Goal: Task Accomplishment & Management: Manage account settings

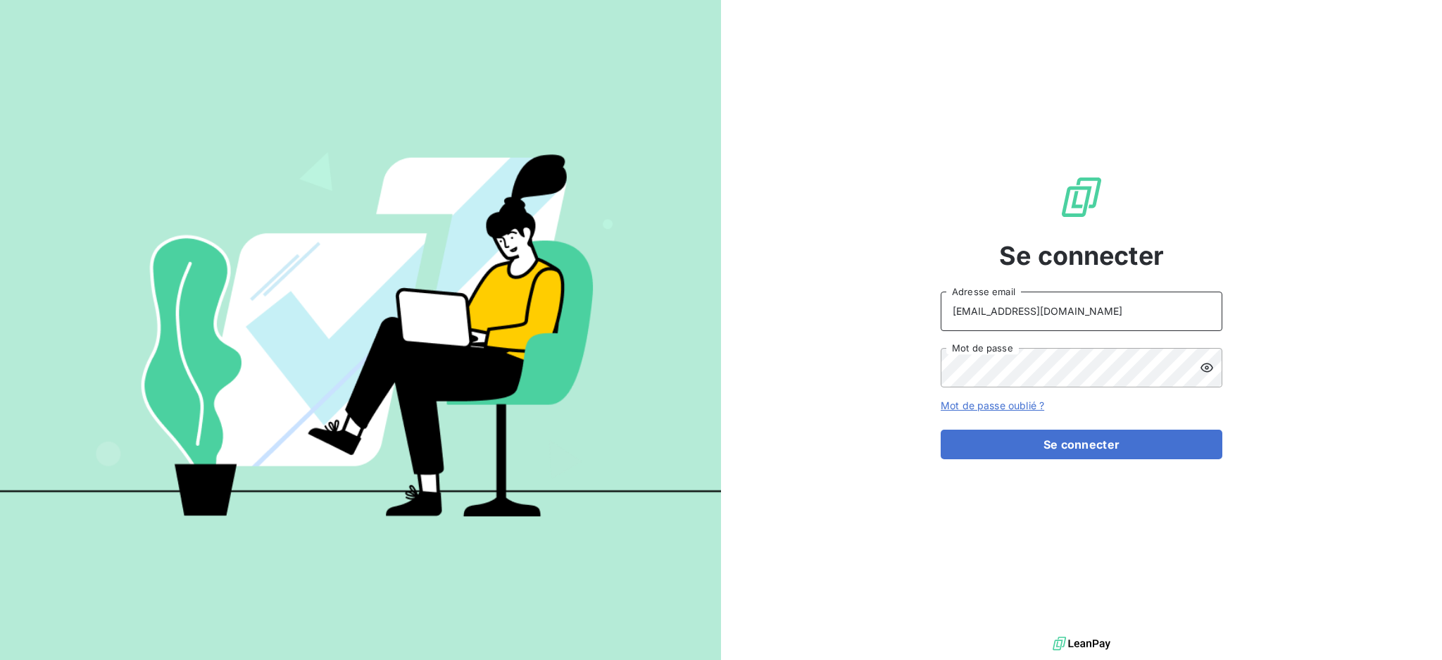
click at [1121, 320] on input "[EMAIL_ADDRESS][DOMAIN_NAME]" at bounding box center [1082, 311] width 282 height 39
type input "[EMAIL_ADDRESS][DOMAIN_NAME]"
click at [1058, 460] on div "Se connecter [EMAIL_ADDRESS][DOMAIN_NAME] Adresse email Mot de passe Mot de pas…" at bounding box center [1082, 316] width 282 height 633
click at [1052, 448] on button "Se connecter" at bounding box center [1082, 445] width 282 height 30
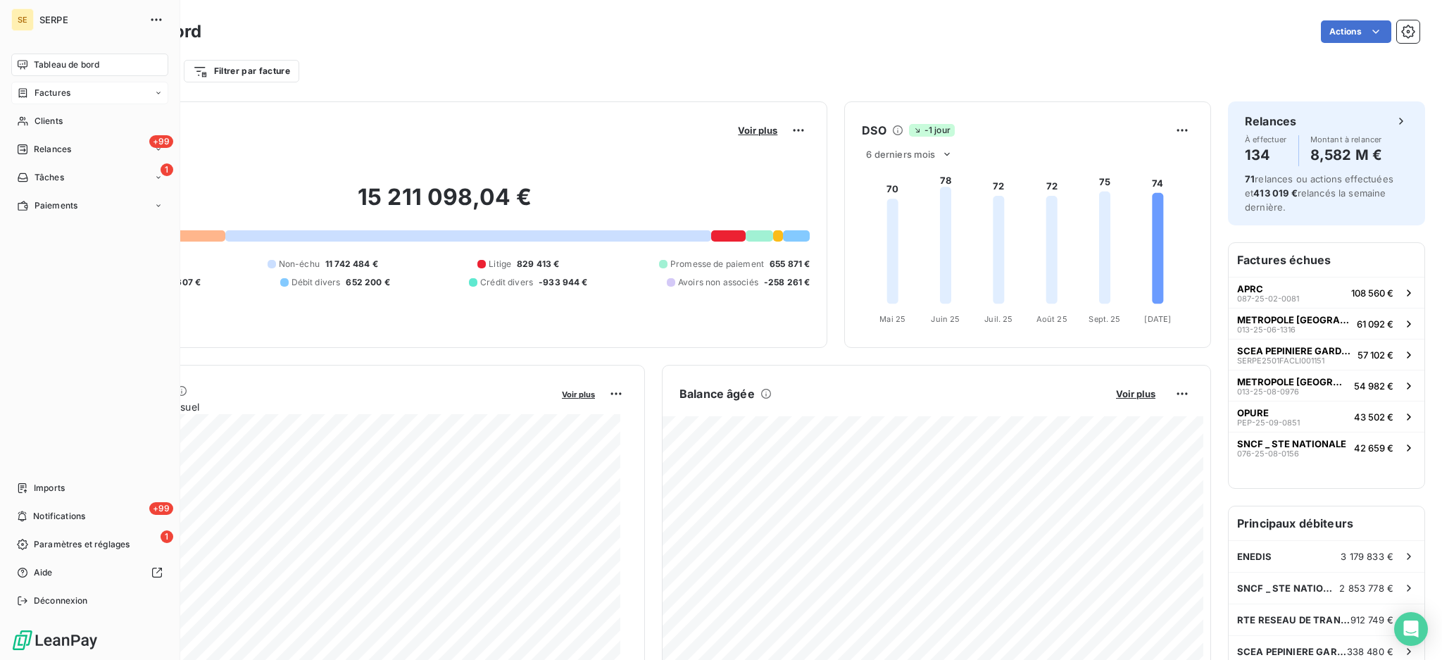
click at [58, 89] on span "Factures" at bounding box center [53, 93] width 36 height 13
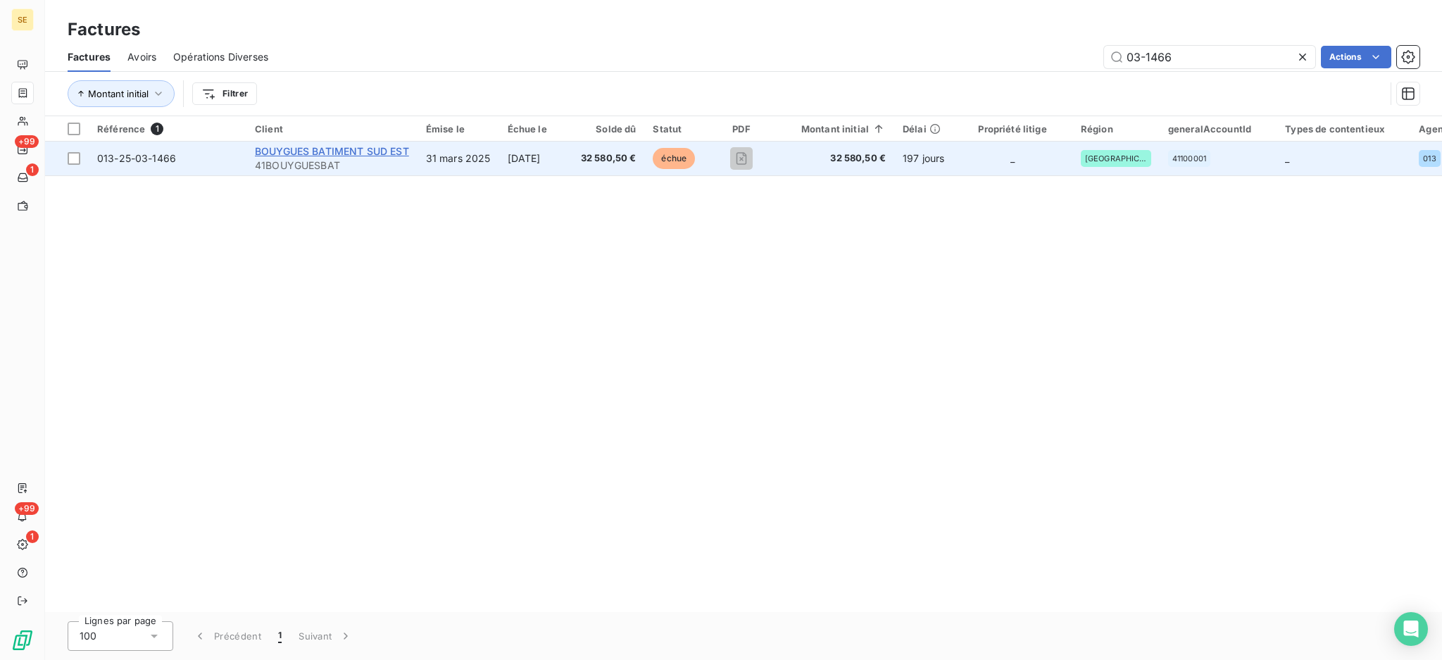
click at [306, 156] on span "BOUYGUES BATIMENT SUD EST" at bounding box center [332, 151] width 154 height 12
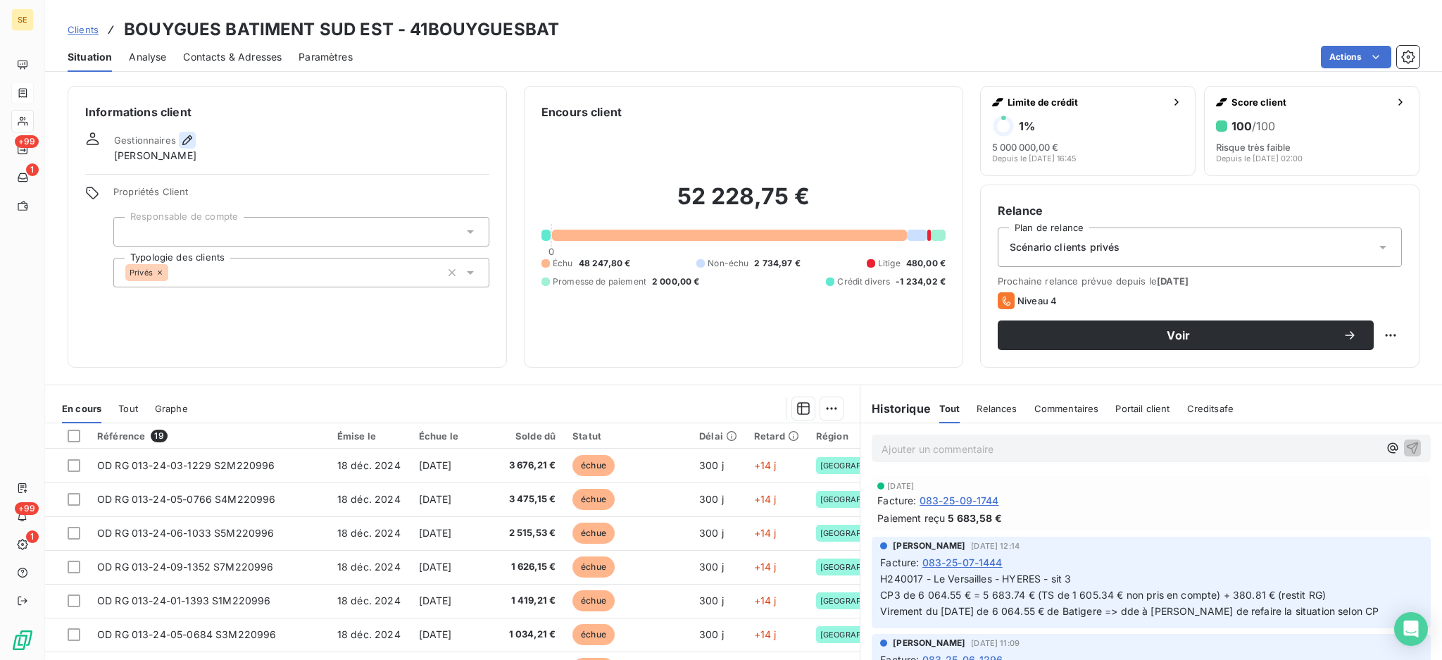
click at [187, 136] on icon "button" at bounding box center [187, 140] width 10 height 10
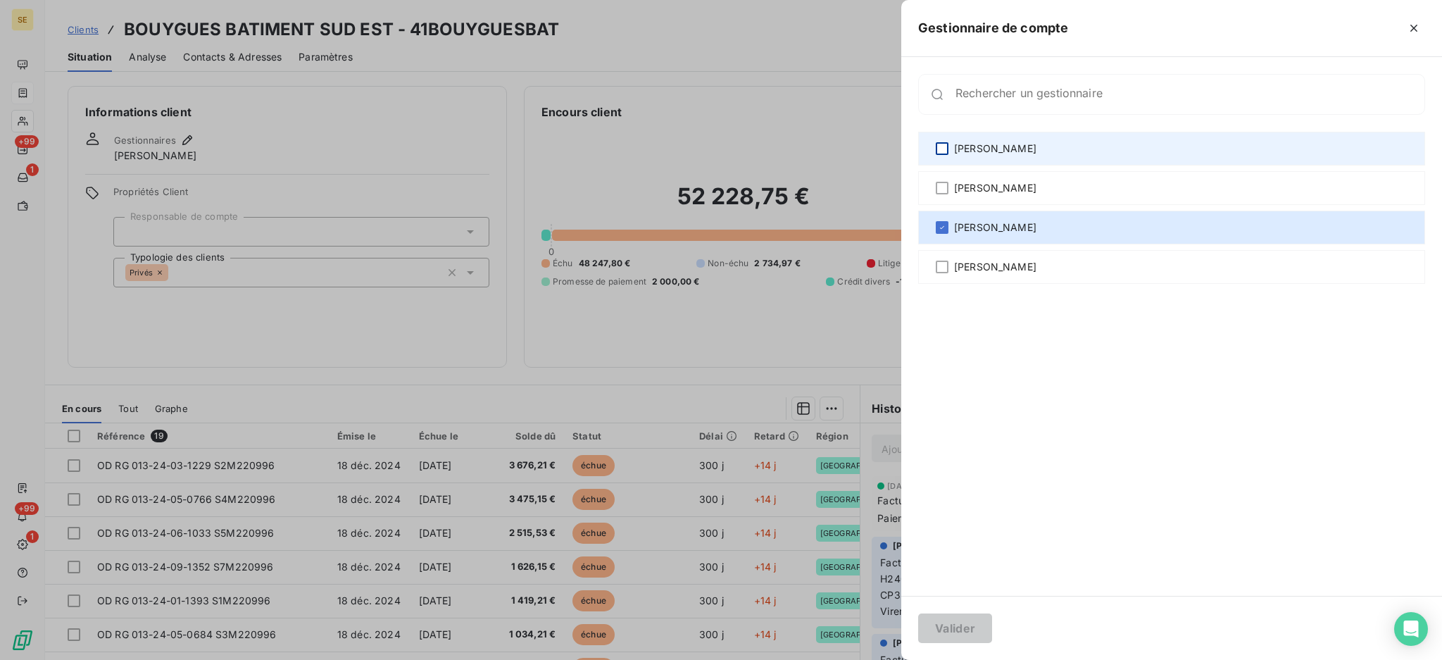
click at [940, 146] on div at bounding box center [942, 148] width 13 height 13
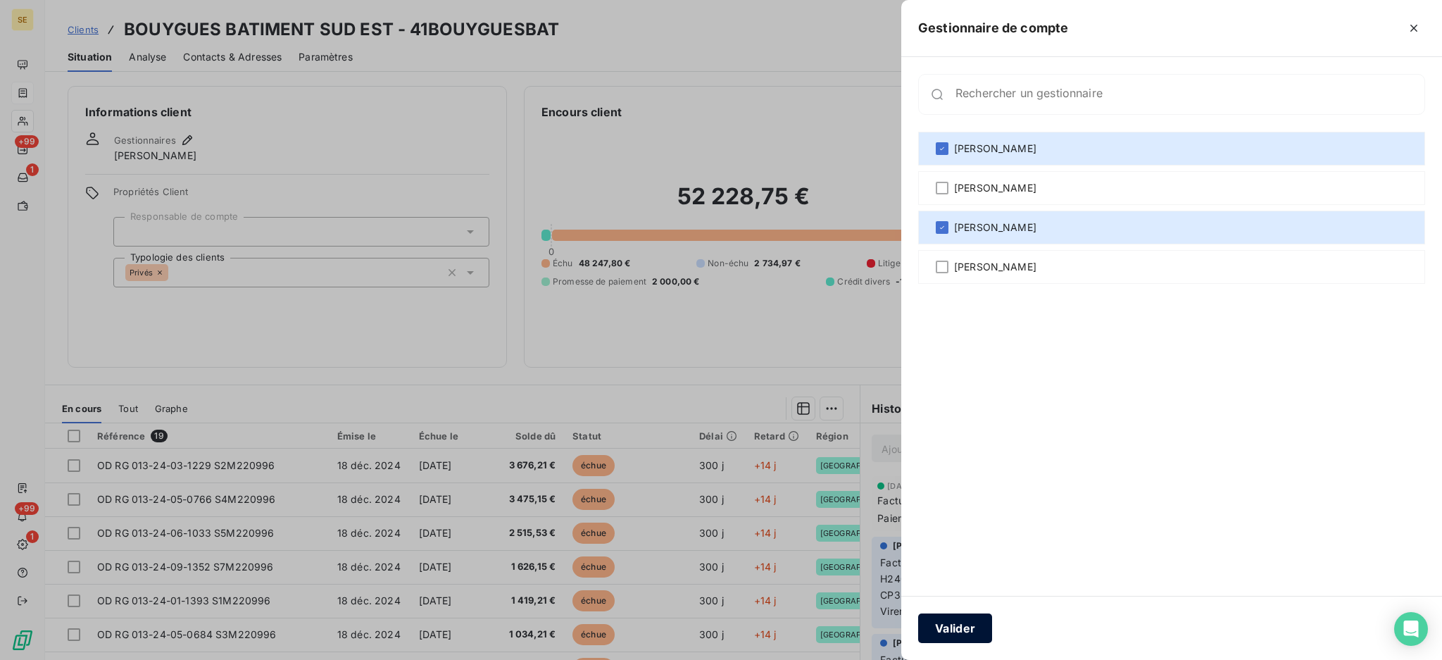
click at [947, 618] on button "Valider" at bounding box center [955, 628] width 74 height 30
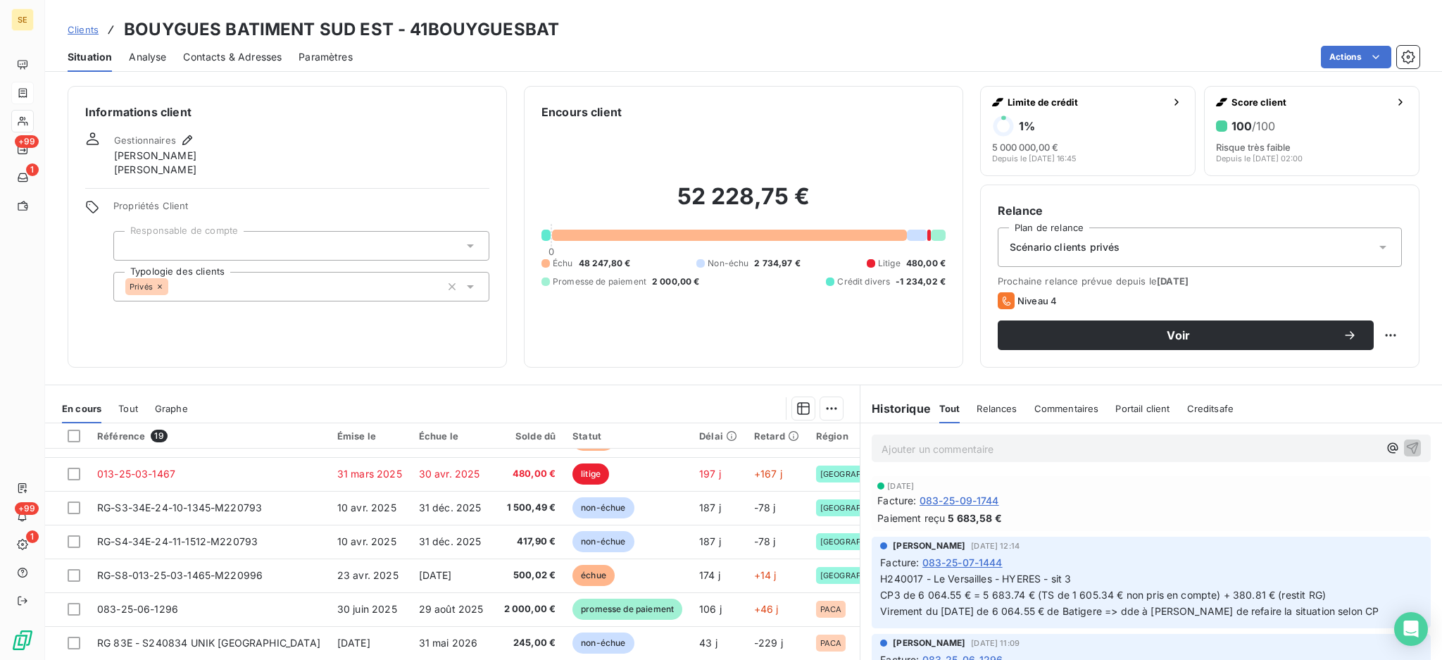
scroll to position [76, 0]
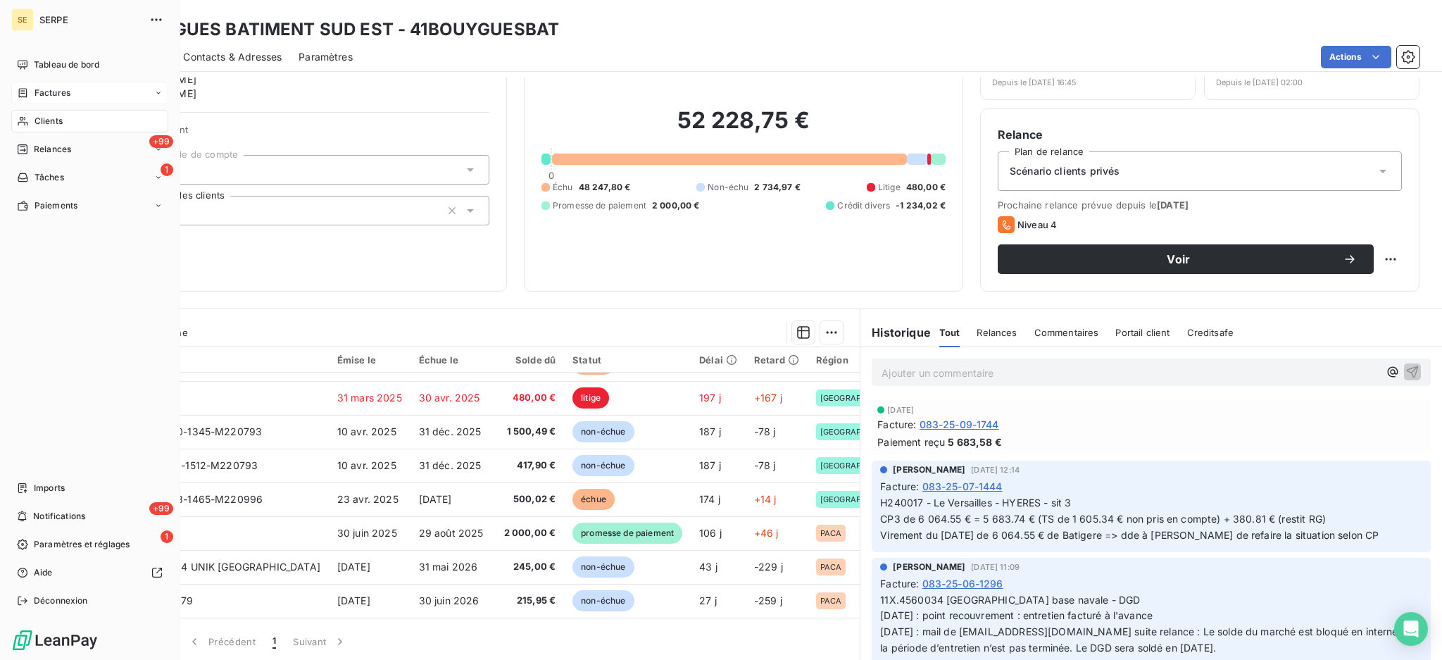
click at [52, 116] on span "Clients" at bounding box center [49, 121] width 28 height 13
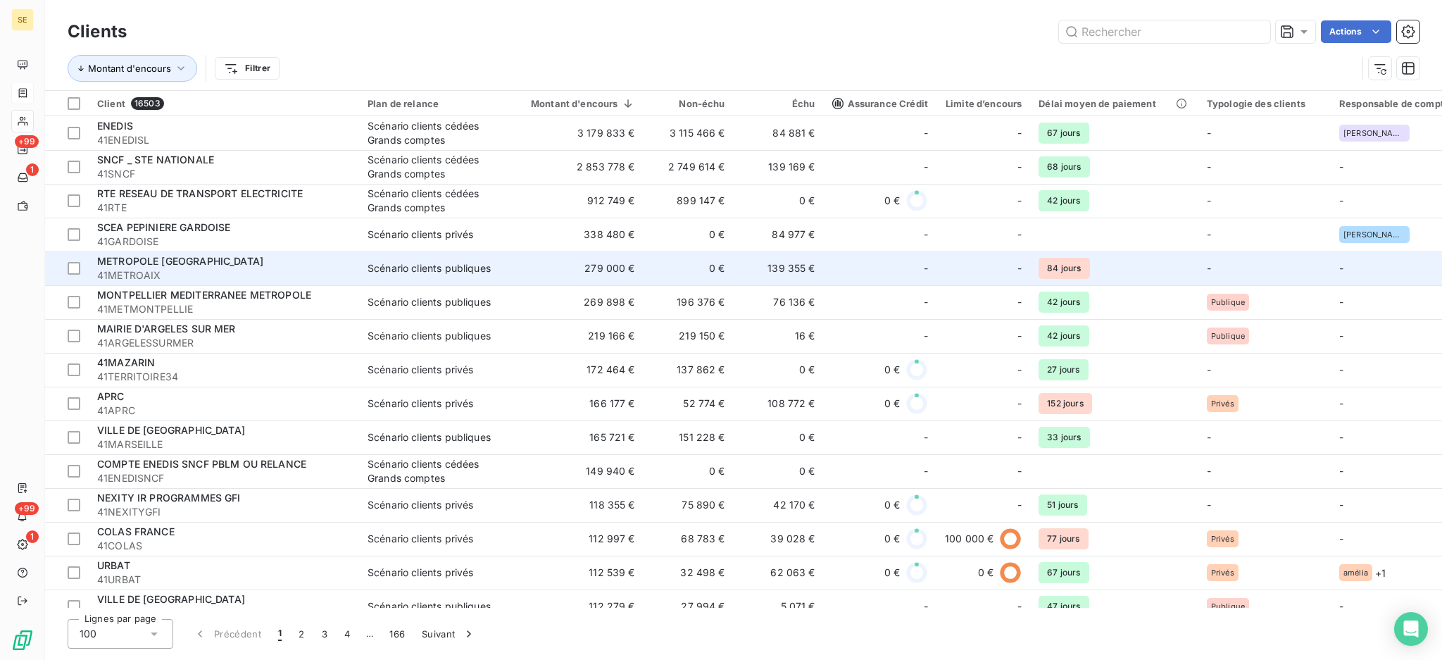
click at [329, 262] on div "METROPOLE [GEOGRAPHIC_DATA]" at bounding box center [224, 261] width 254 height 14
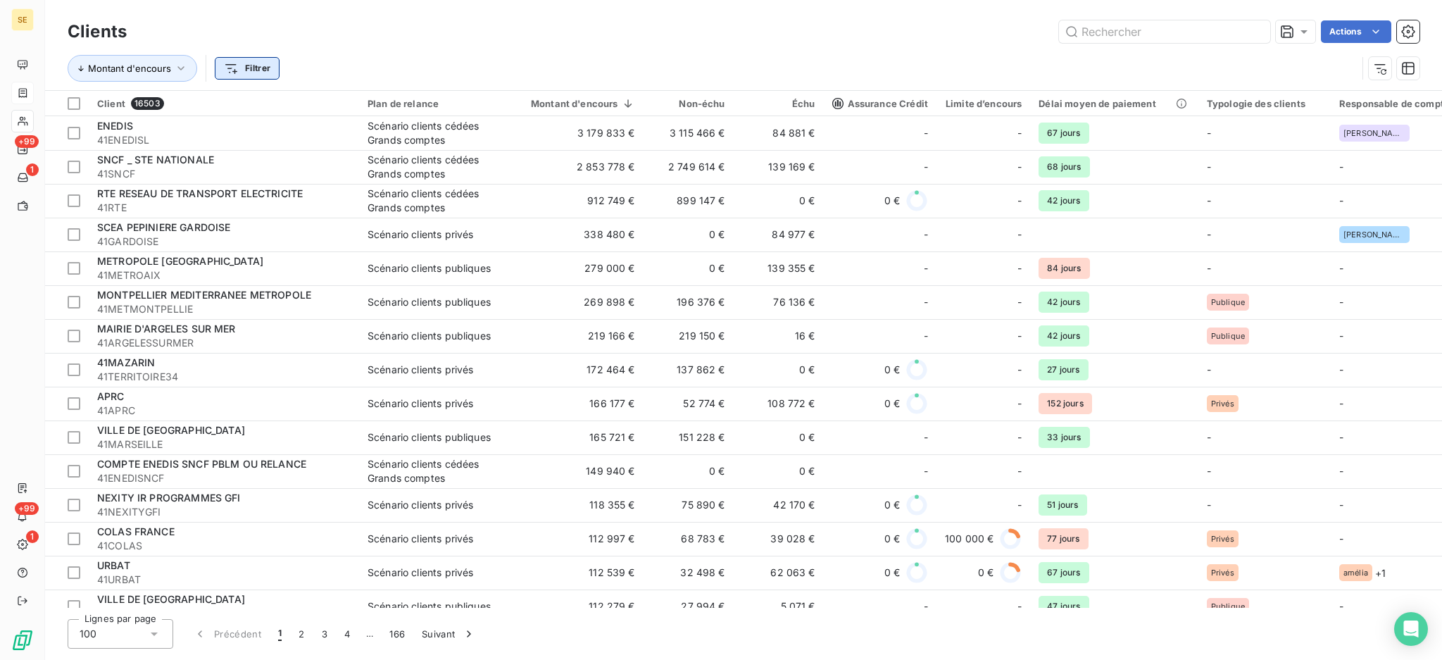
click at [262, 68] on html "SE +99 1 +99 1 Clients Actions Montant d'encours Filtrer Client 16503 Plan de r…" at bounding box center [721, 330] width 1442 height 660
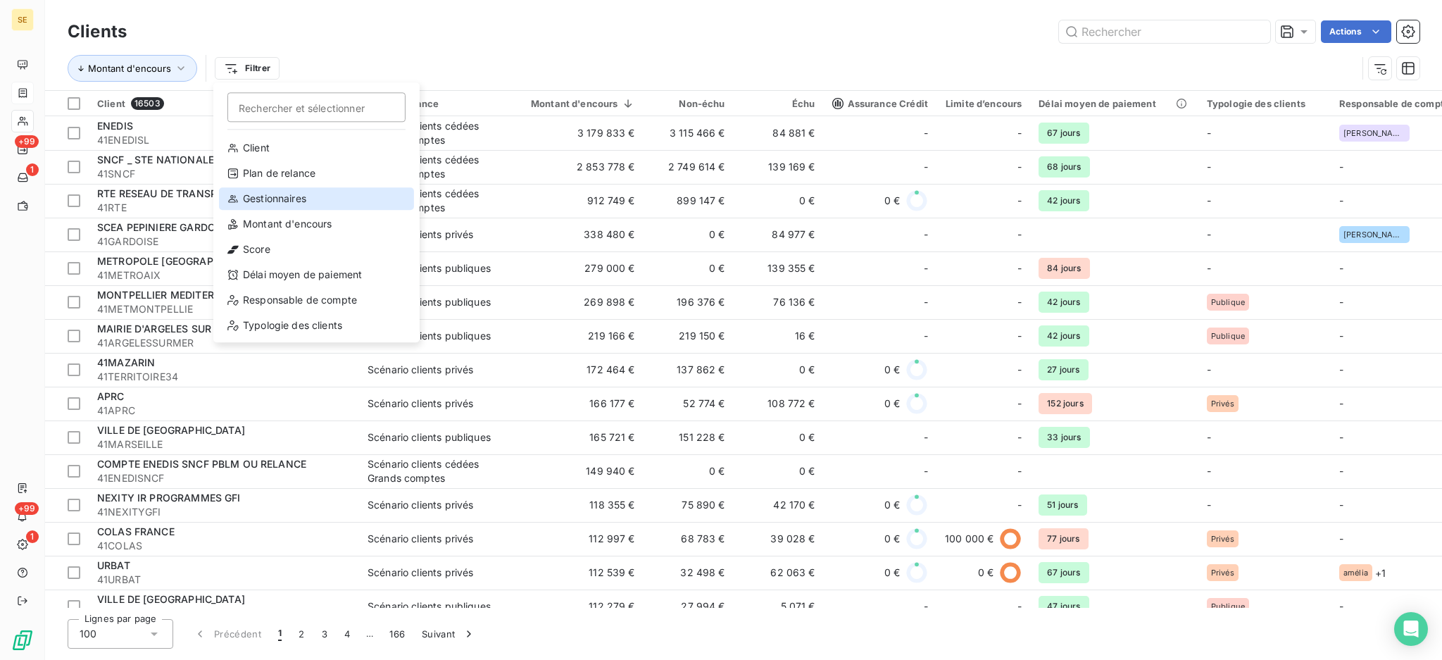
click at [269, 197] on div "Gestionnaires" at bounding box center [316, 198] width 195 height 23
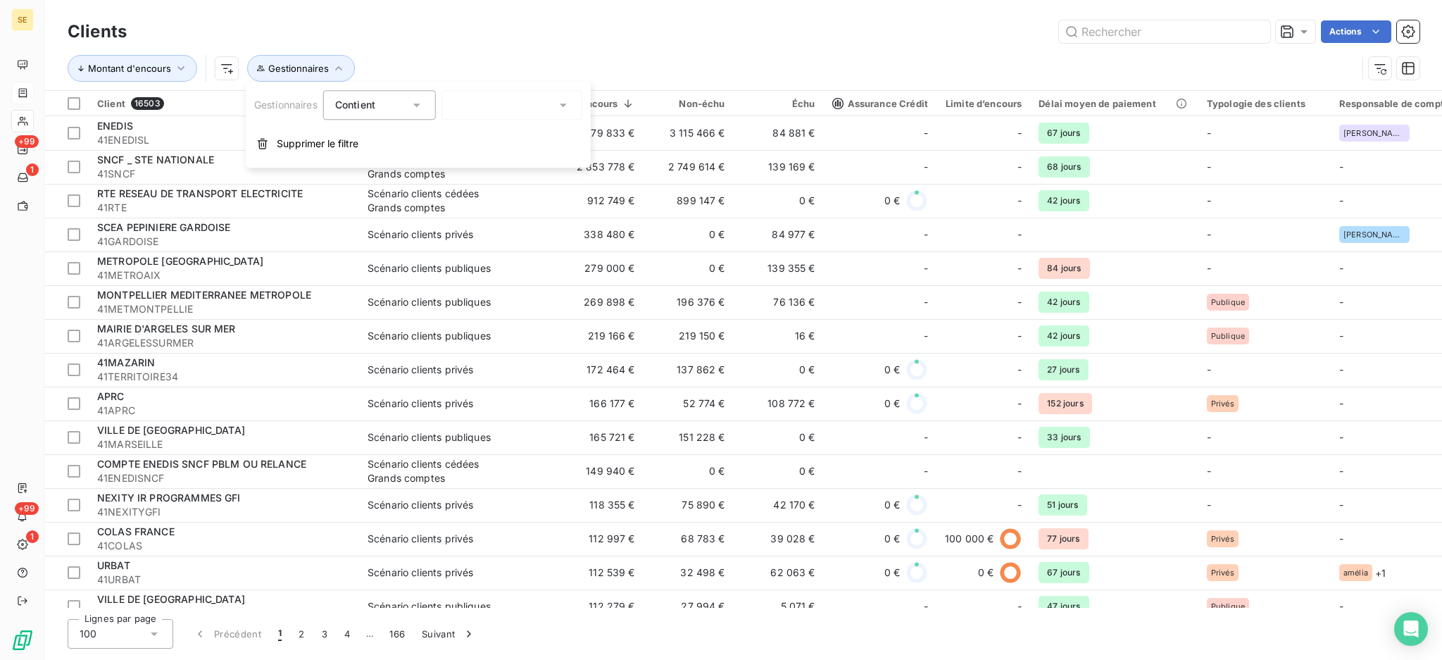
click at [418, 101] on icon at bounding box center [417, 105] width 14 height 14
click at [392, 167] on span "Ne contient pas" at bounding box center [389, 163] width 76 height 12
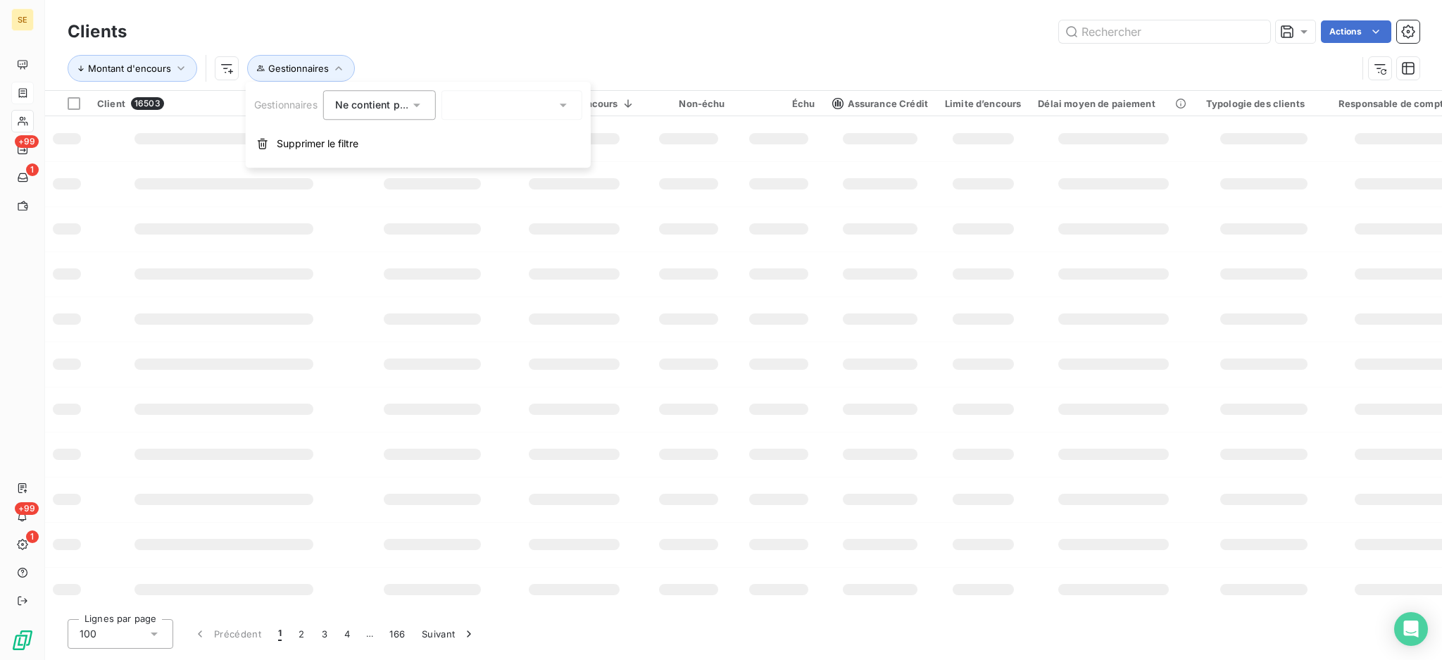
click at [565, 104] on icon at bounding box center [563, 106] width 7 height 4
click at [498, 164] on span "[PERSON_NAME]" at bounding box center [512, 166] width 82 height 14
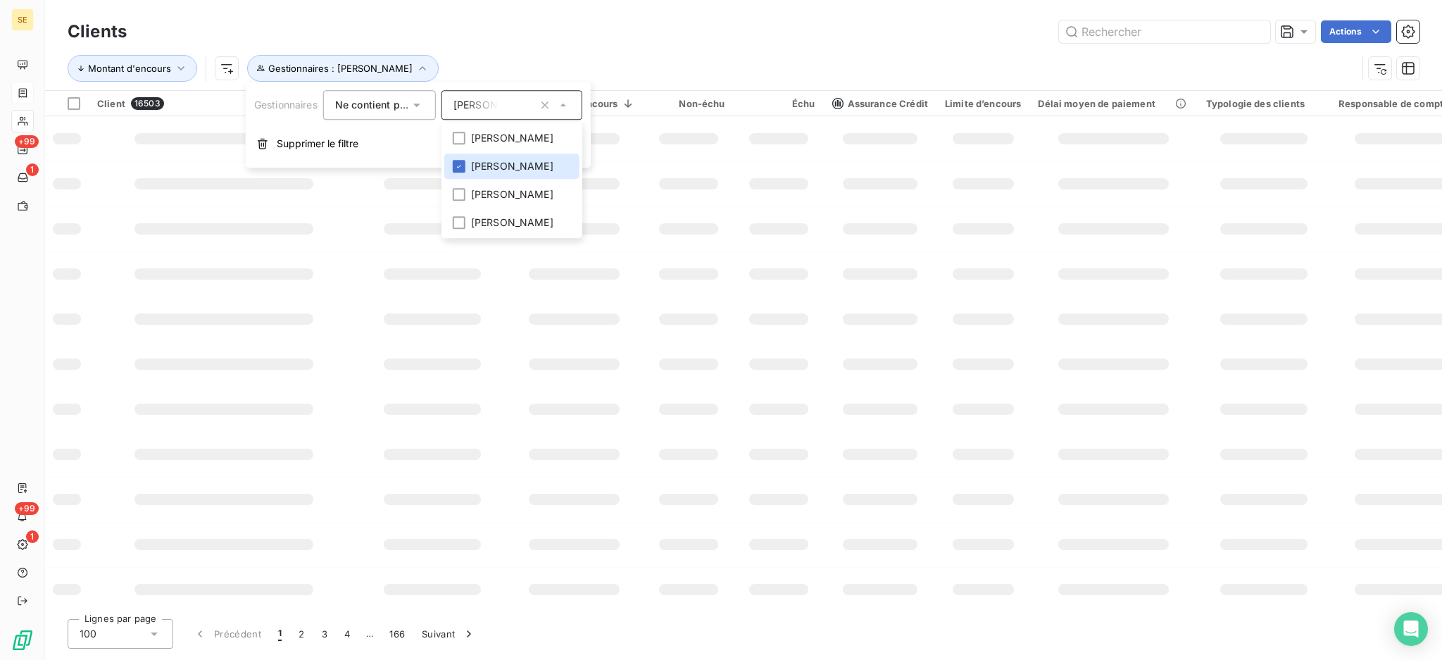
click at [610, 29] on div "Actions" at bounding box center [782, 31] width 1276 height 23
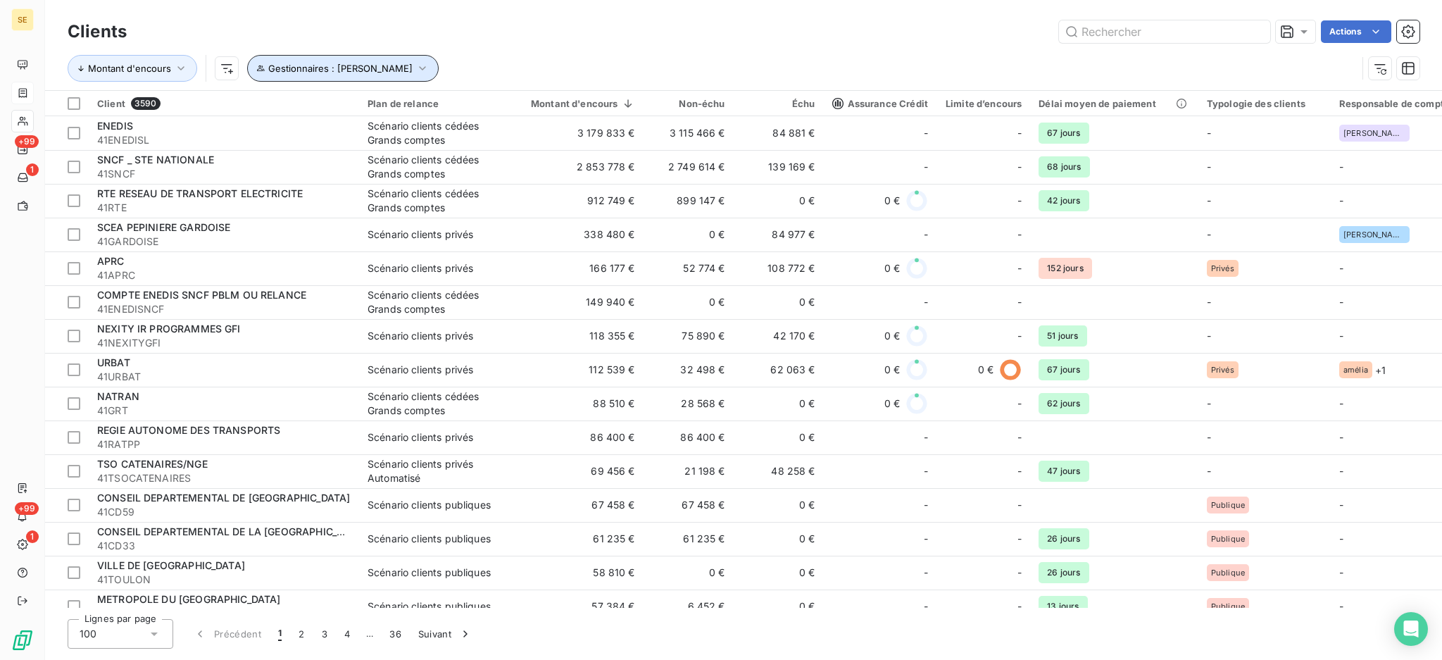
click at [415, 64] on icon "button" at bounding box center [422, 68] width 14 height 14
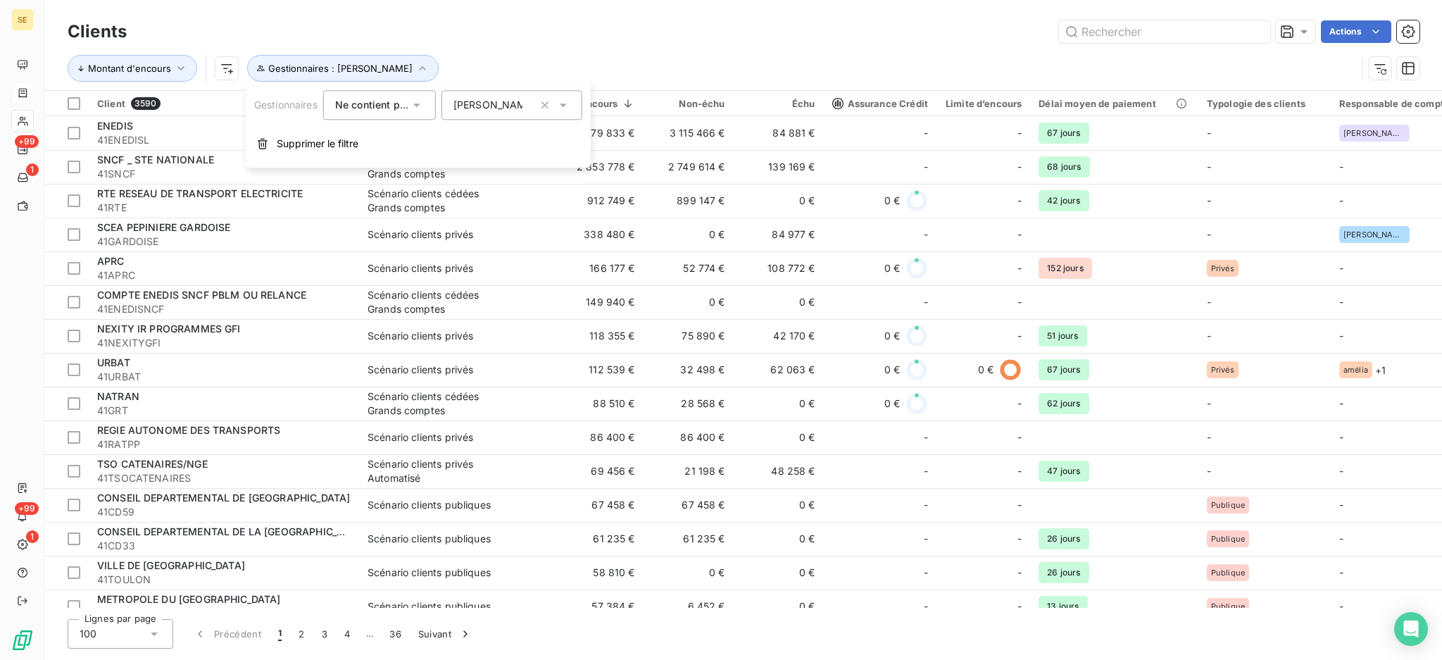
click at [531, 111] on div "[PERSON_NAME]" at bounding box center [512, 105] width 141 height 30
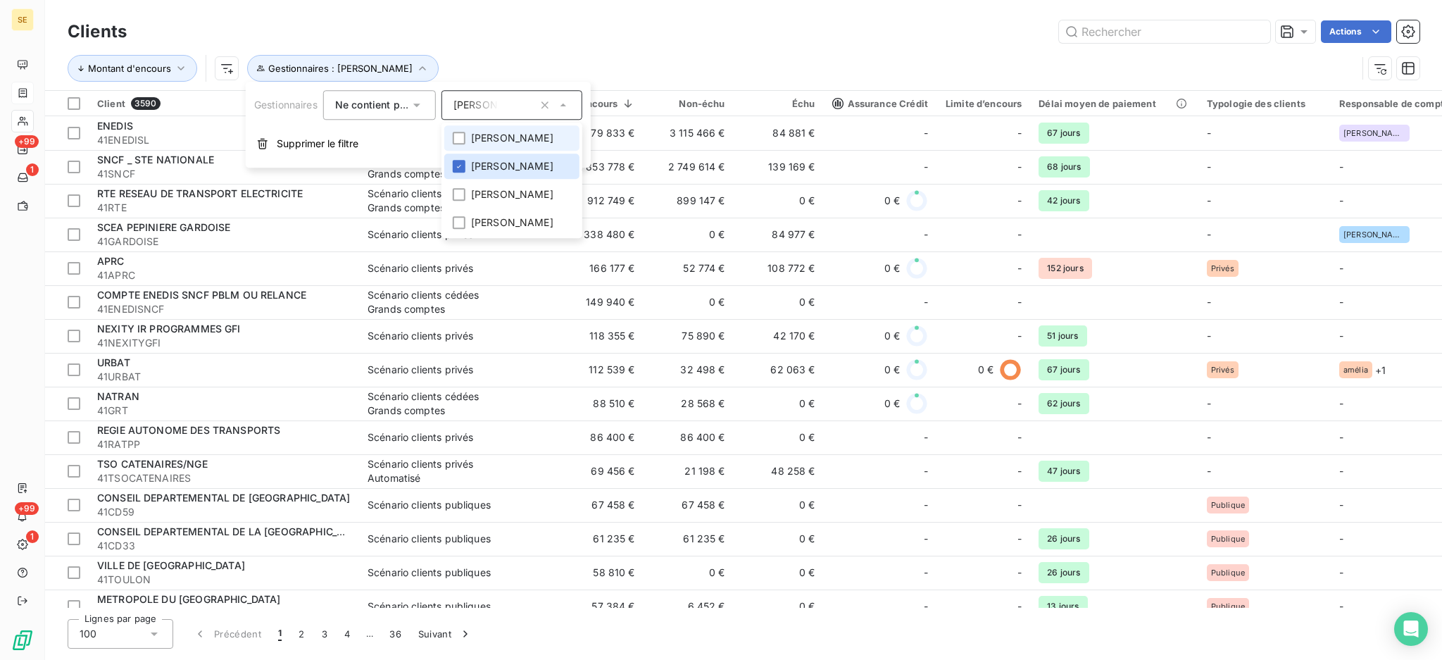
click at [513, 134] on span "[PERSON_NAME]" at bounding box center [512, 138] width 82 height 14
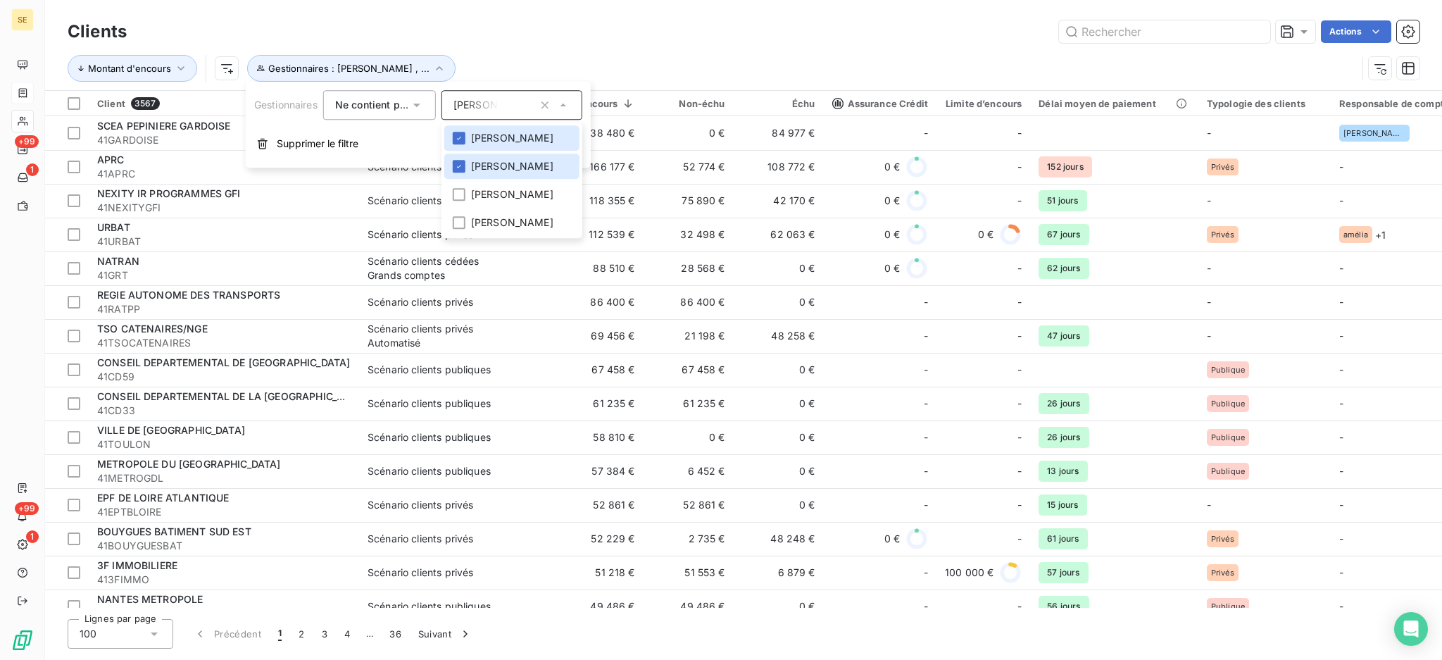
click at [570, 1] on div "Clients Actions Montant d'encours Gestionnaires : [PERSON_NAME] , ..." at bounding box center [743, 45] width 1397 height 90
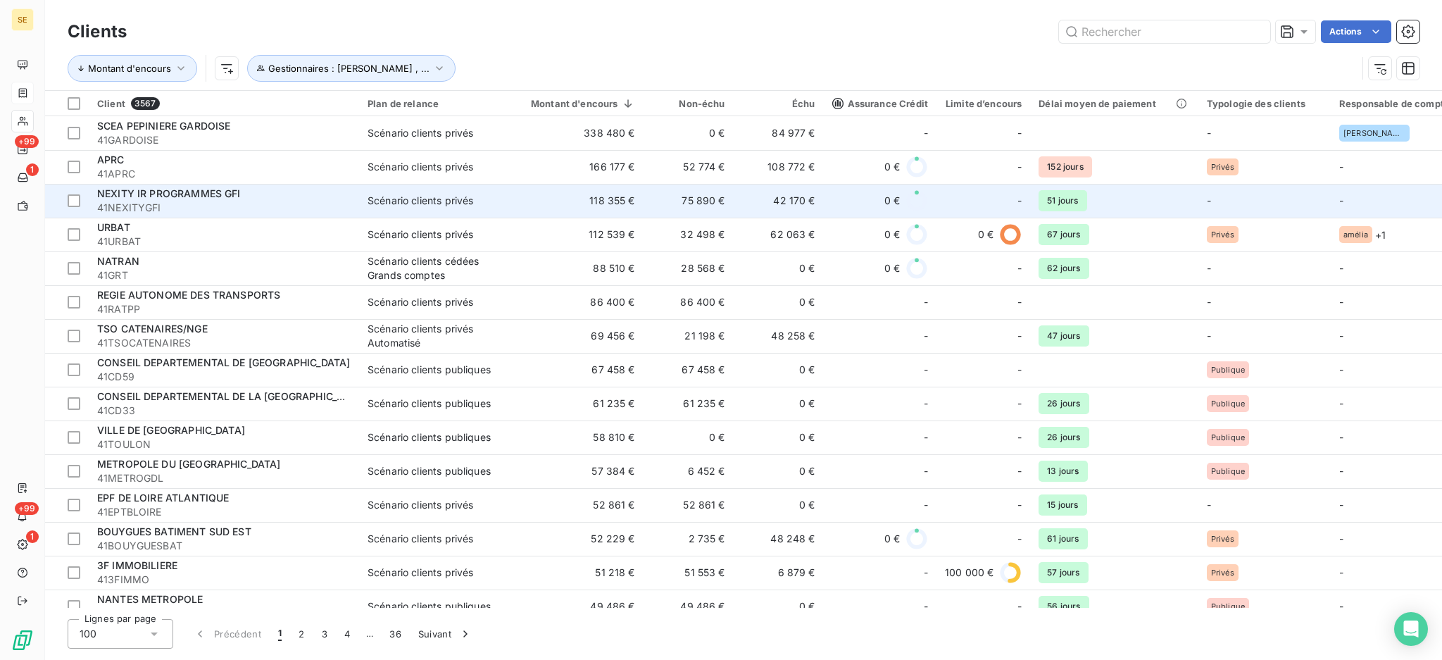
click at [183, 192] on span "NEXITY IR PROGRAMMES GFI" at bounding box center [169, 193] width 144 height 12
click at [206, 201] on span "41NEXITYGFI" at bounding box center [224, 208] width 254 height 14
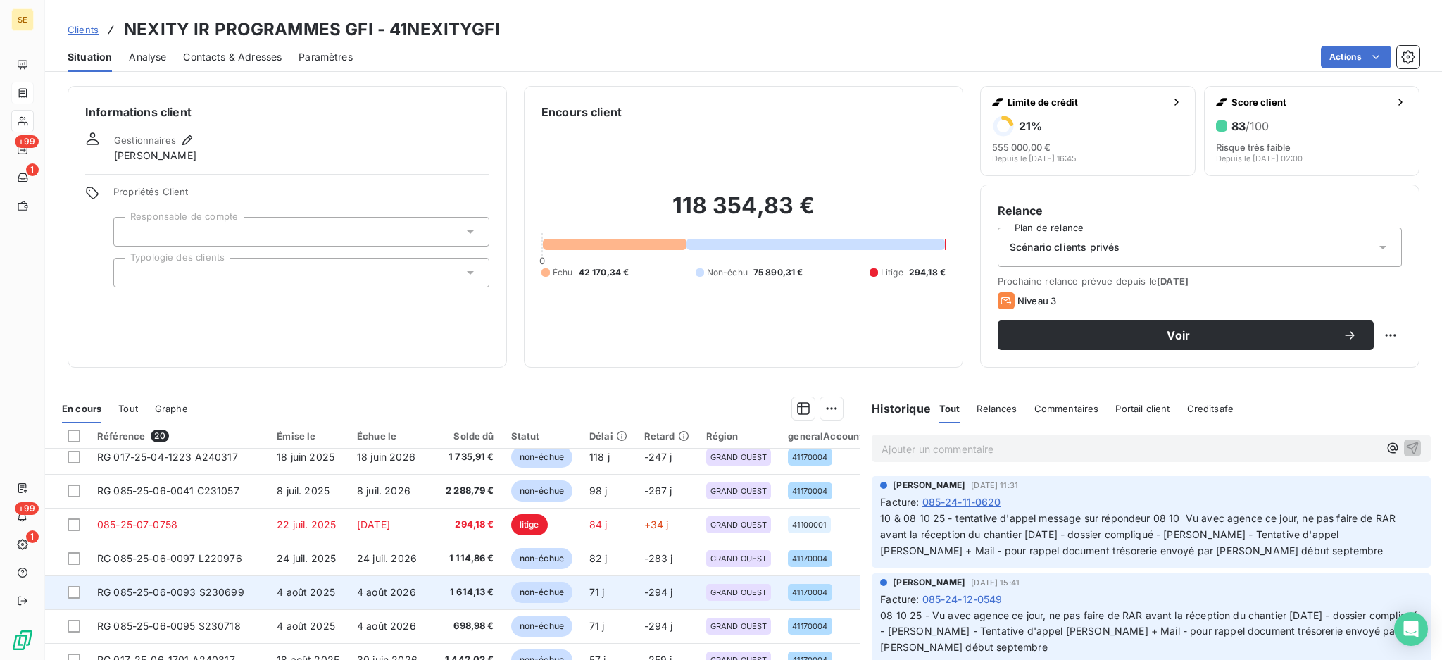
scroll to position [435, 0]
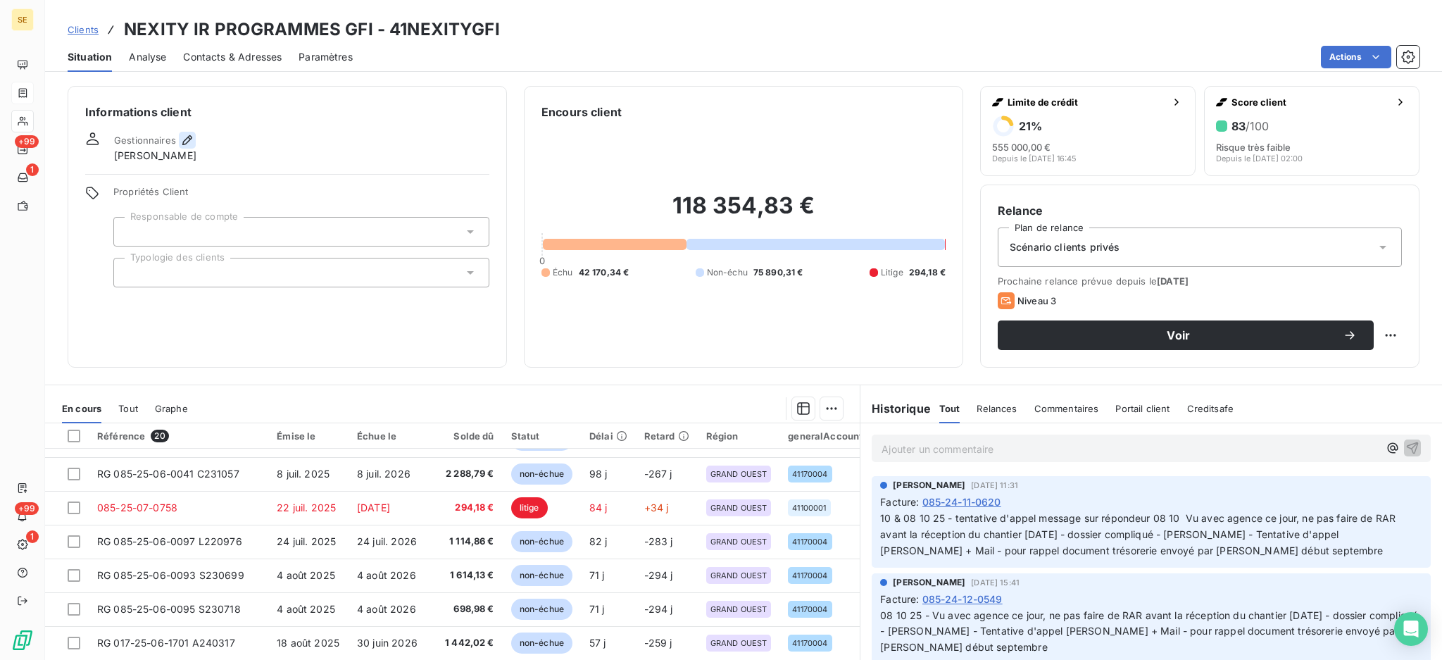
click at [185, 133] on icon "button" at bounding box center [187, 140] width 14 height 14
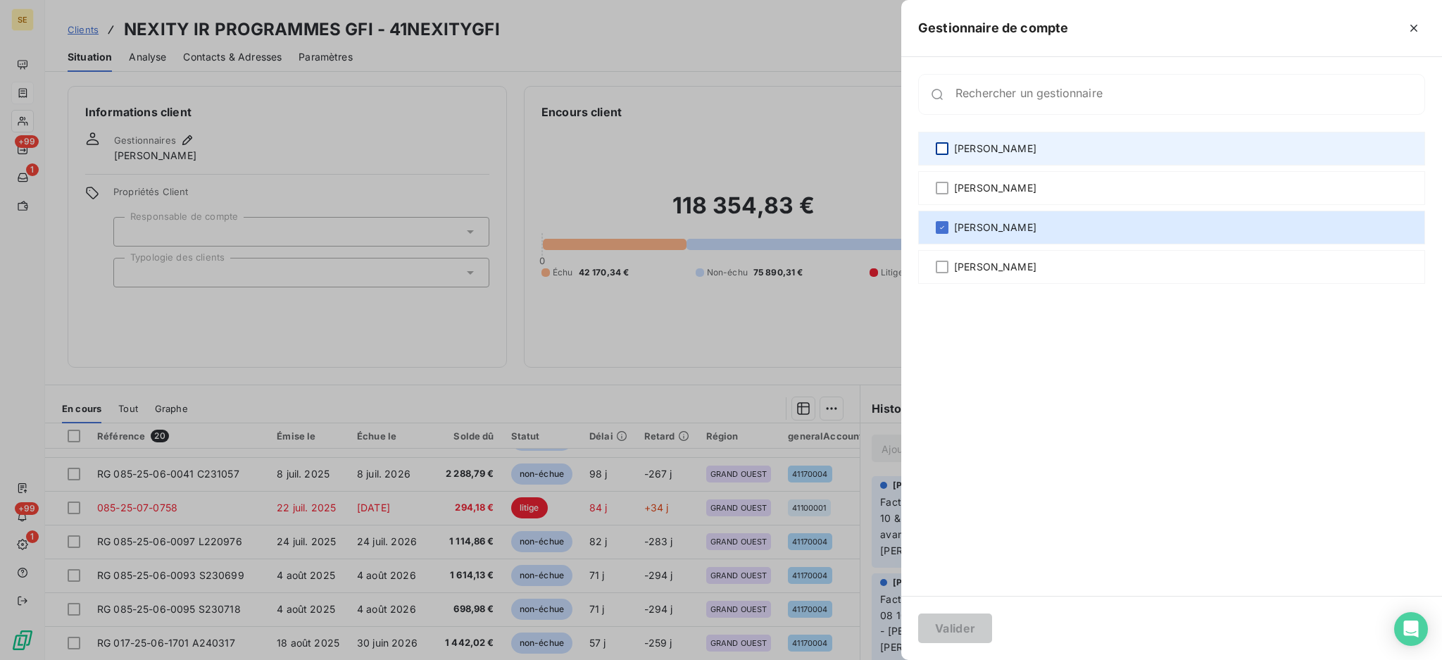
click at [944, 151] on div at bounding box center [942, 148] width 13 height 13
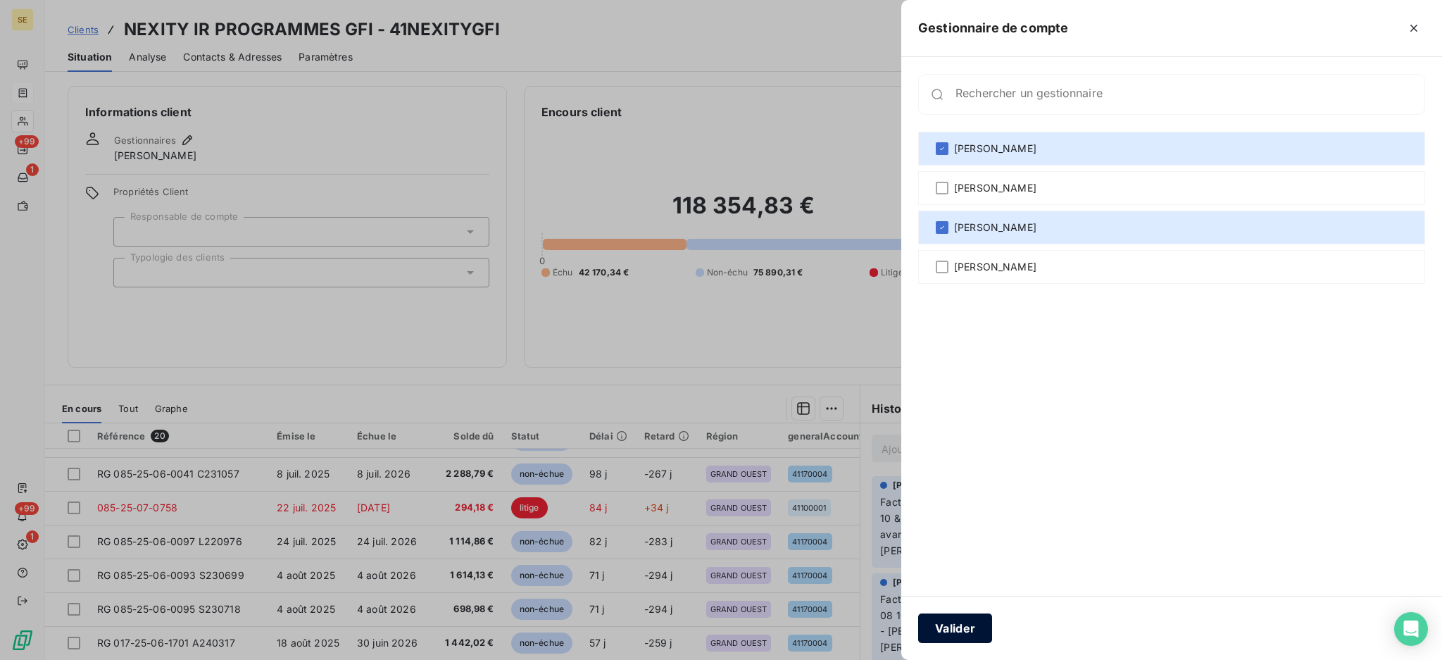
click at [955, 629] on button "Valider" at bounding box center [955, 628] width 74 height 30
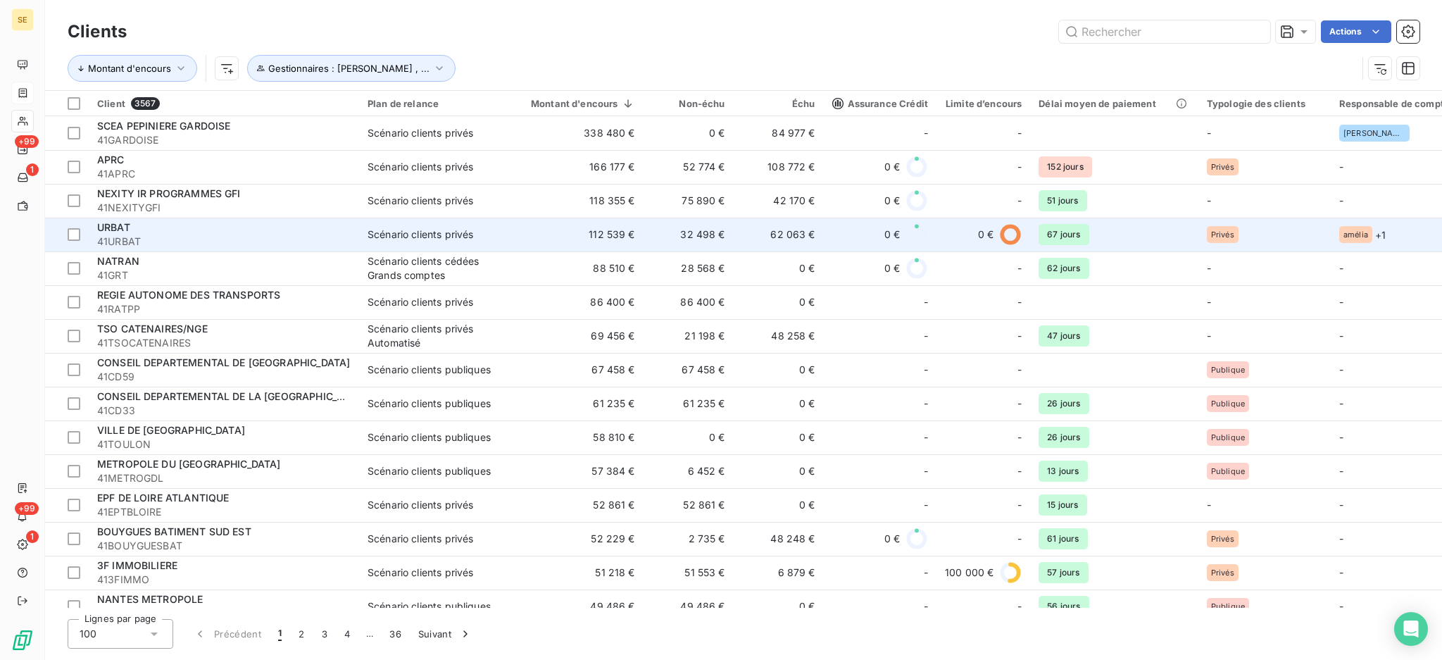
click at [148, 241] on span "41URBAT" at bounding box center [224, 241] width 254 height 14
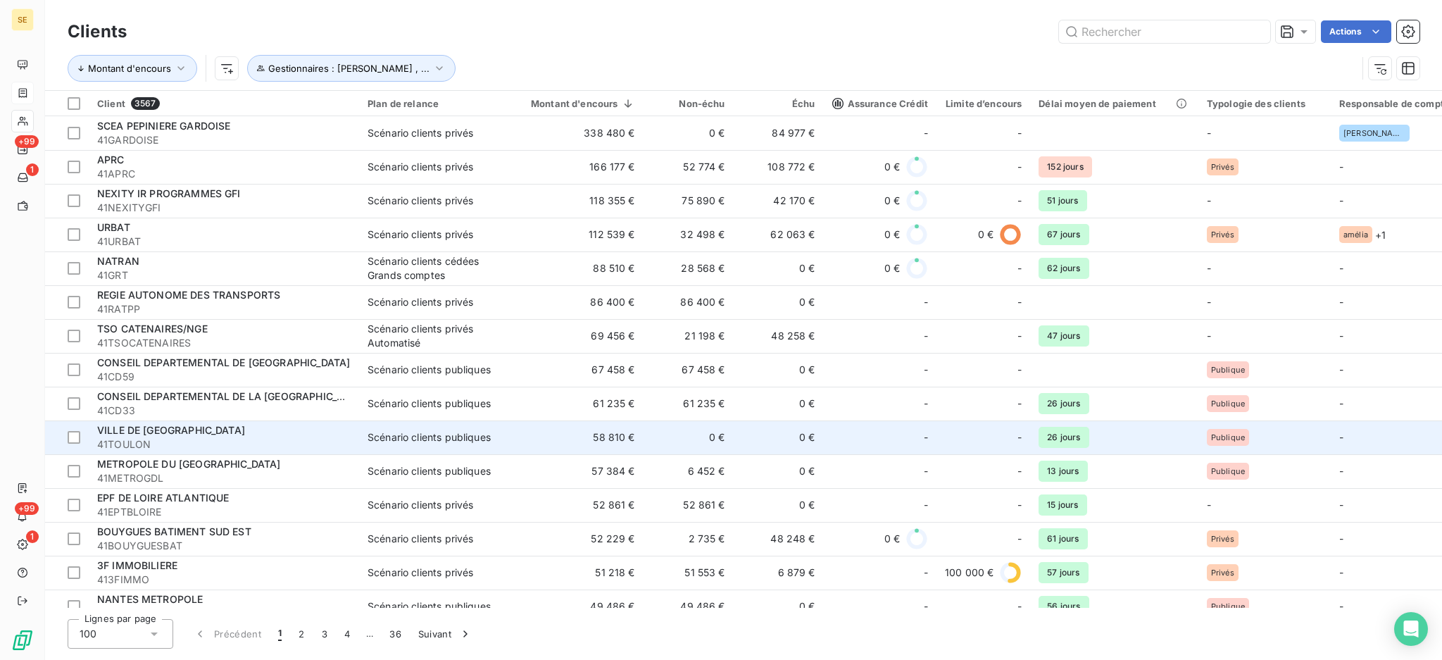
click at [256, 441] on span "41TOULON" at bounding box center [224, 444] width 254 height 14
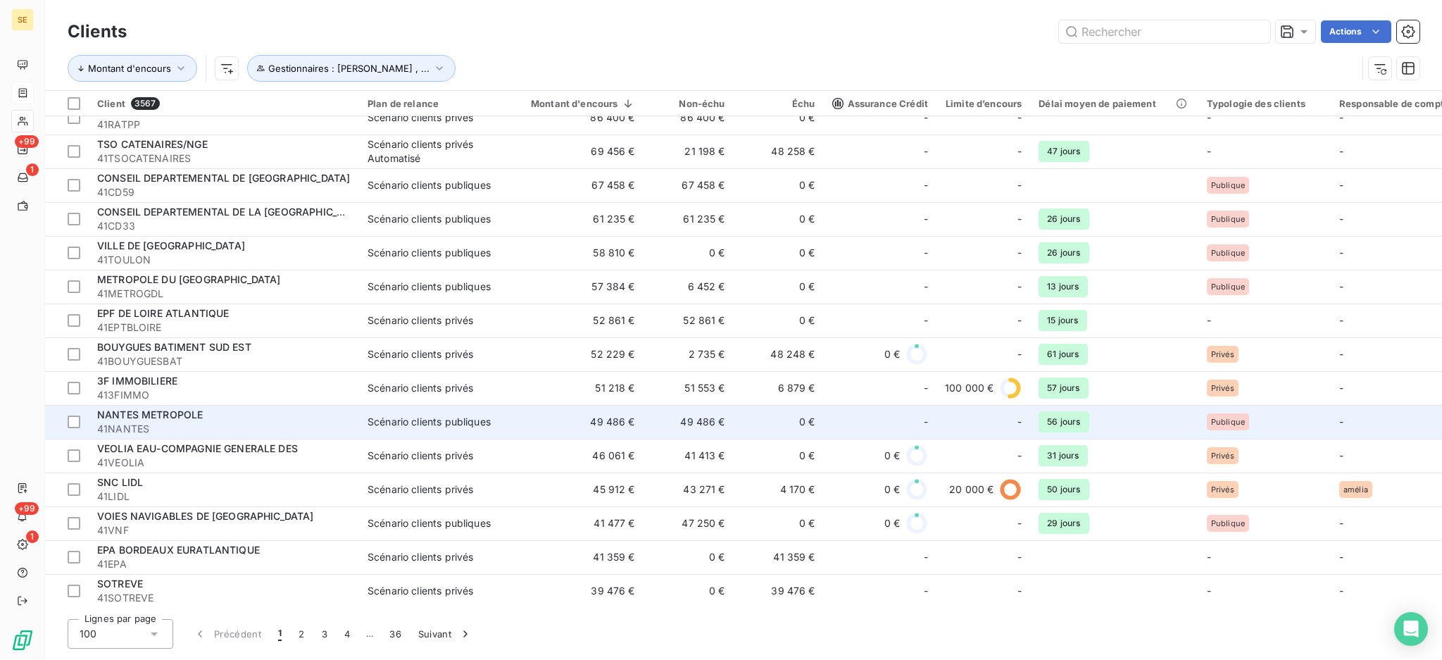
scroll to position [187, 0]
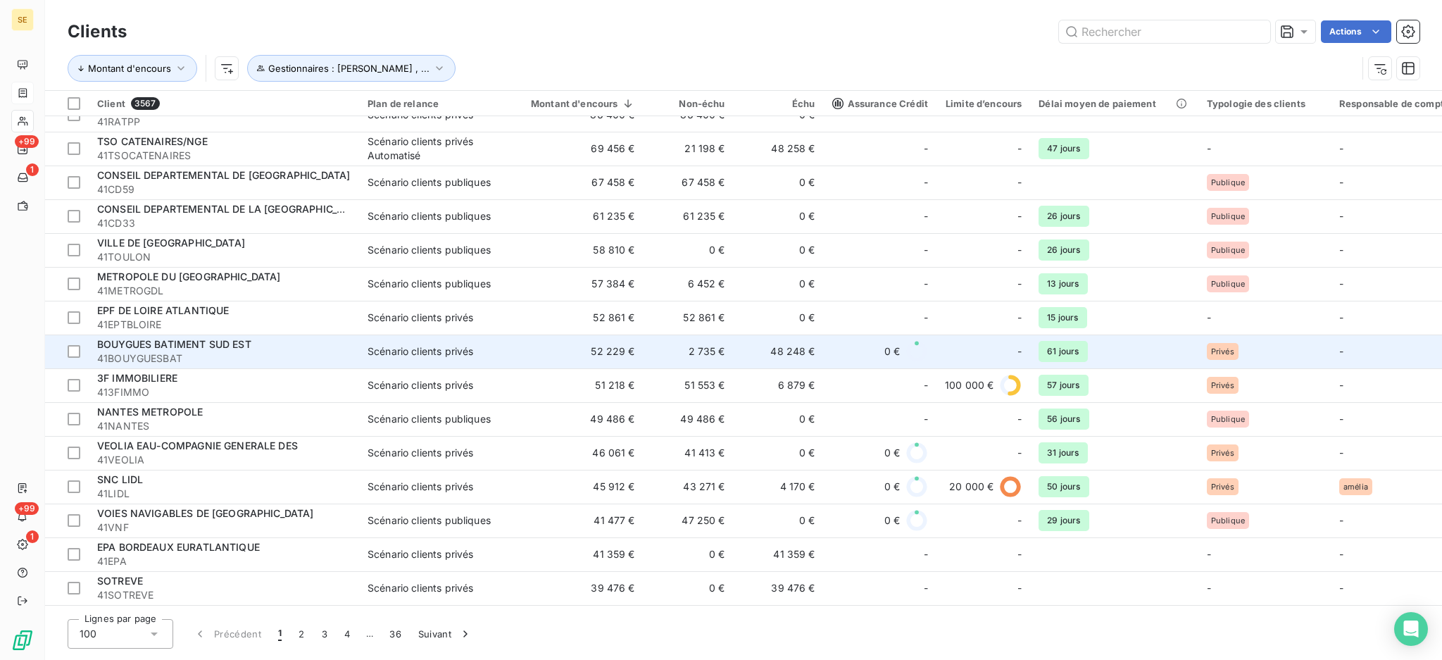
click at [208, 345] on span "BOUYGUES BATIMENT SUD EST" at bounding box center [174, 344] width 154 height 12
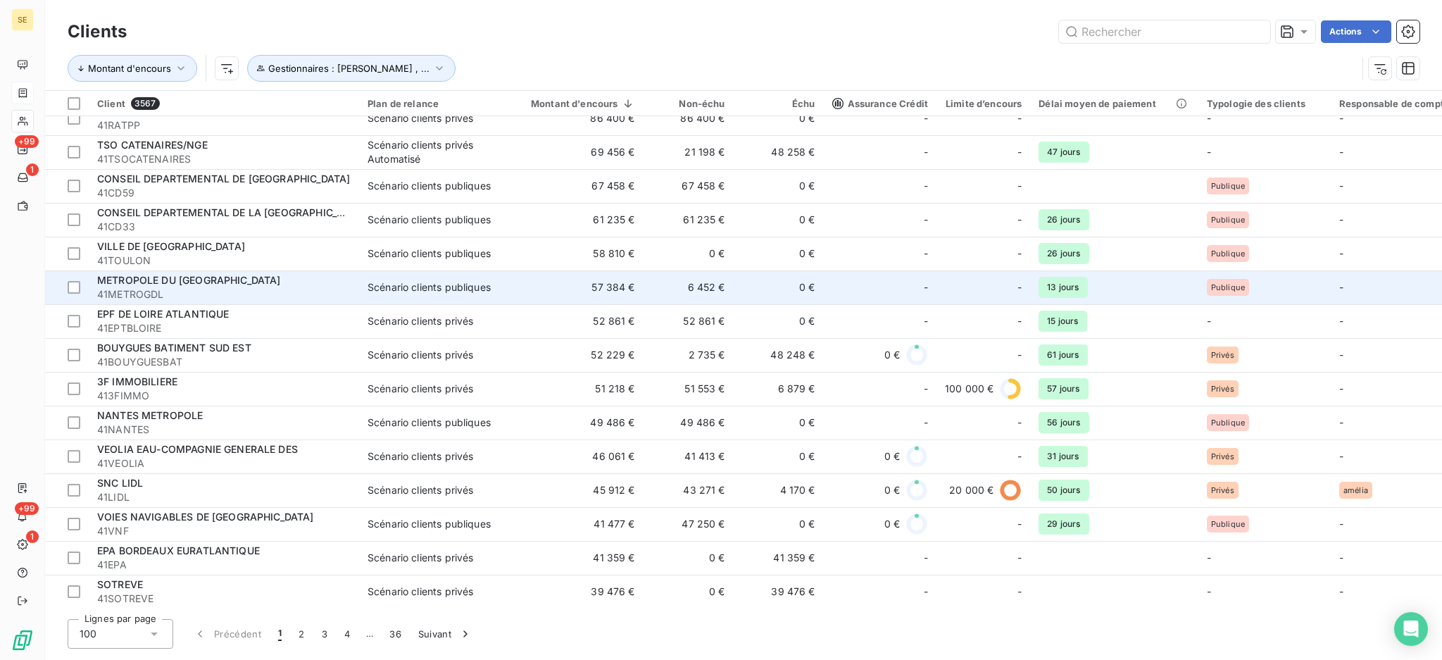
scroll to position [187, 0]
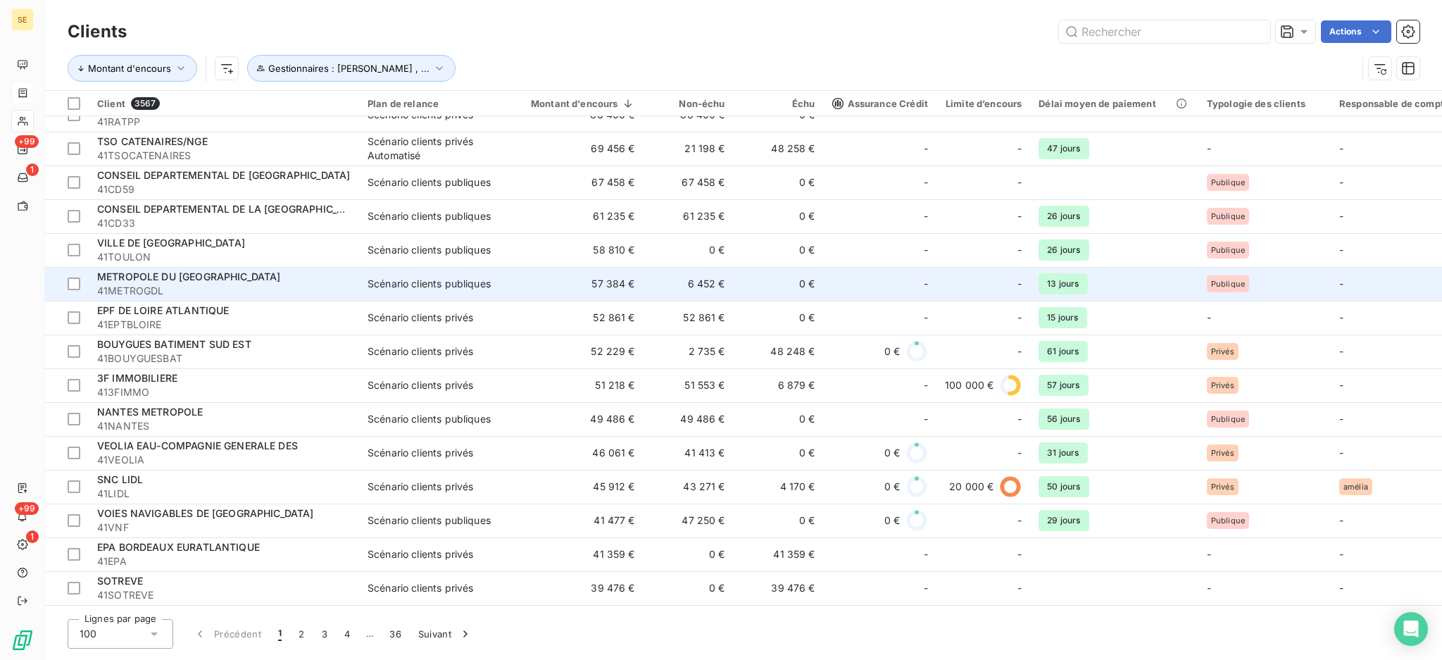
click at [242, 275] on span "METROPOLE DU [GEOGRAPHIC_DATA]" at bounding box center [189, 276] width 184 height 12
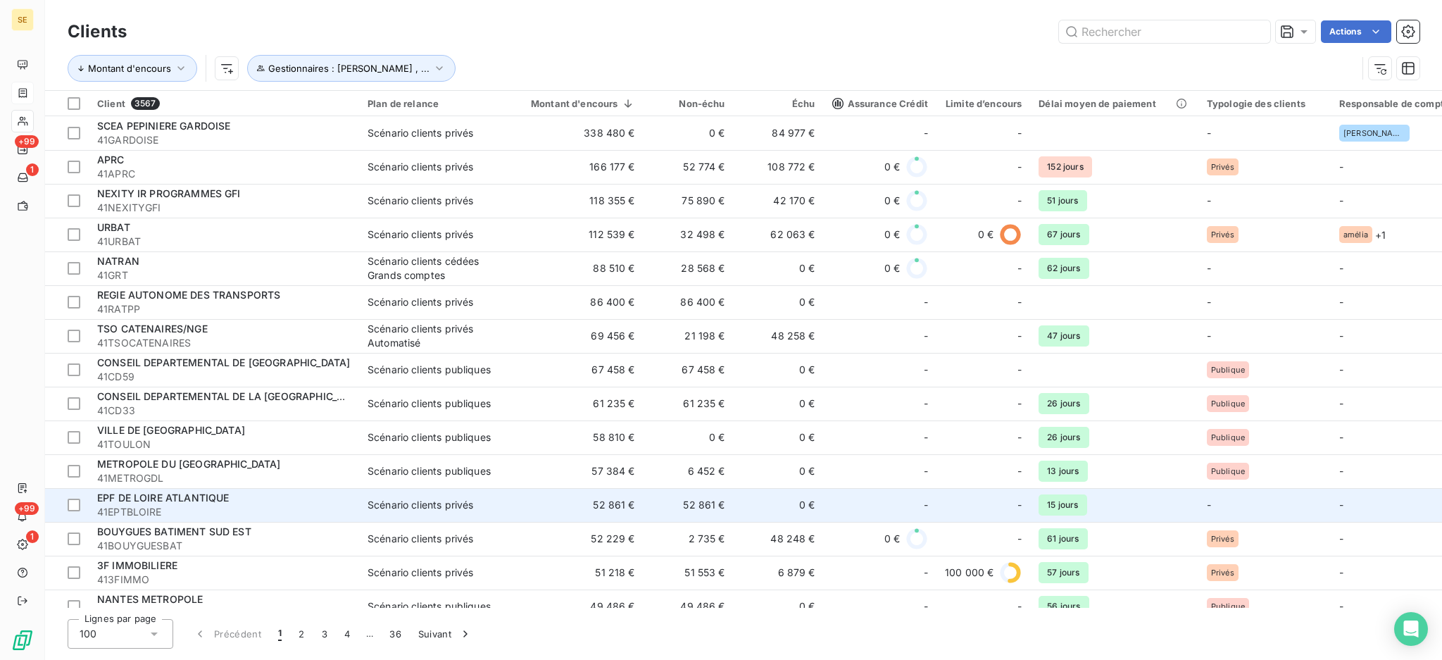
scroll to position [187, 0]
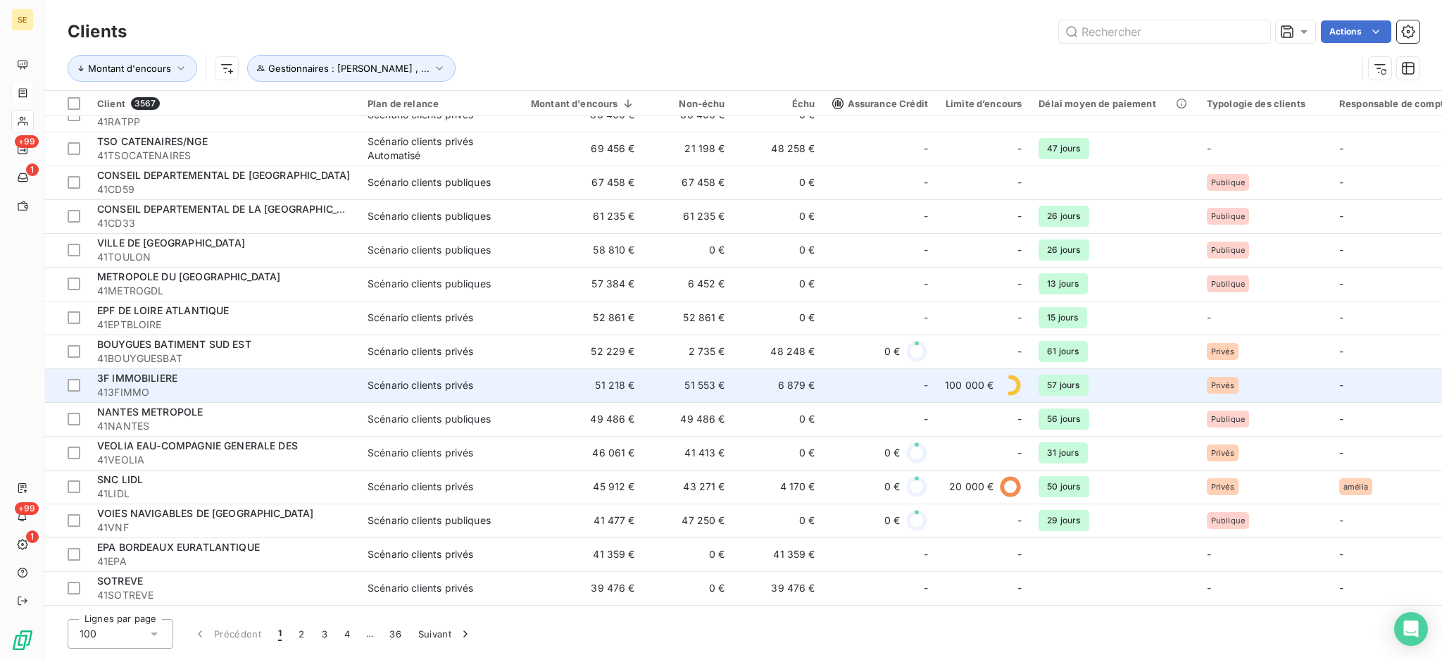
click at [291, 390] on span "413FIMMO" at bounding box center [224, 392] width 254 height 14
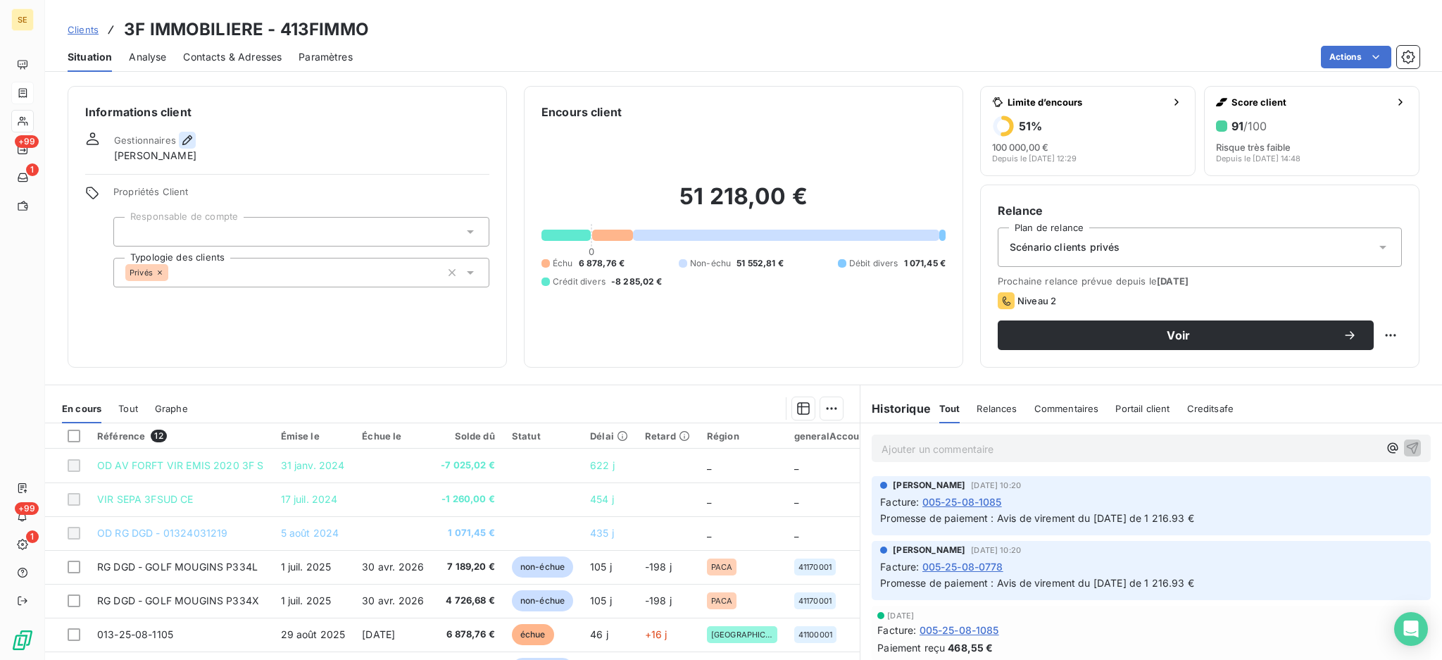
click at [180, 136] on icon "button" at bounding box center [187, 140] width 14 height 14
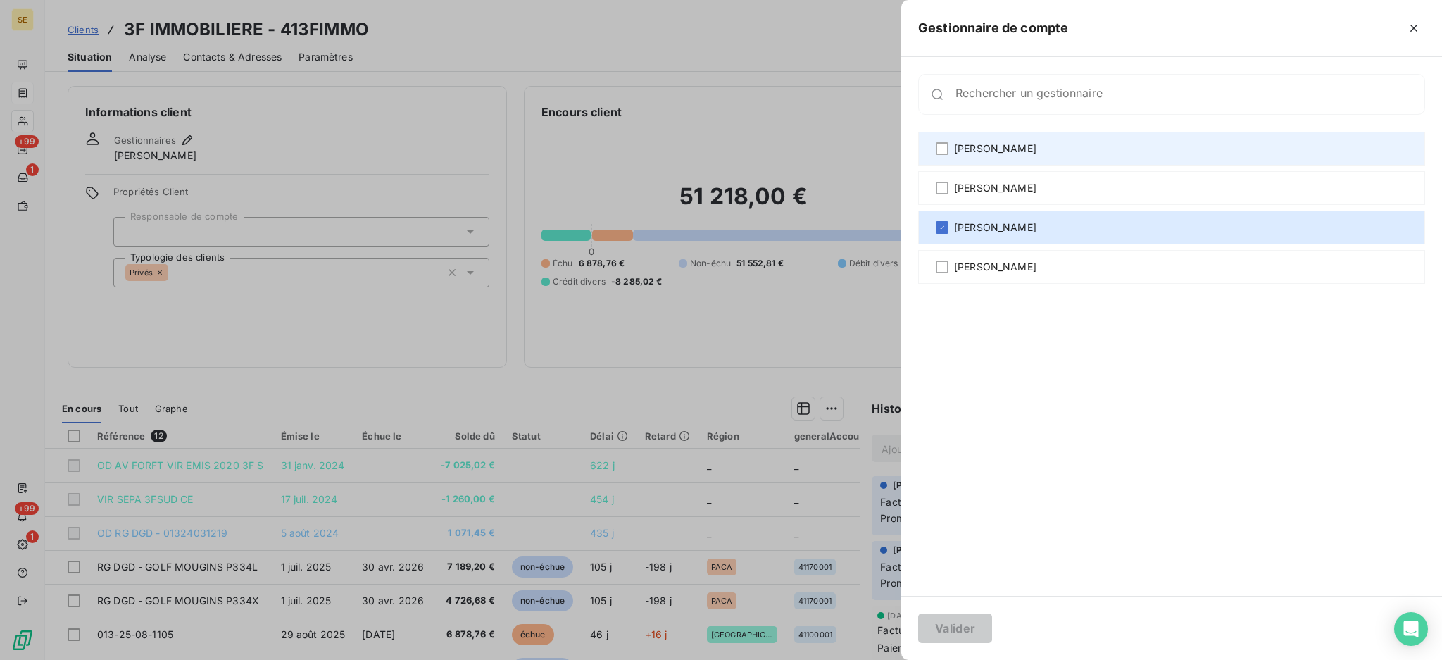
click at [953, 151] on div "[PERSON_NAME]" at bounding box center [1171, 149] width 507 height 34
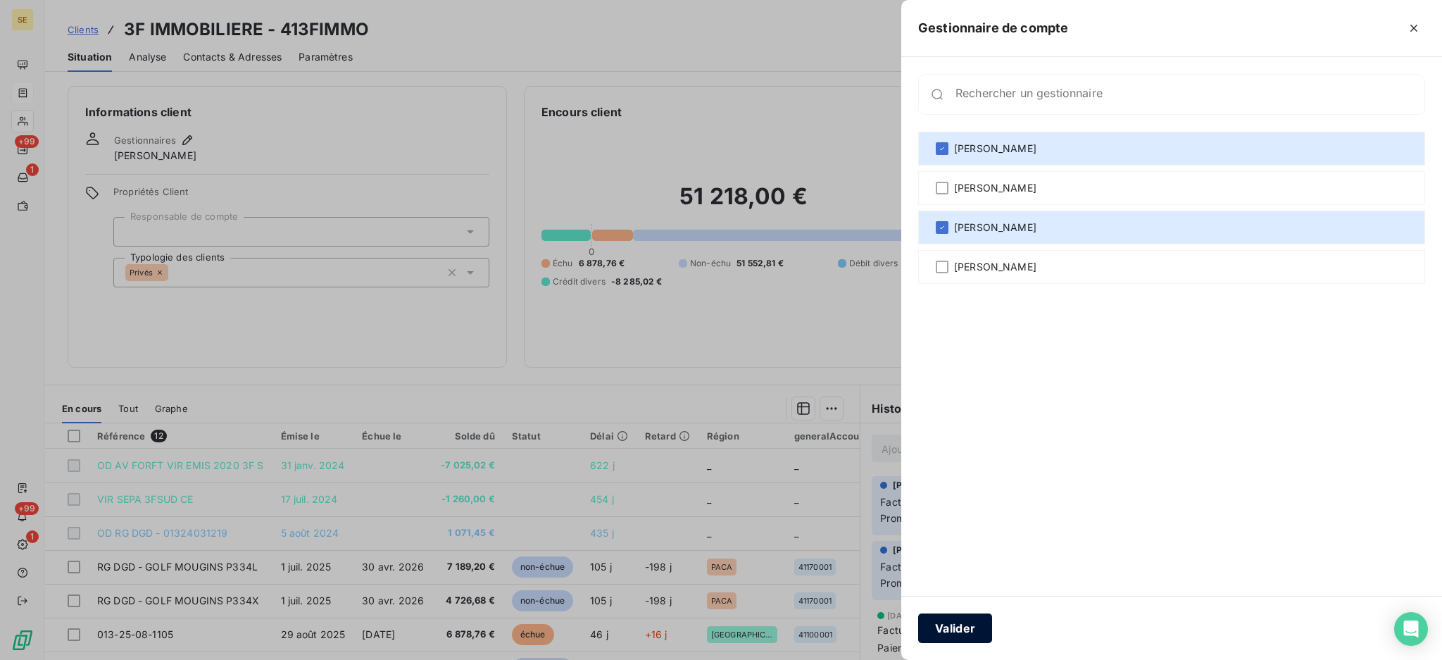
click at [965, 625] on button "Valider" at bounding box center [955, 628] width 74 height 30
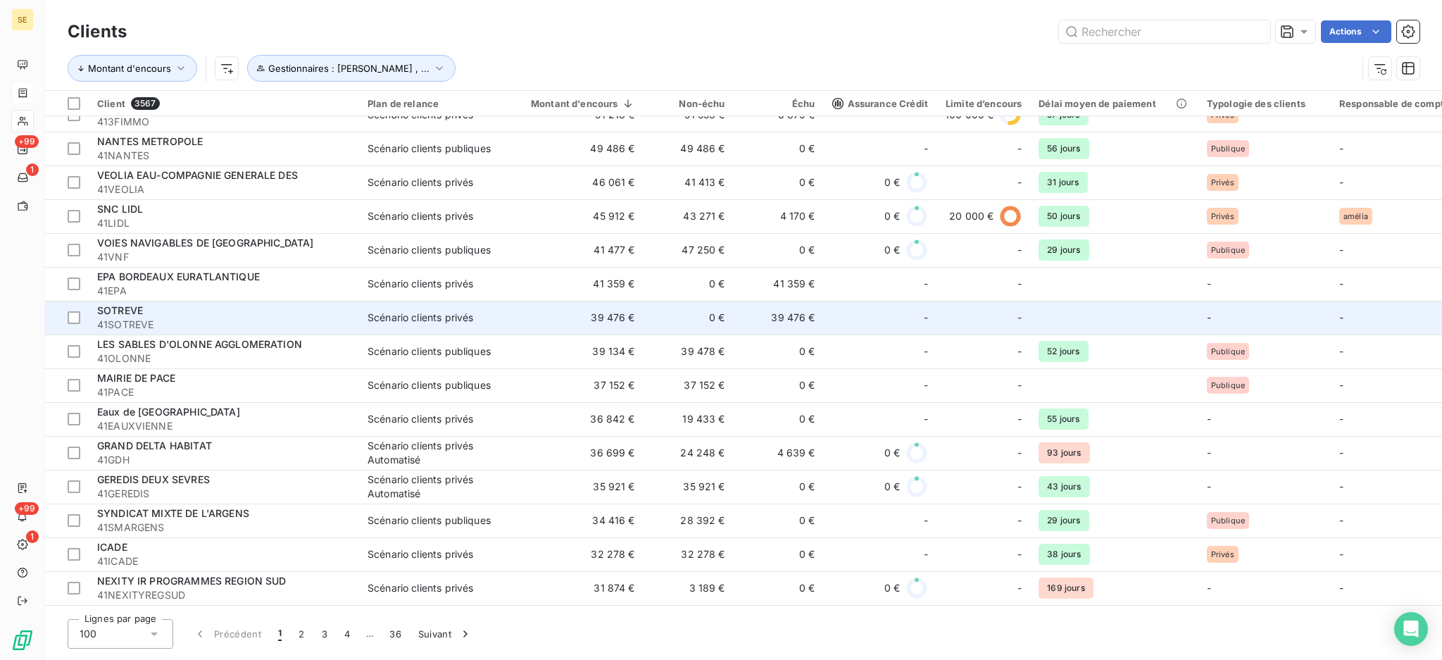
scroll to position [469, 0]
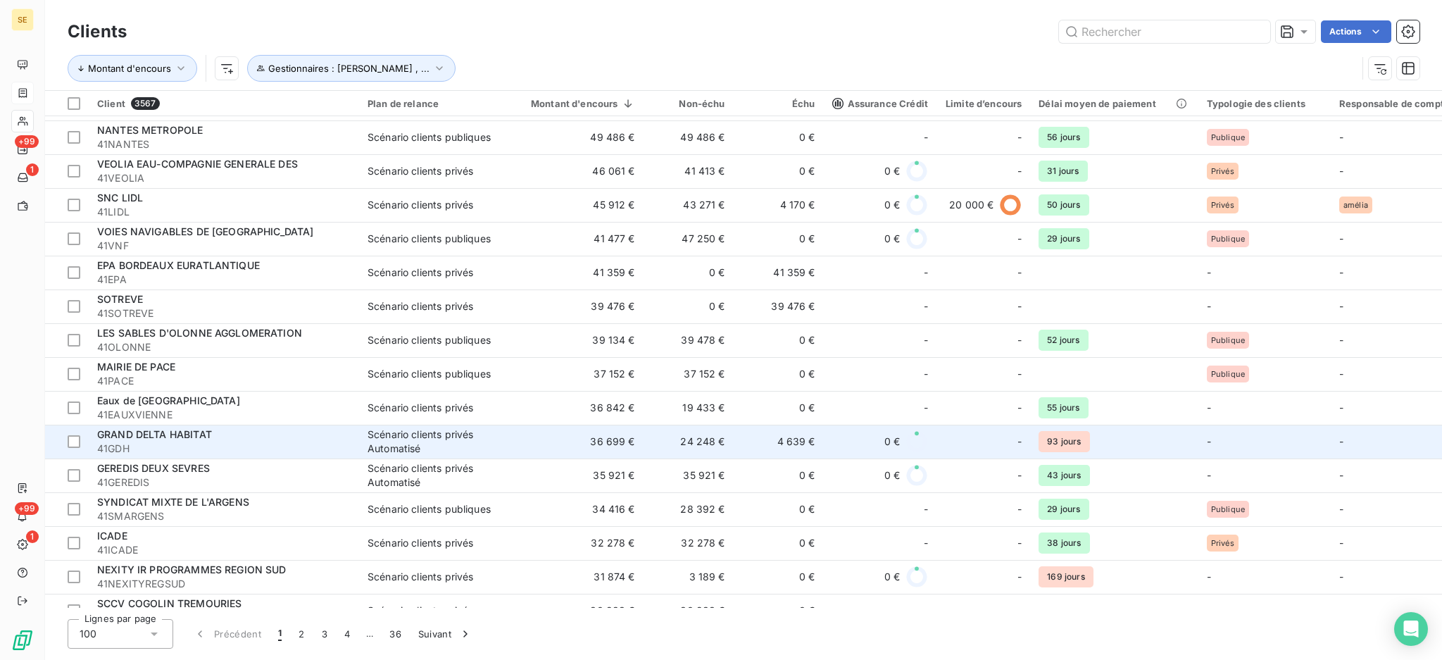
click at [314, 437] on div "GRAND DELTA HABITAT" at bounding box center [224, 434] width 254 height 14
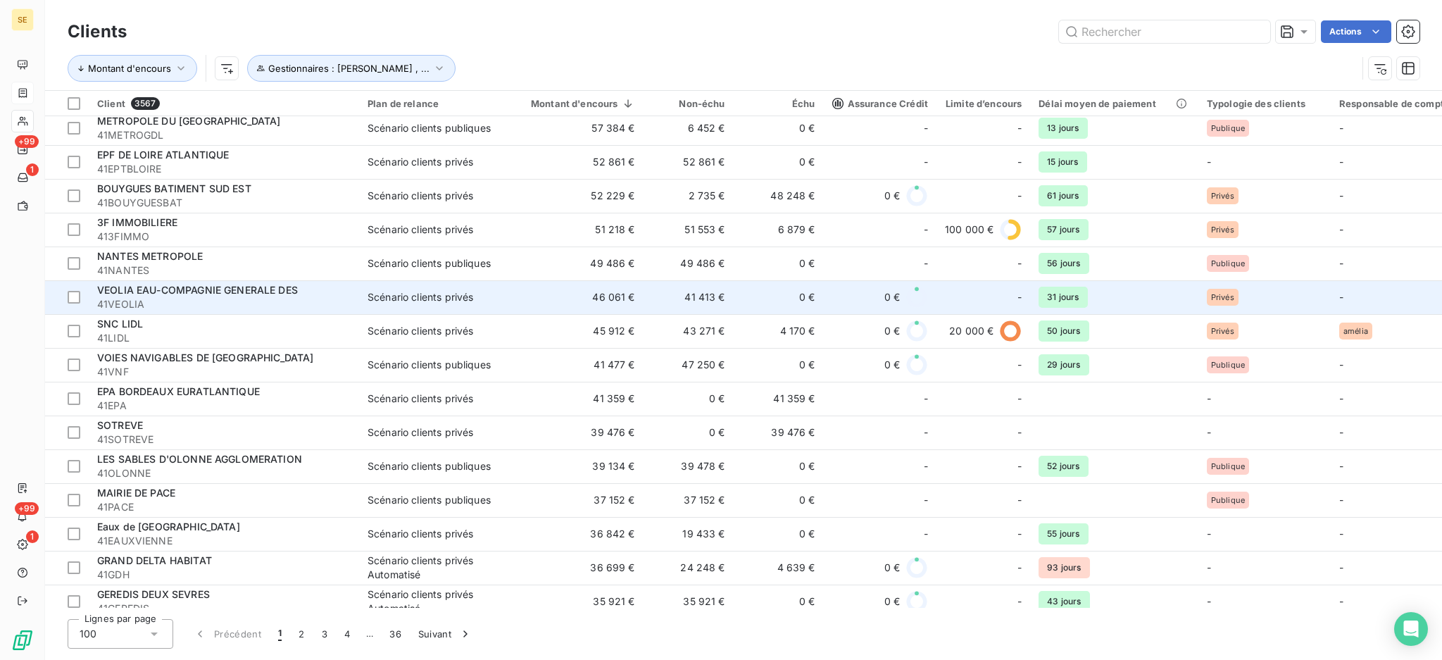
scroll to position [375, 0]
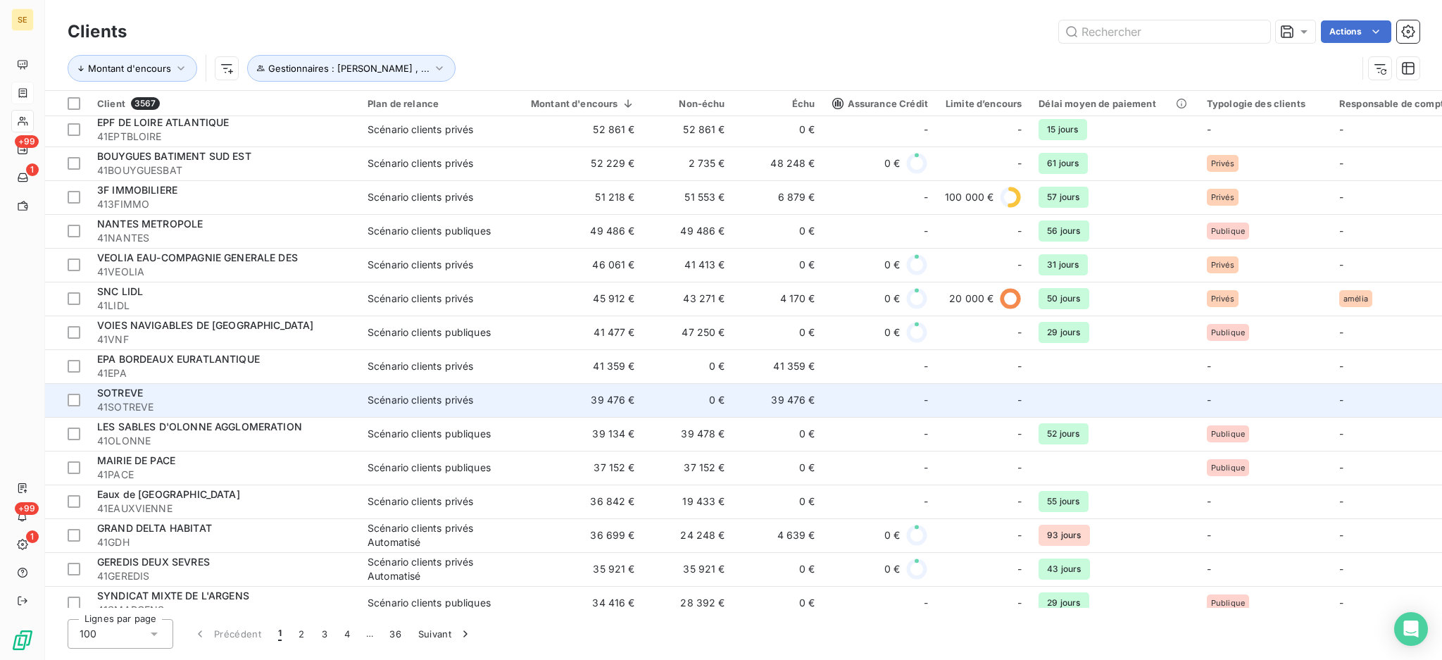
click at [245, 399] on div "SOTREVE" at bounding box center [224, 393] width 254 height 14
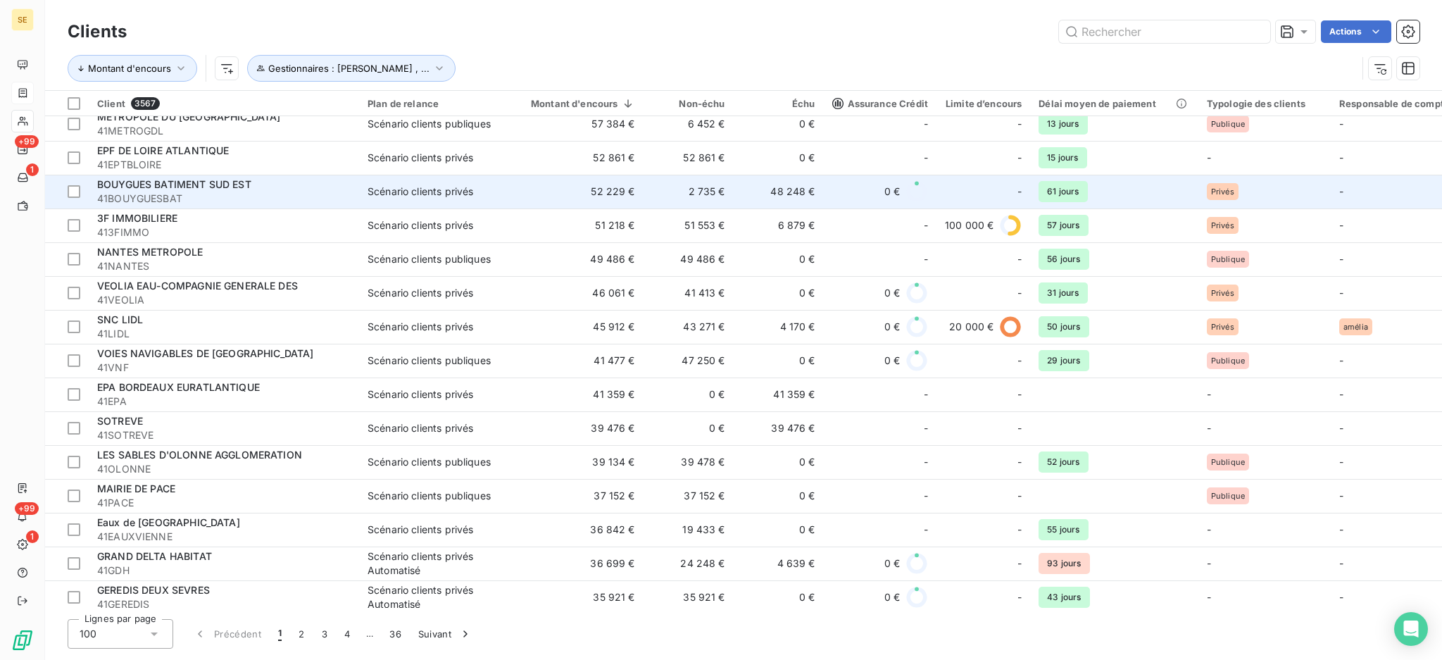
scroll to position [375, 0]
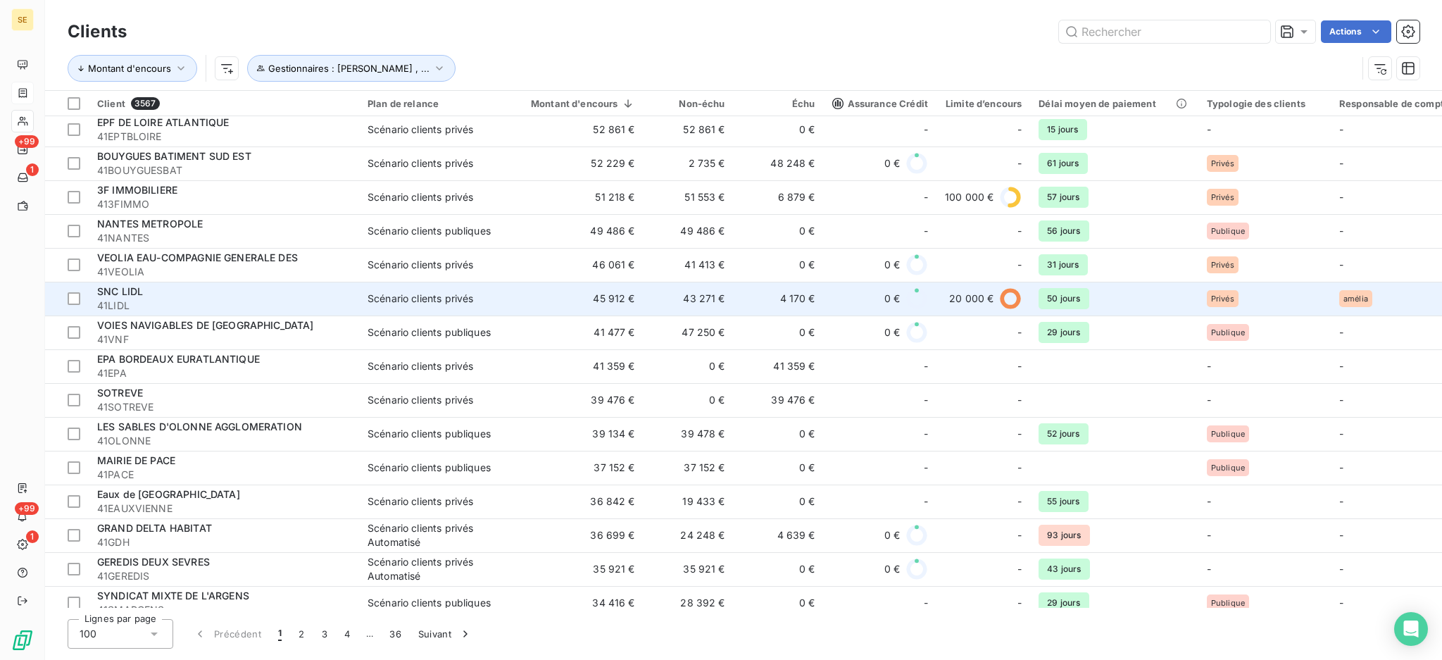
click at [193, 308] on span "41LIDL" at bounding box center [224, 306] width 254 height 14
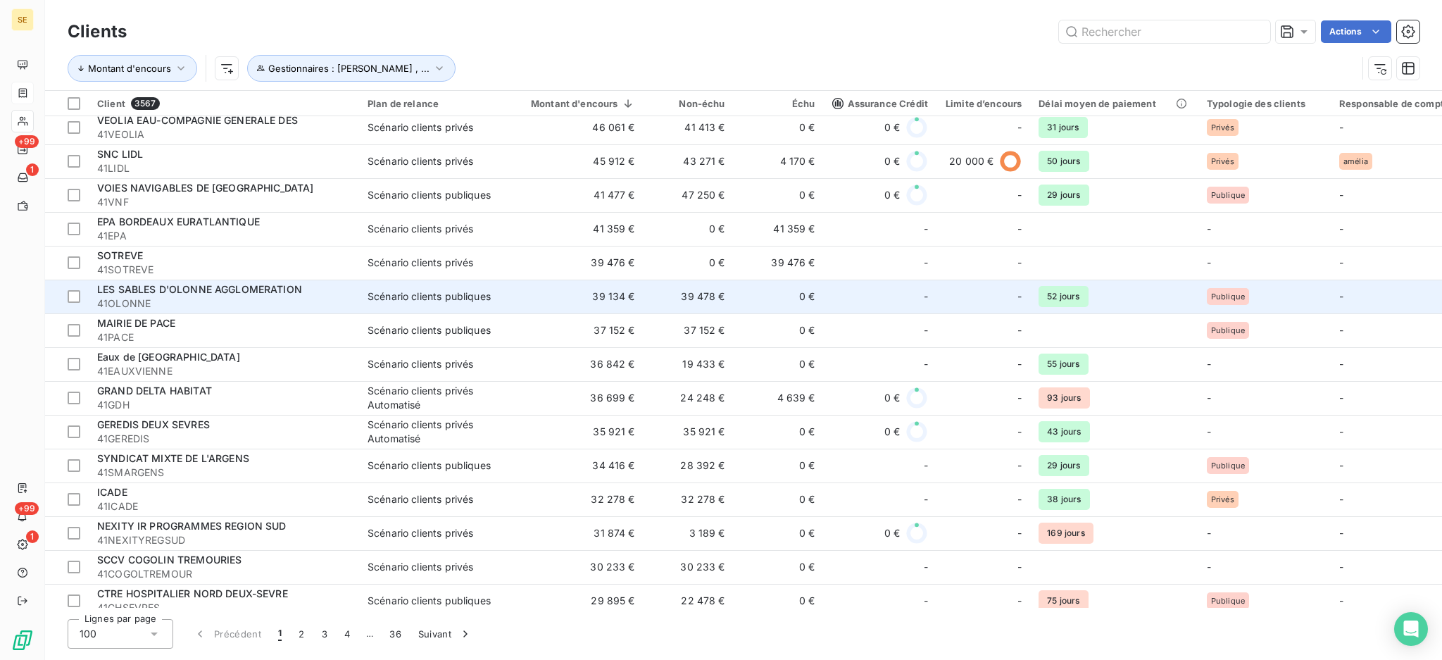
scroll to position [563, 0]
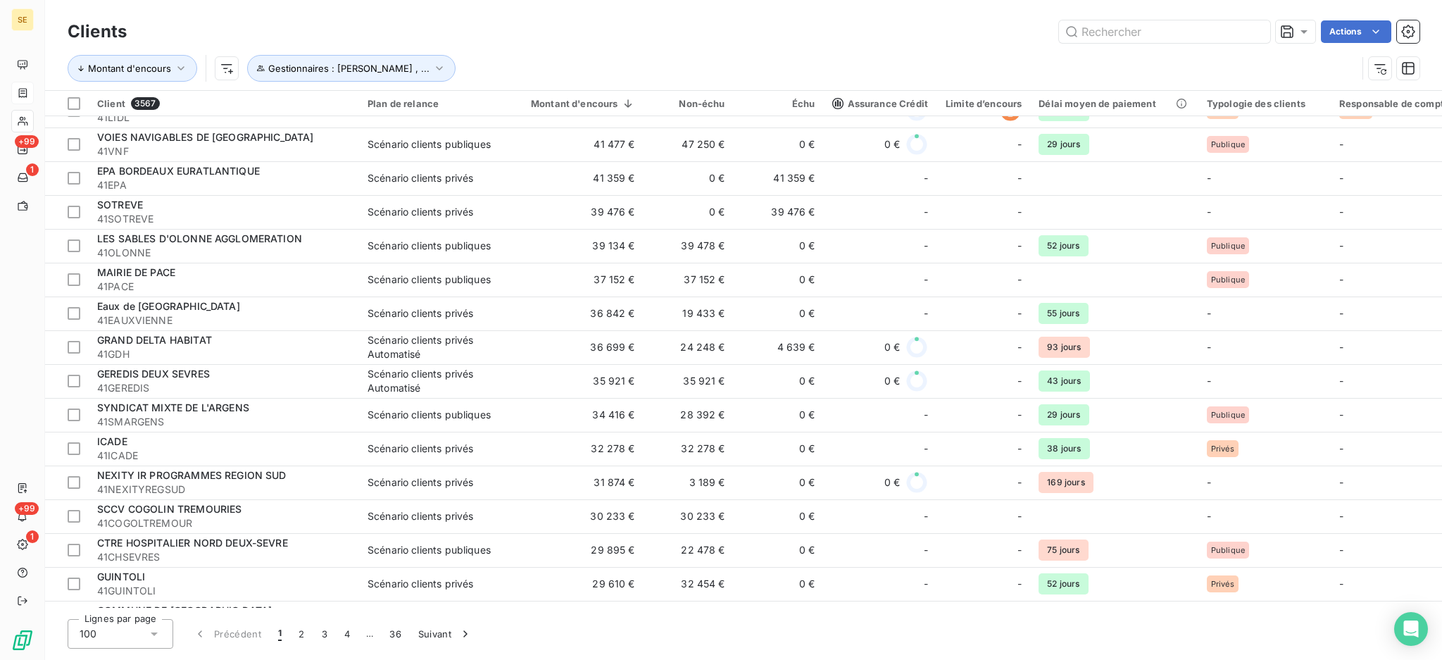
click at [1232, 608] on div "Clients Actions Montant d'encours Gestionnaires : [PERSON_NAME] , ... Client 35…" at bounding box center [743, 330] width 1397 height 660
drag, startPoint x: 1006, startPoint y: 608, endPoint x: 1168, endPoint y: 604, distance: 162.7
click at [1224, 591] on div "Clients Actions Montant d'encours Gestionnaires : [PERSON_NAME] , ... Client 35…" at bounding box center [743, 330] width 1397 height 660
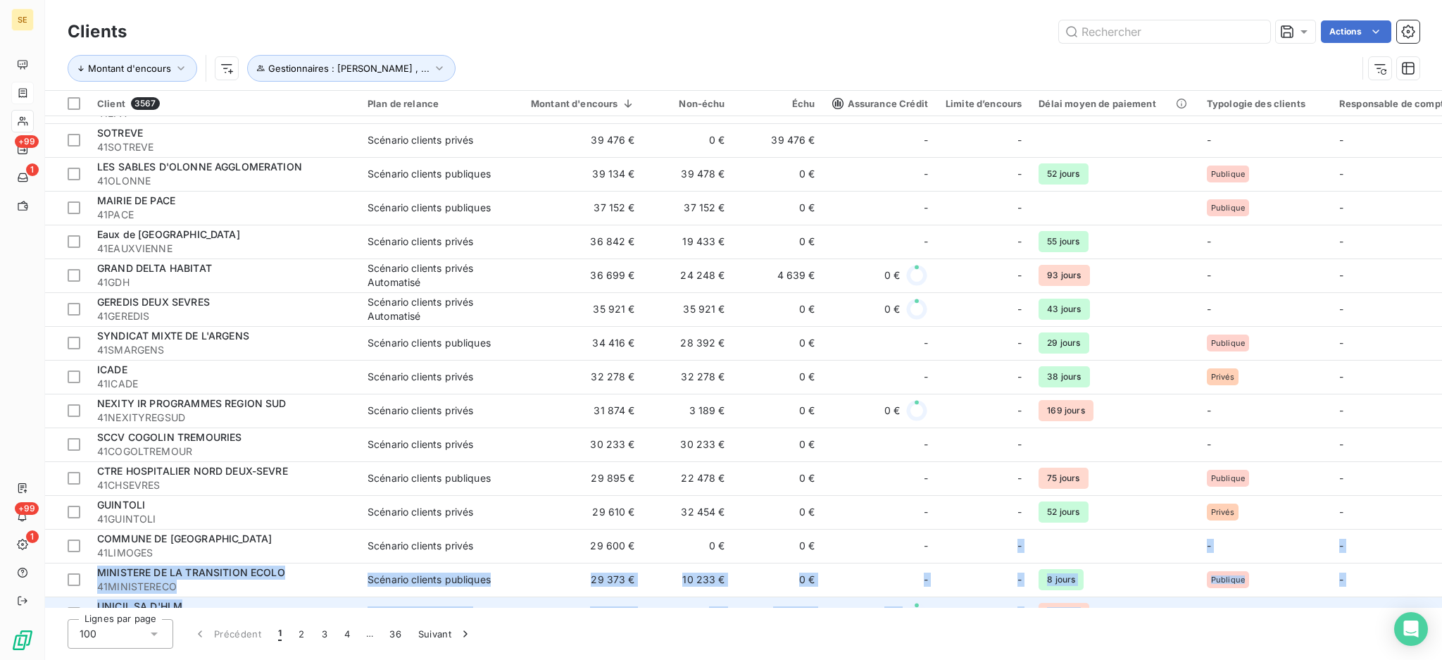
scroll to position [659, 0]
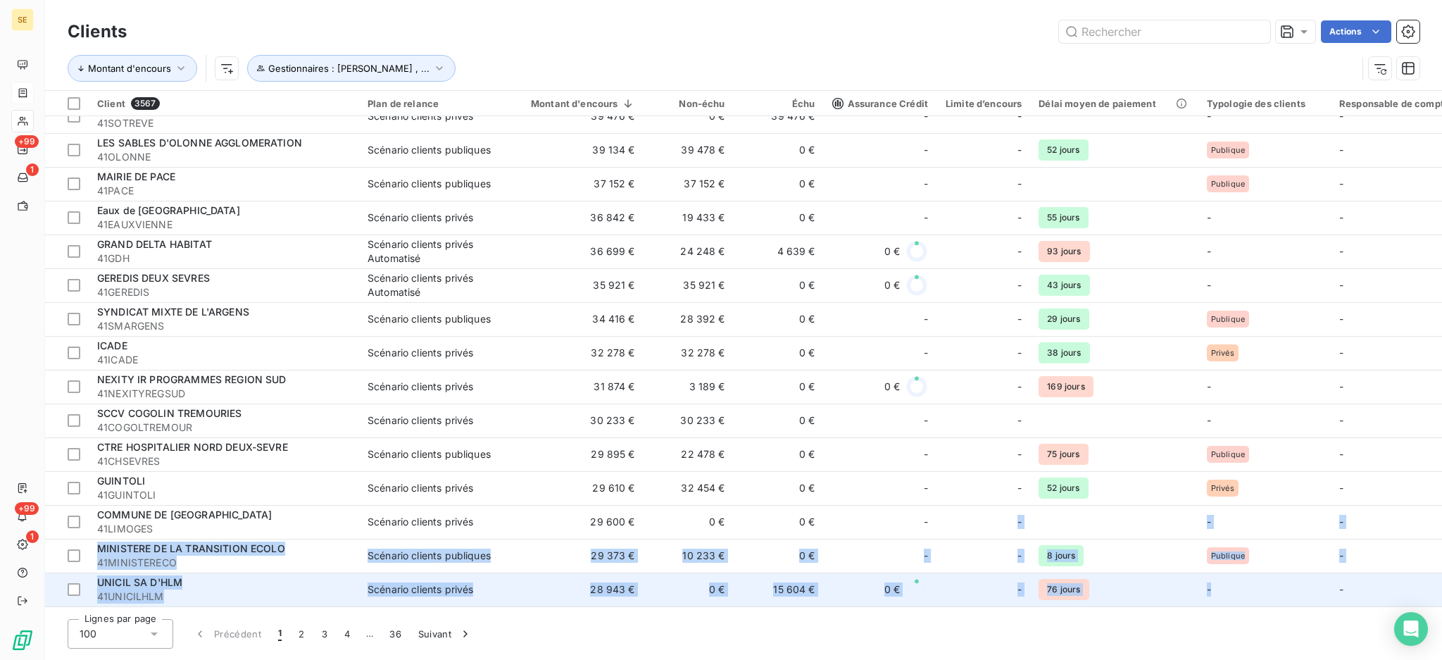
drag, startPoint x: 1014, startPoint y: 602, endPoint x: 1222, endPoint y: 583, distance: 208.6
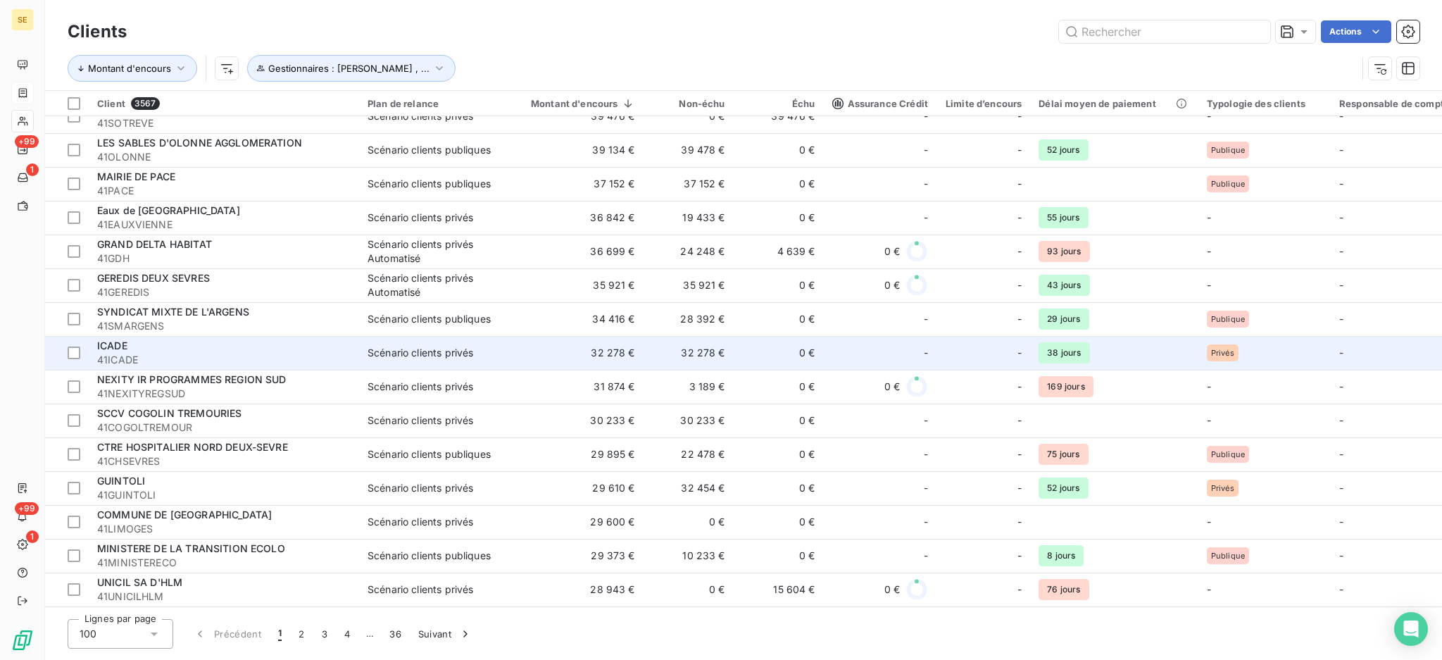
click at [306, 346] on div "ICADE" at bounding box center [224, 346] width 254 height 14
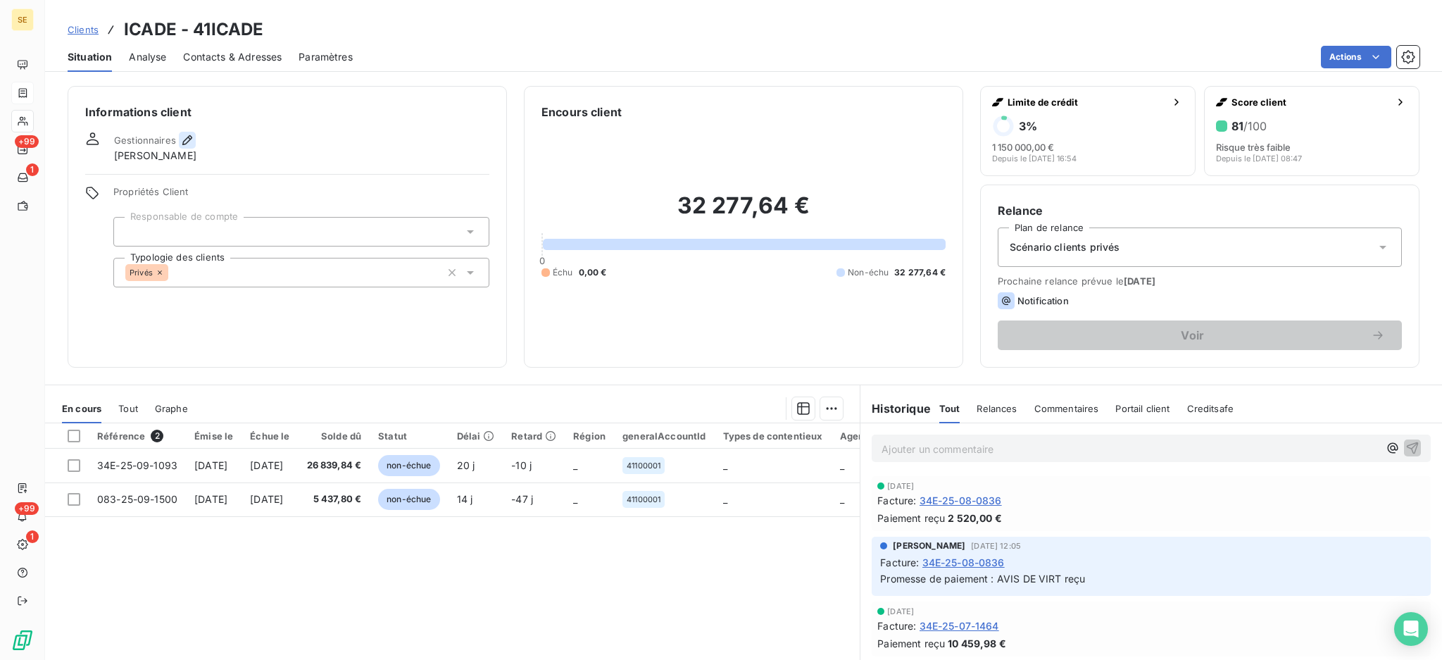
click at [180, 142] on icon "button" at bounding box center [187, 140] width 14 height 14
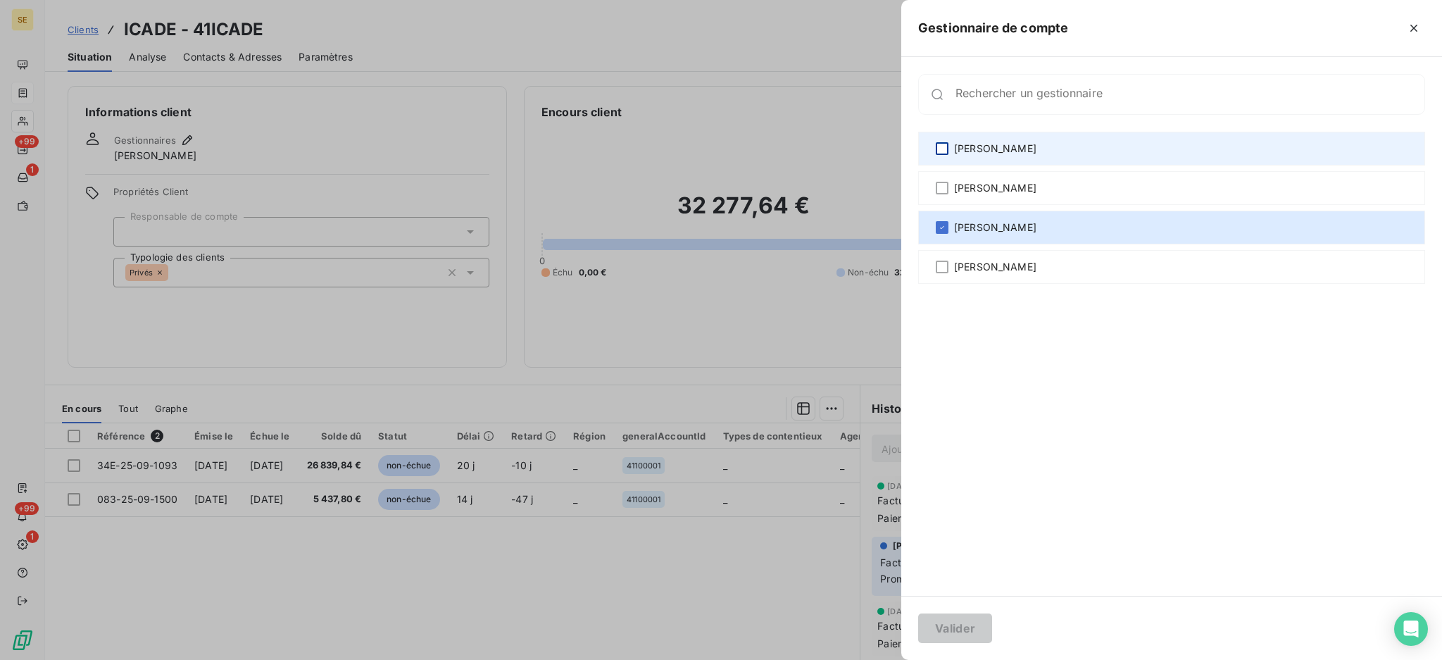
click at [942, 146] on div at bounding box center [942, 148] width 13 height 13
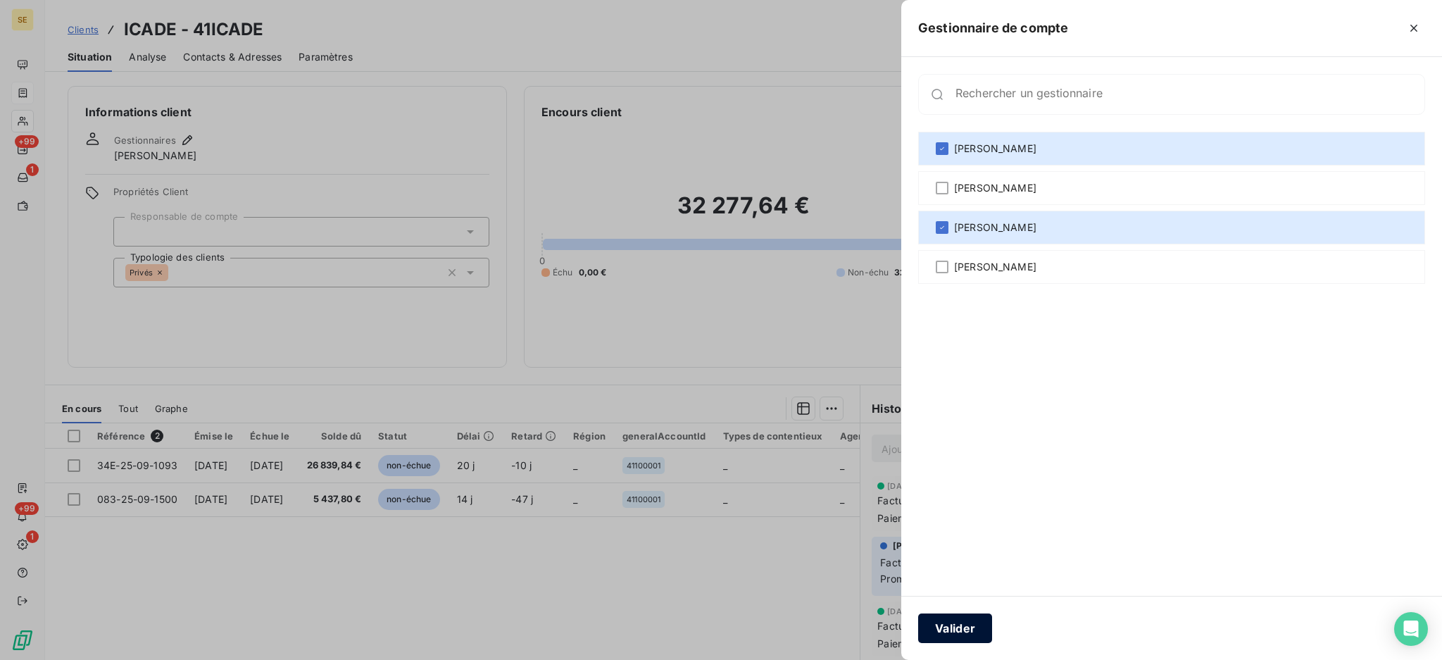
click at [967, 621] on button "Valider" at bounding box center [955, 628] width 74 height 30
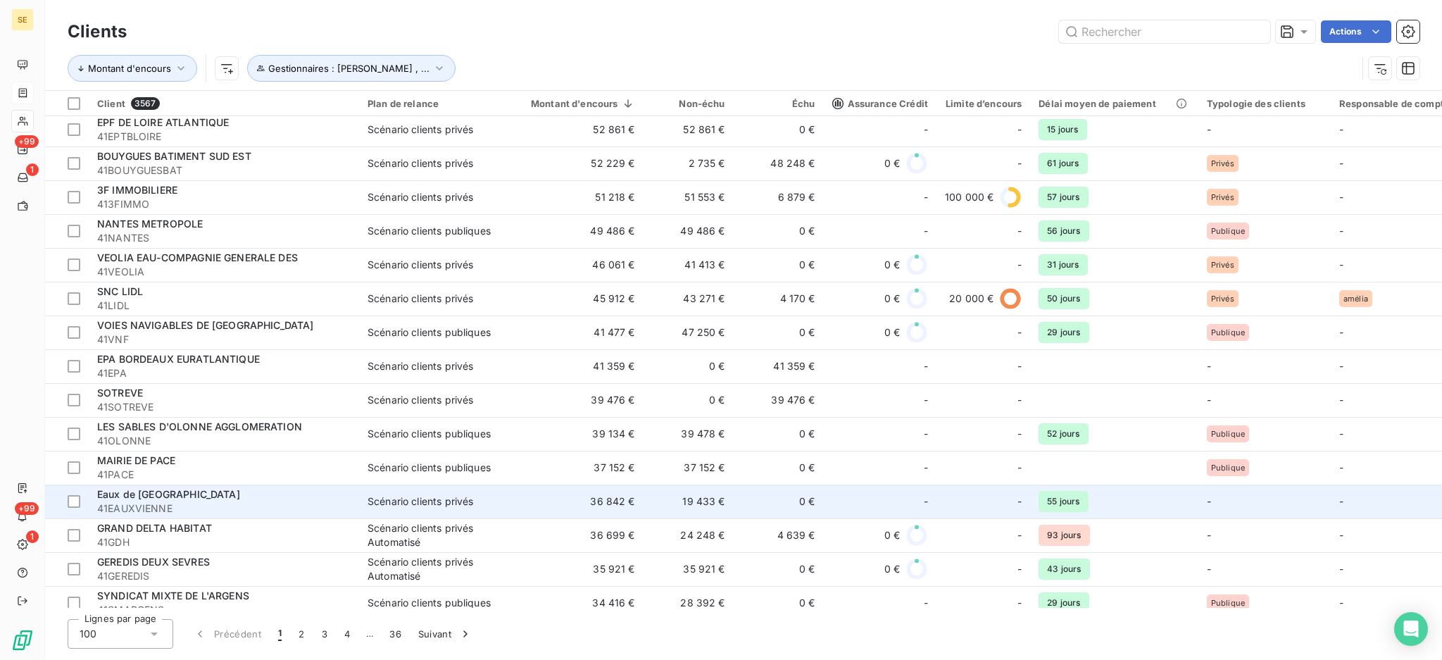
scroll to position [469, 0]
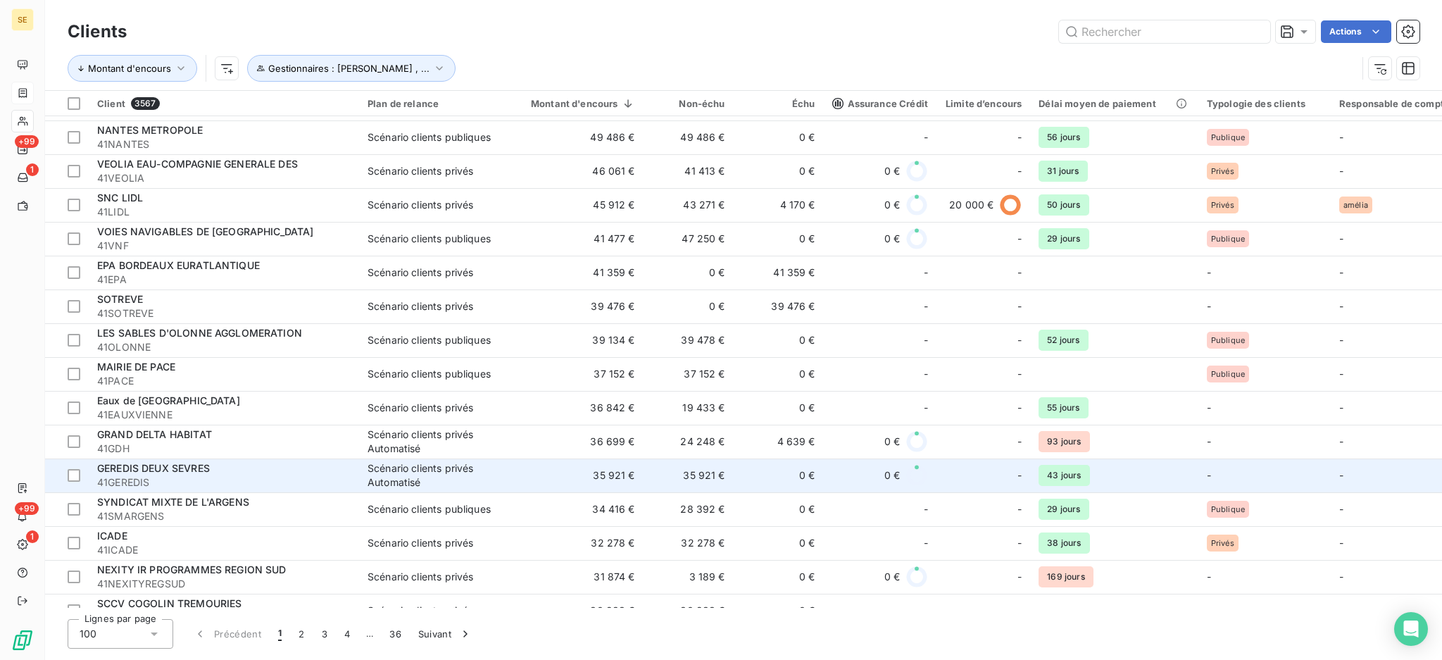
click at [302, 463] on div "GEREDIS DEUX SEVRES" at bounding box center [224, 468] width 254 height 14
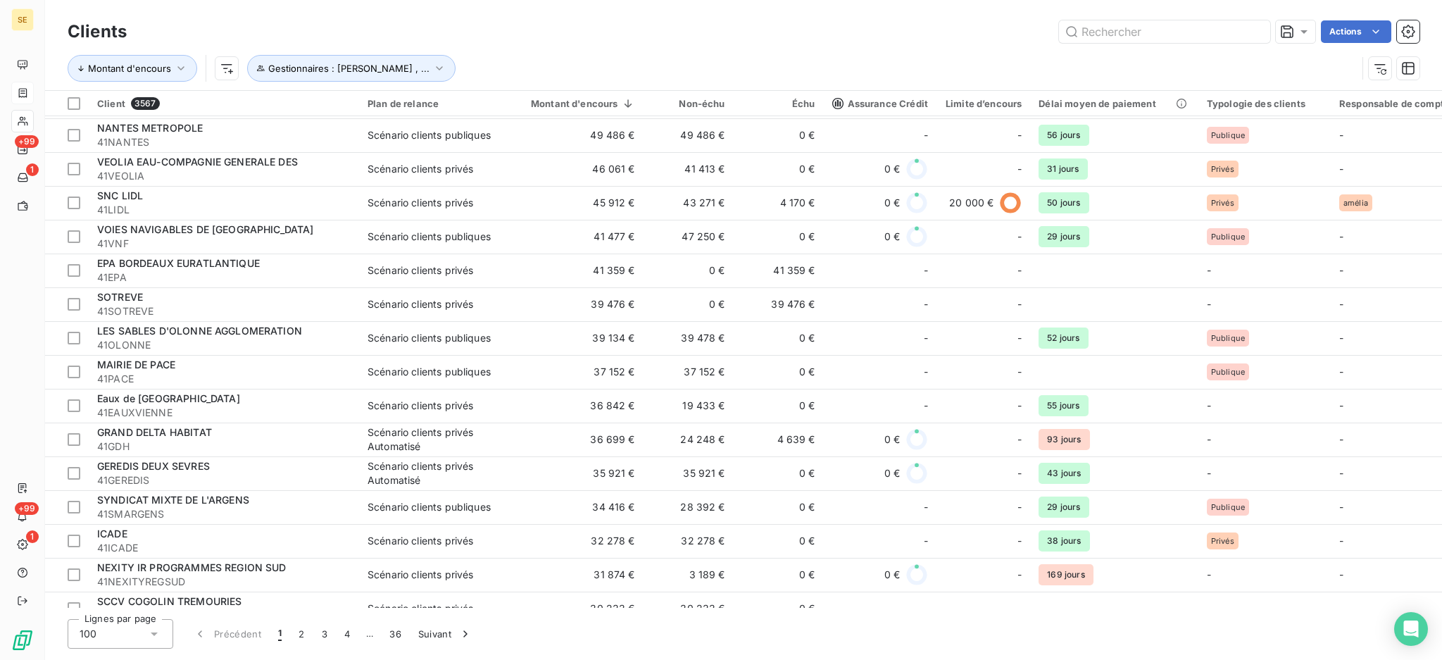
scroll to position [563, 0]
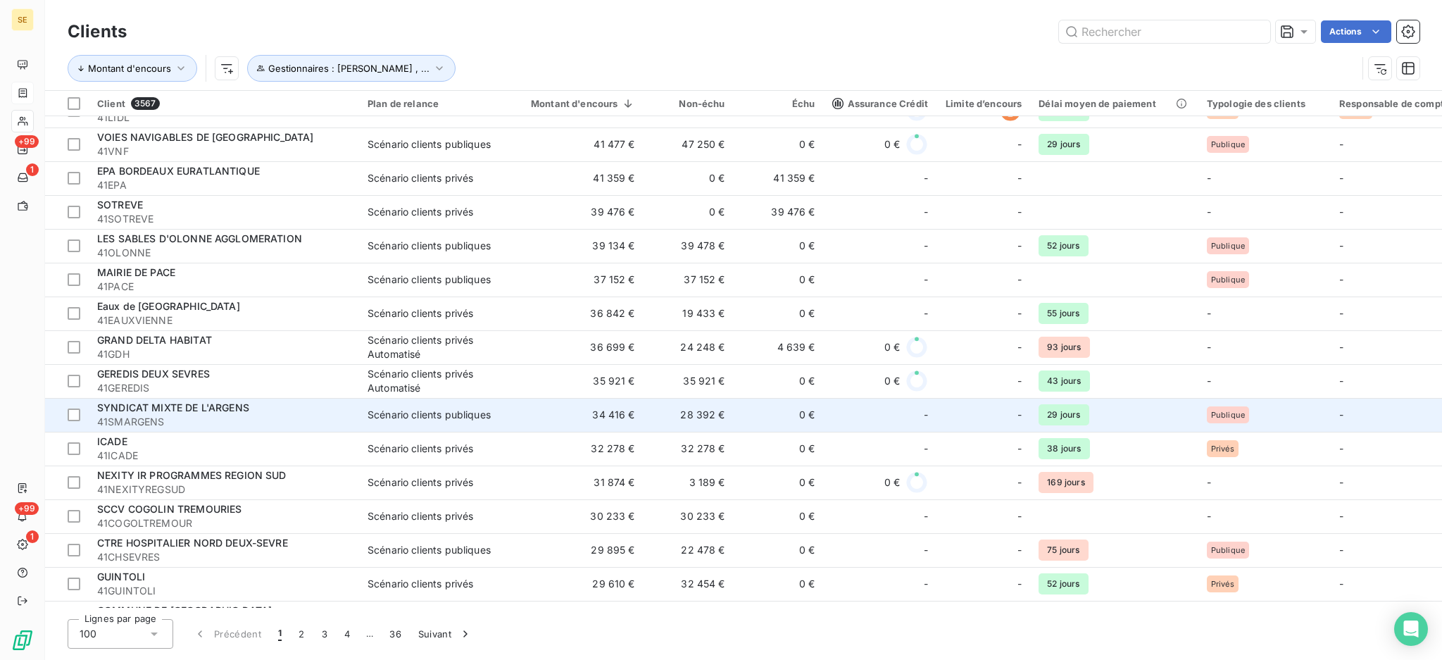
click at [418, 411] on div "Scénario clients publiques" at bounding box center [429, 415] width 123 height 14
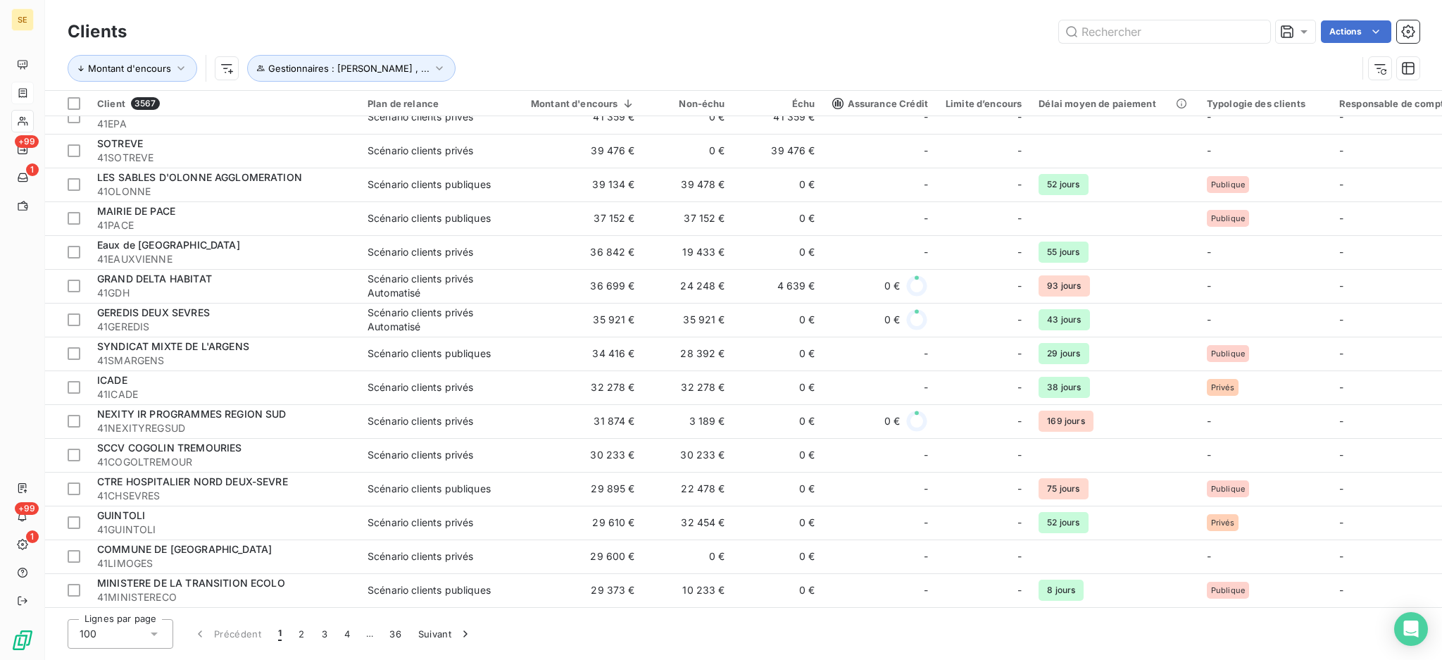
scroll to position [657, 0]
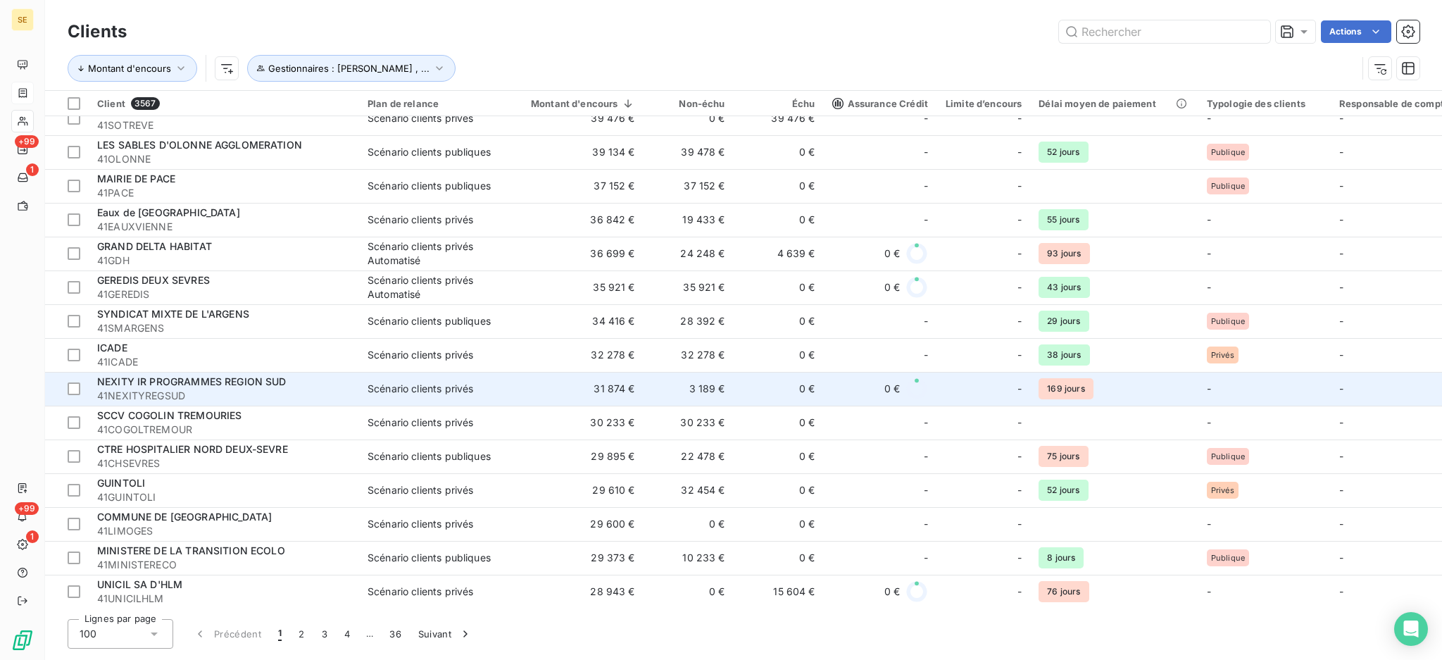
click at [283, 387] on span "NEXITY IR PROGRAMMES REGION SUD" at bounding box center [191, 381] width 189 height 12
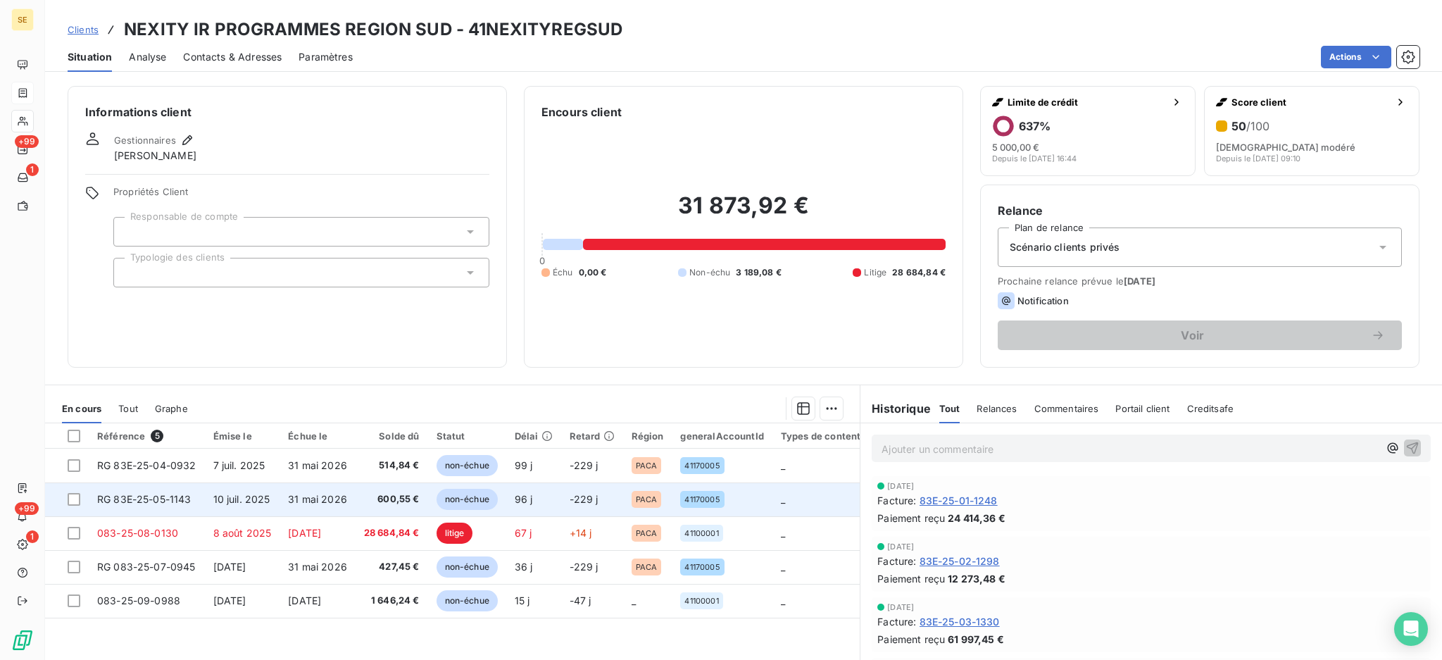
scroll to position [76, 0]
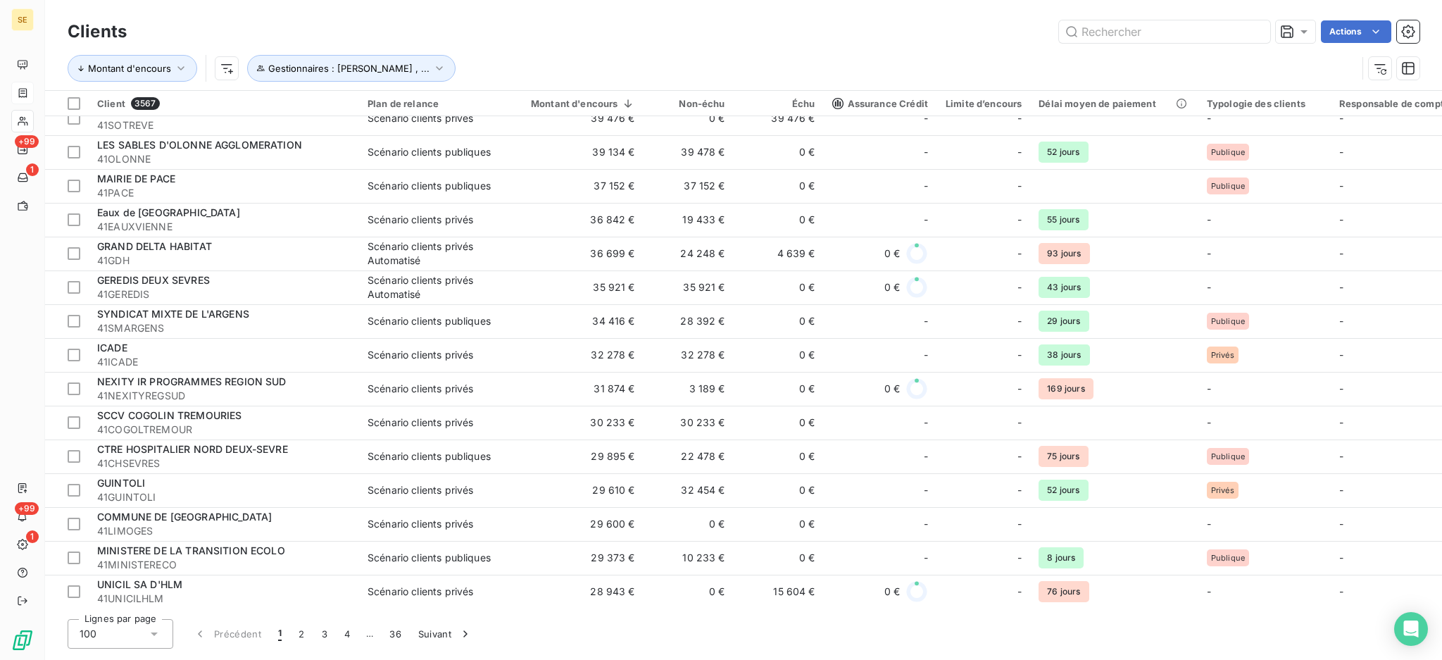
scroll to position [751, 0]
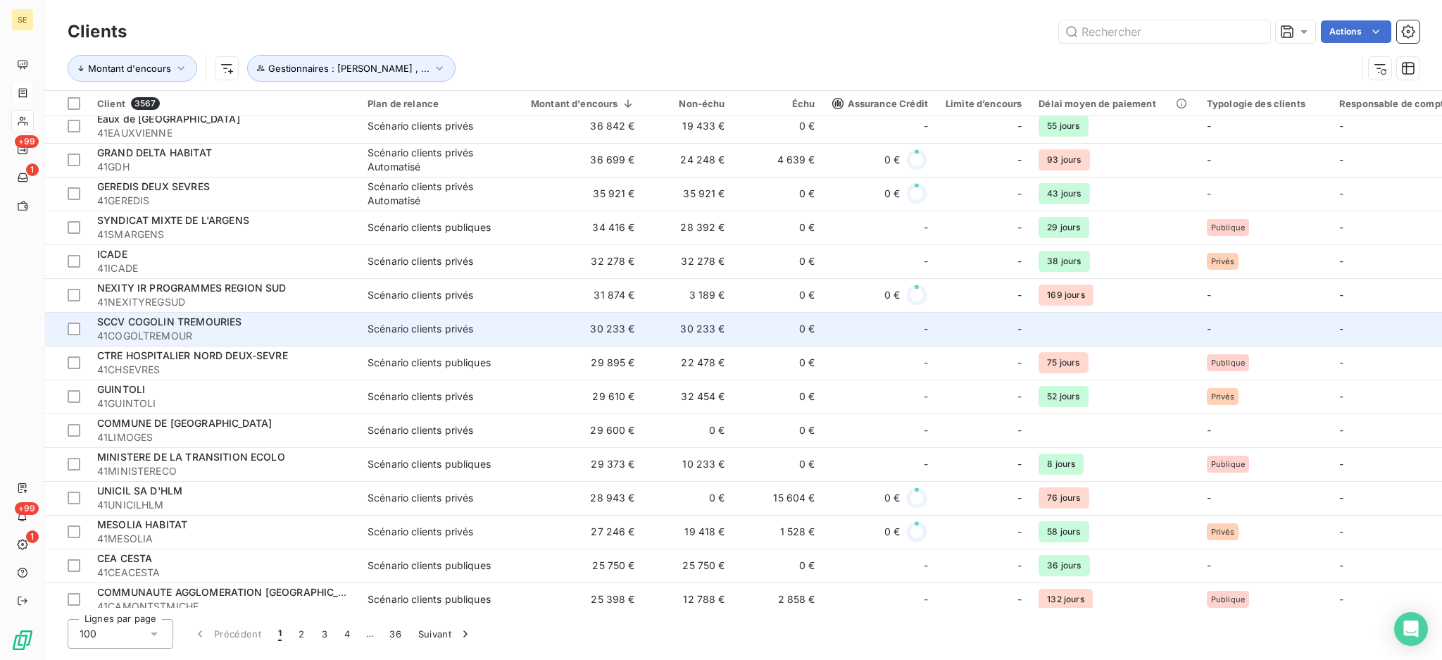
click at [445, 323] on div "Scénario clients privés" at bounding box center [421, 329] width 106 height 14
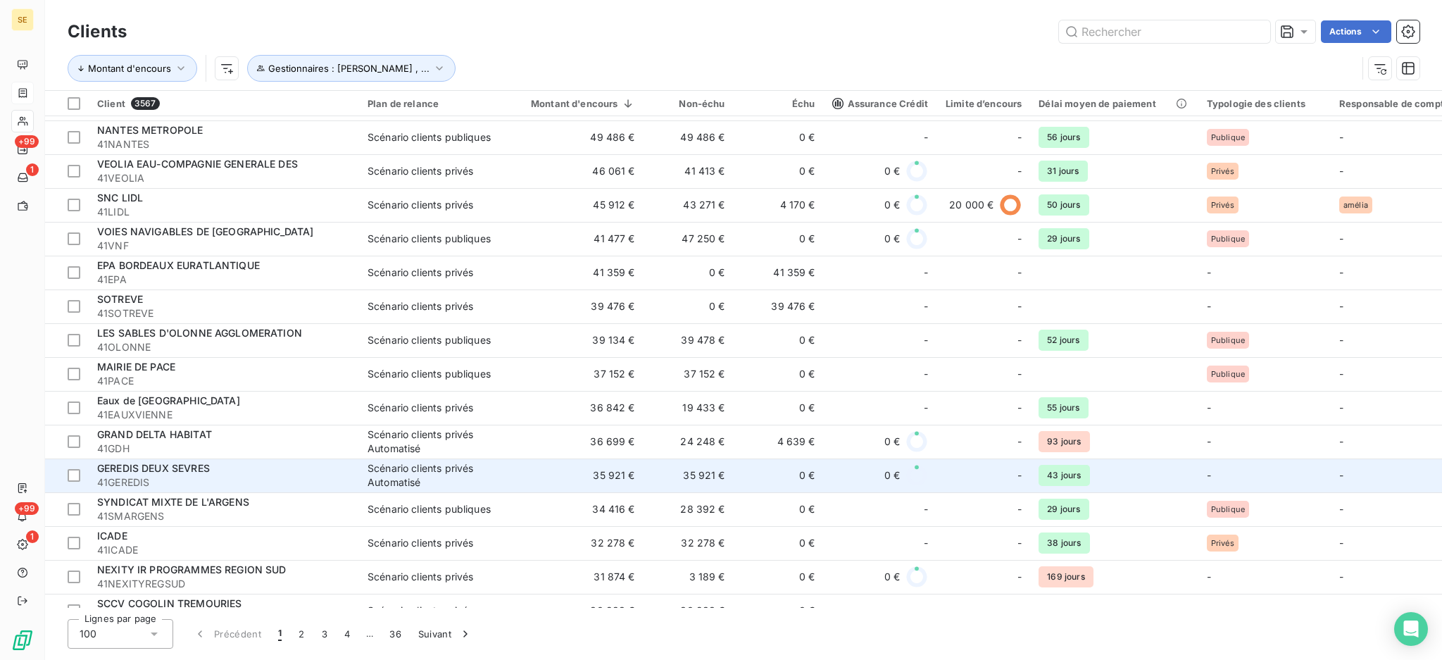
scroll to position [657, 0]
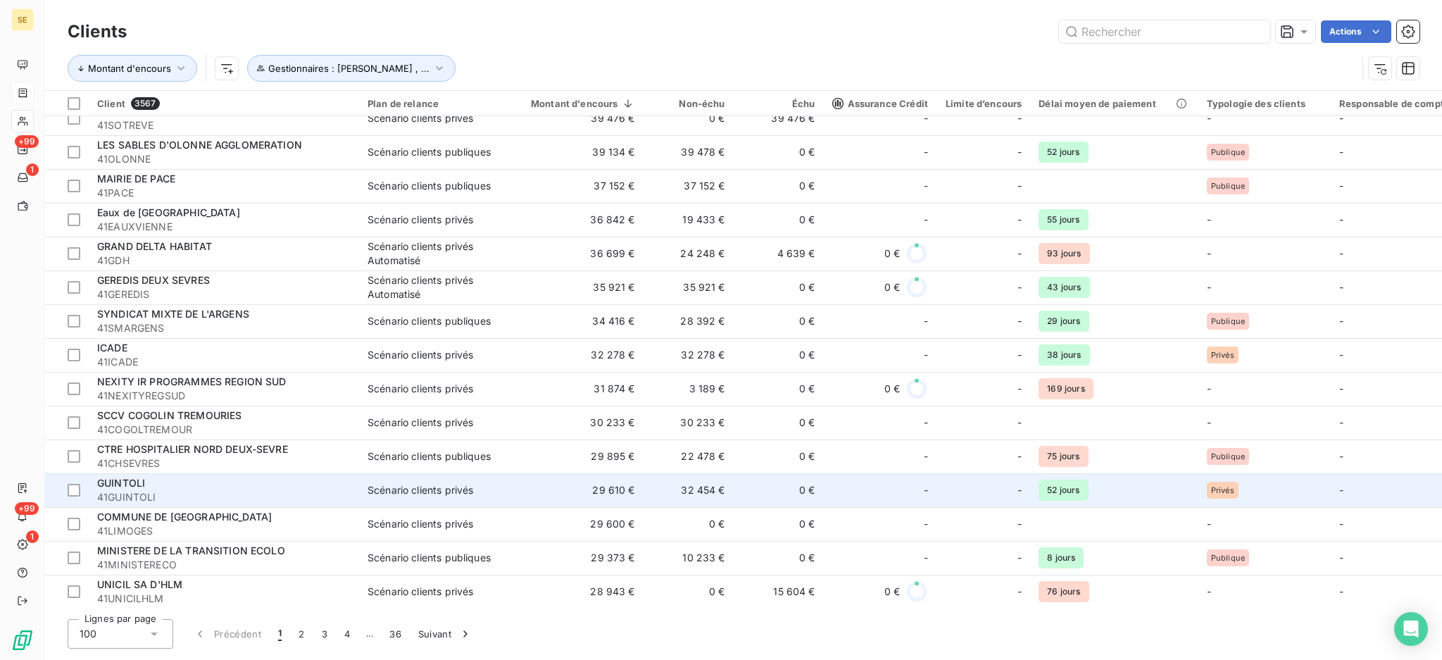
click at [345, 494] on span "41GUINTOLI" at bounding box center [224, 497] width 254 height 14
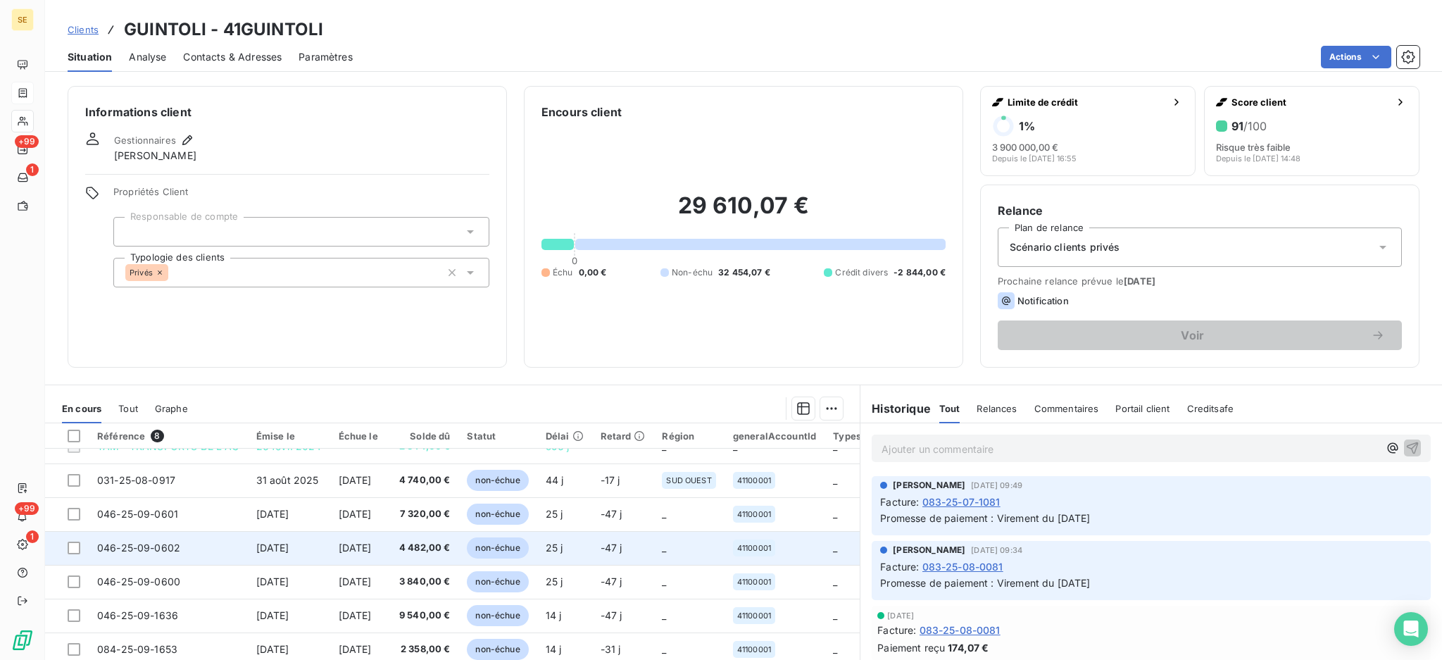
scroll to position [30, 0]
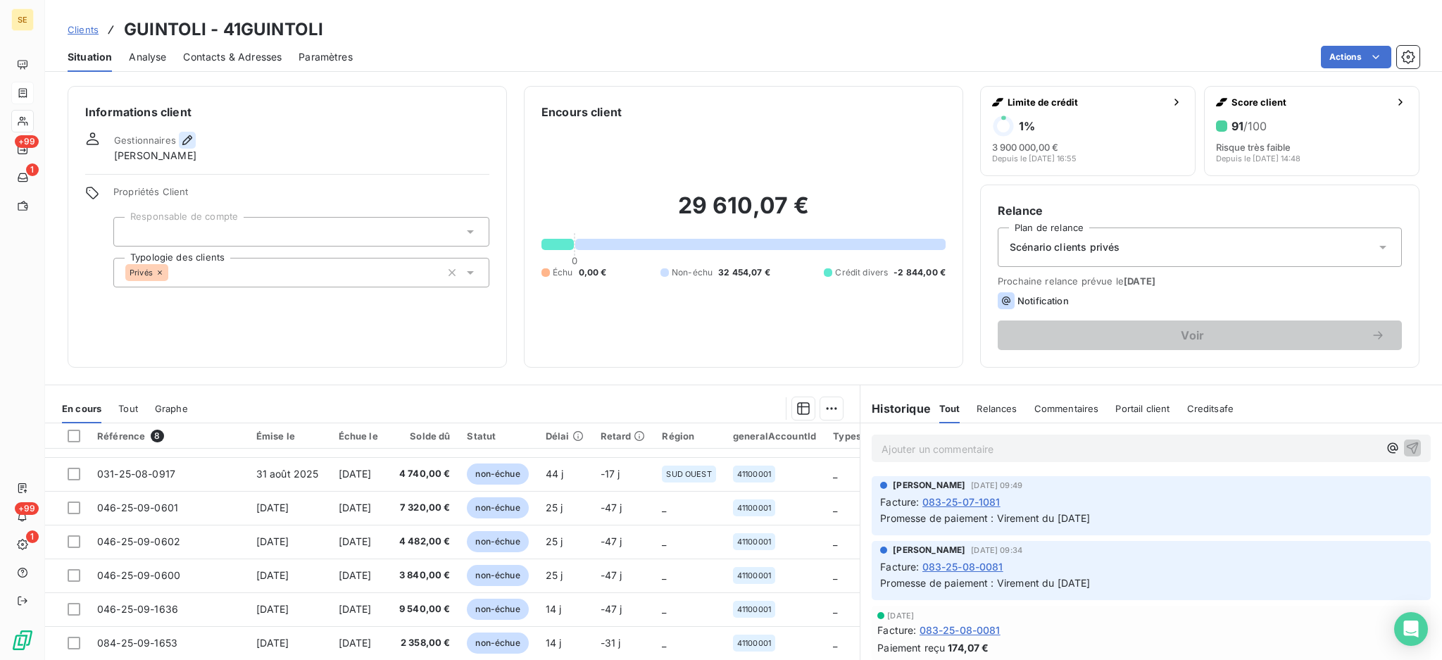
click at [180, 138] on icon "button" at bounding box center [187, 140] width 14 height 14
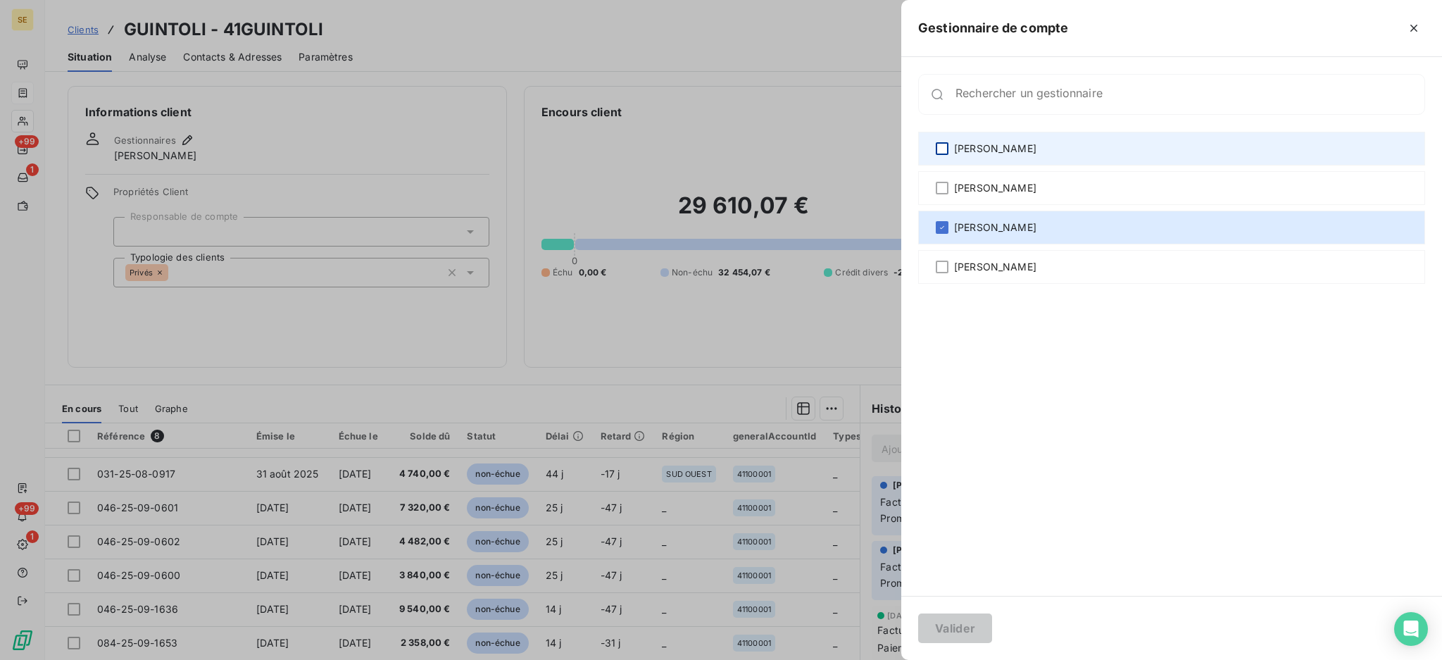
click at [948, 143] on div at bounding box center [942, 148] width 13 height 13
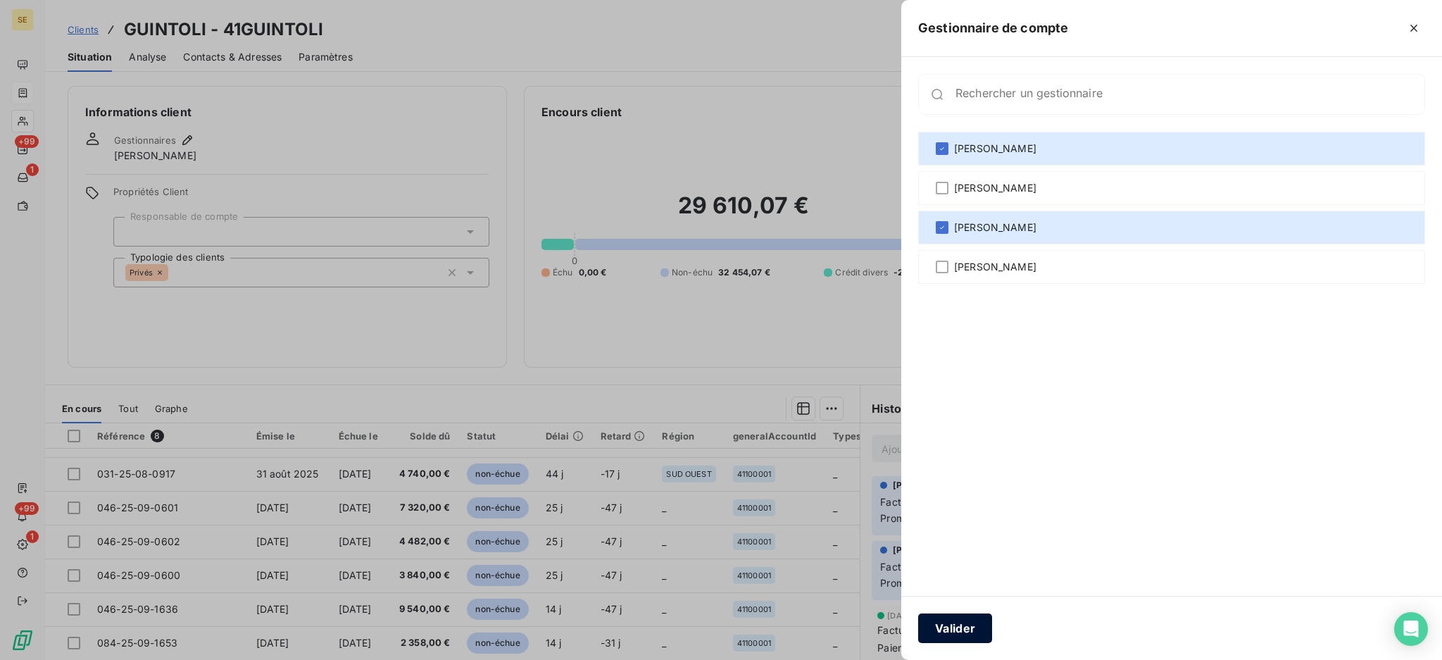
click at [963, 630] on button "Valider" at bounding box center [955, 628] width 74 height 30
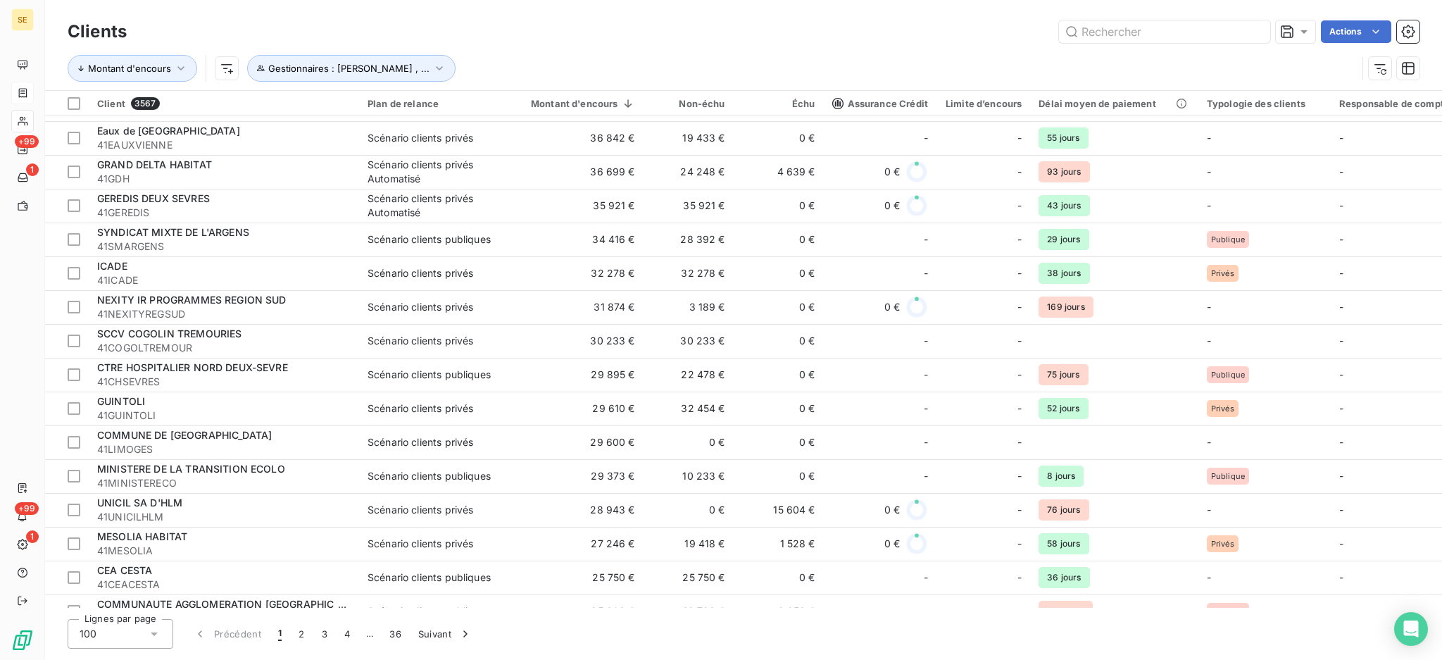
scroll to position [751, 0]
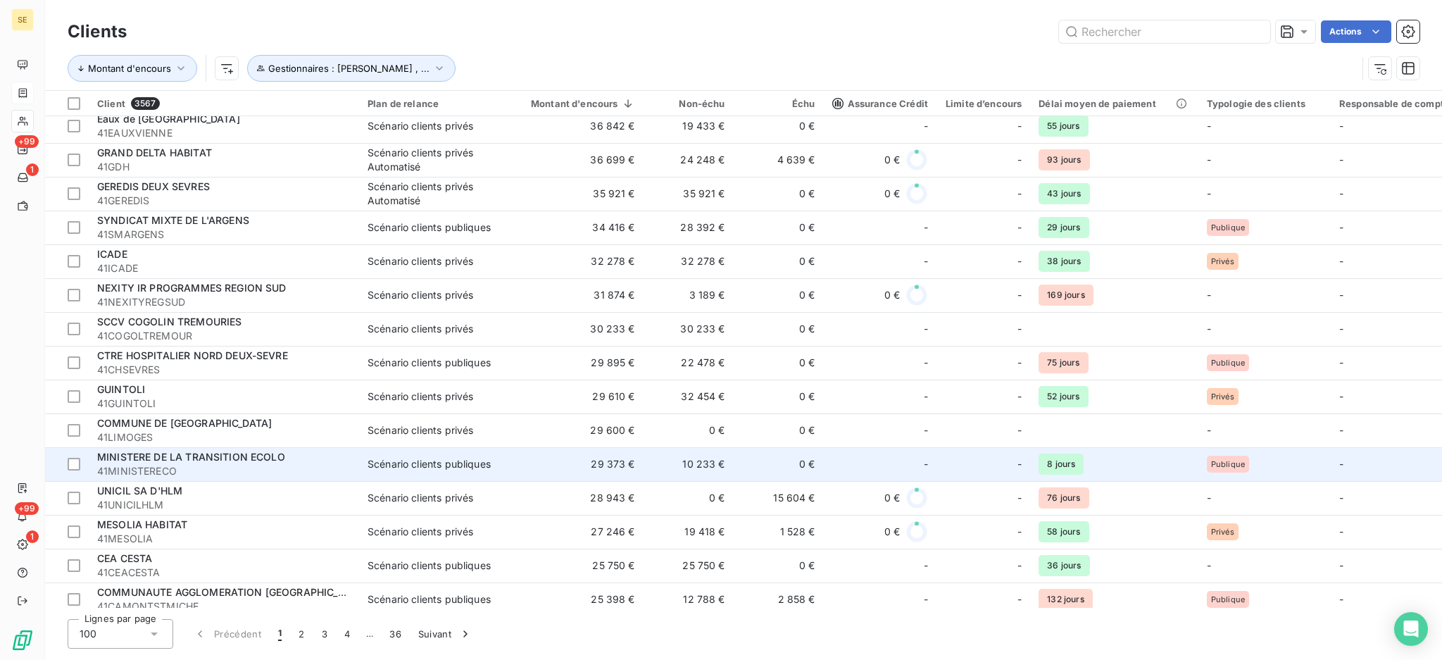
click at [437, 456] on td "Scénario clients publiques" at bounding box center [432, 464] width 146 height 34
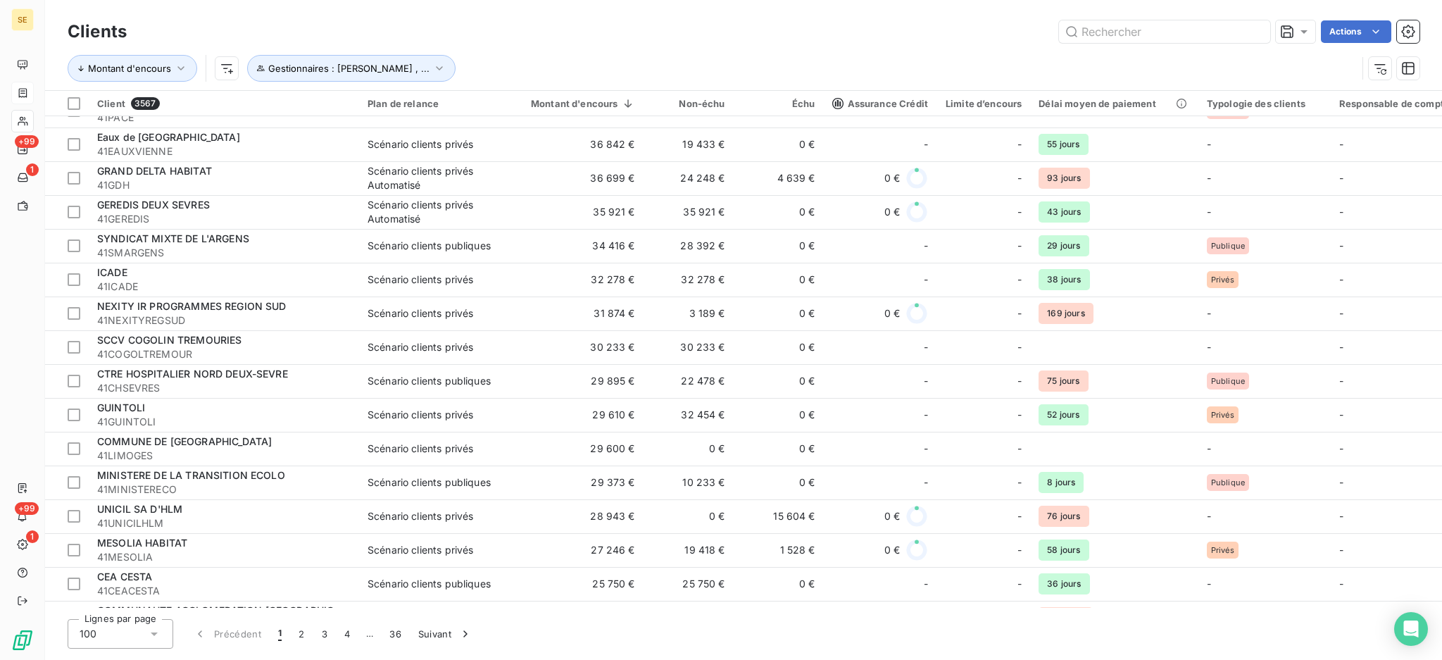
scroll to position [845, 0]
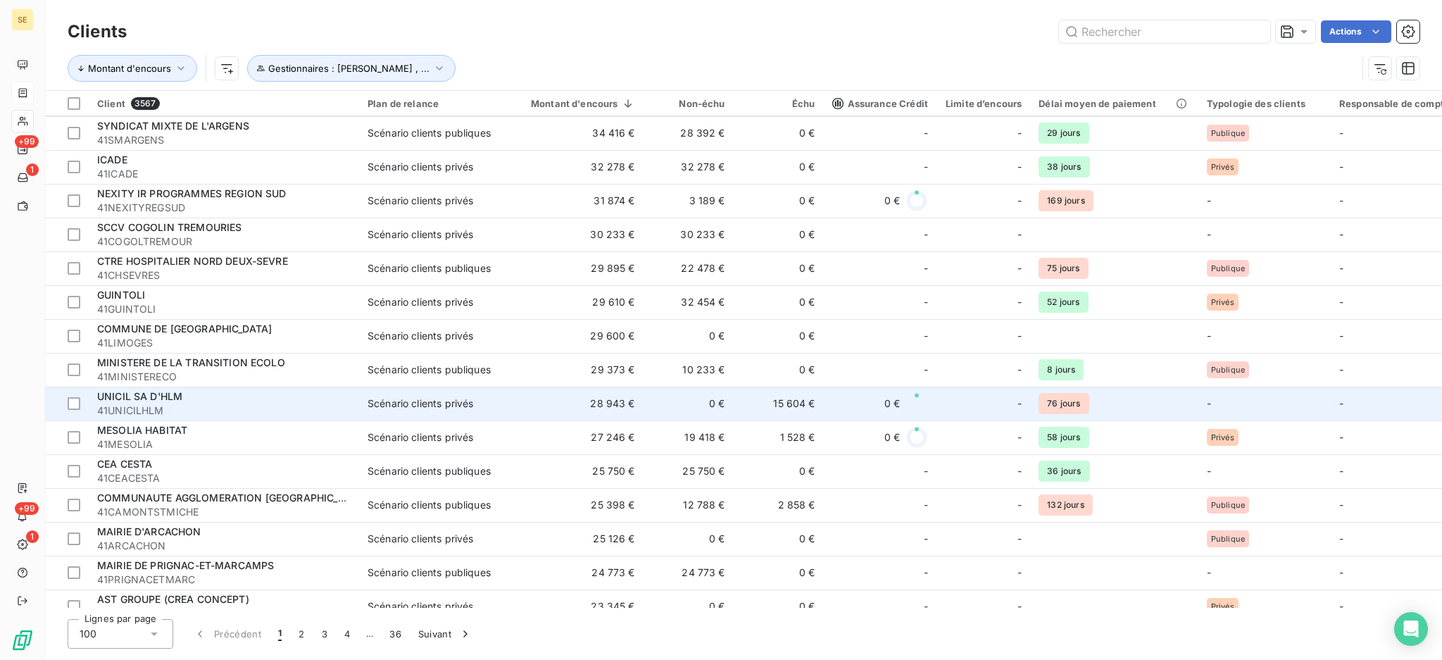
click at [306, 400] on div "UNICIL SA D'HLM" at bounding box center [224, 396] width 254 height 14
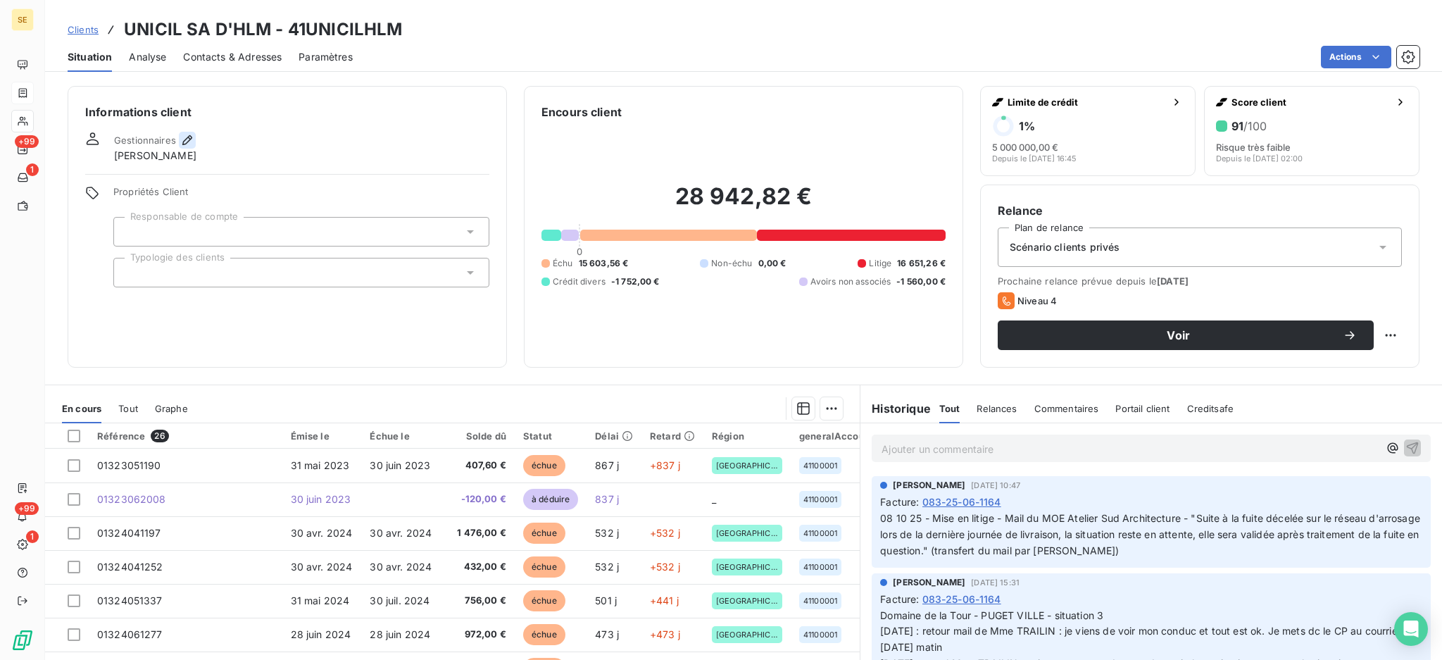
click at [182, 135] on icon "button" at bounding box center [187, 140] width 14 height 14
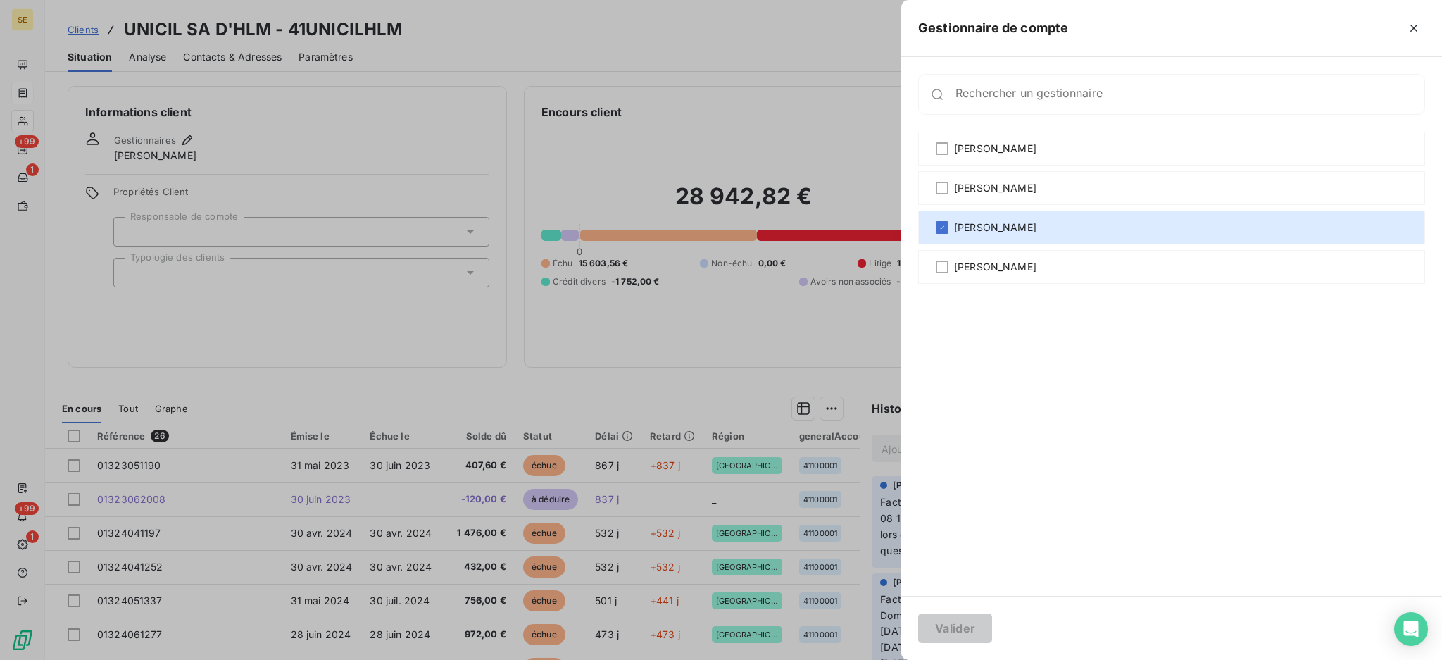
drag, startPoint x: 984, startPoint y: 142, endPoint x: 1003, endPoint y: 338, distance: 196.7
click at [984, 142] on span "[PERSON_NAME]" at bounding box center [995, 149] width 82 height 14
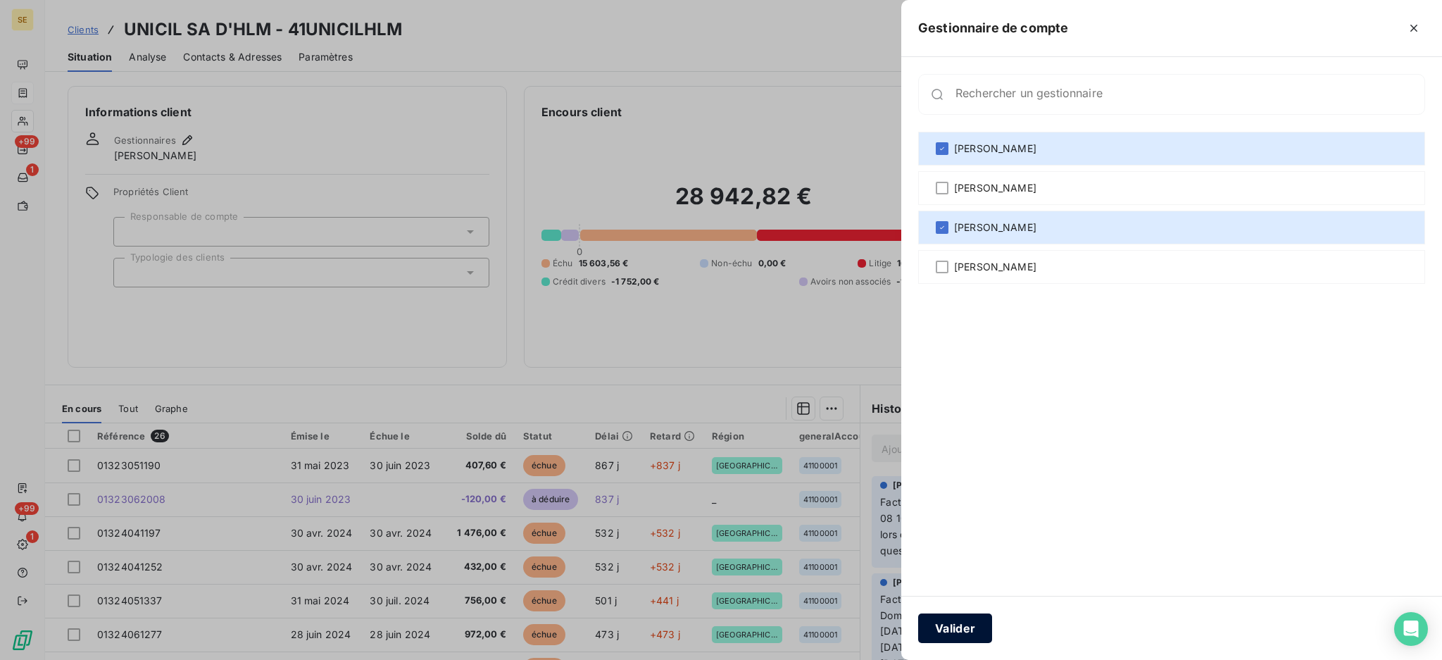
click at [951, 618] on button "Valider" at bounding box center [955, 628] width 74 height 30
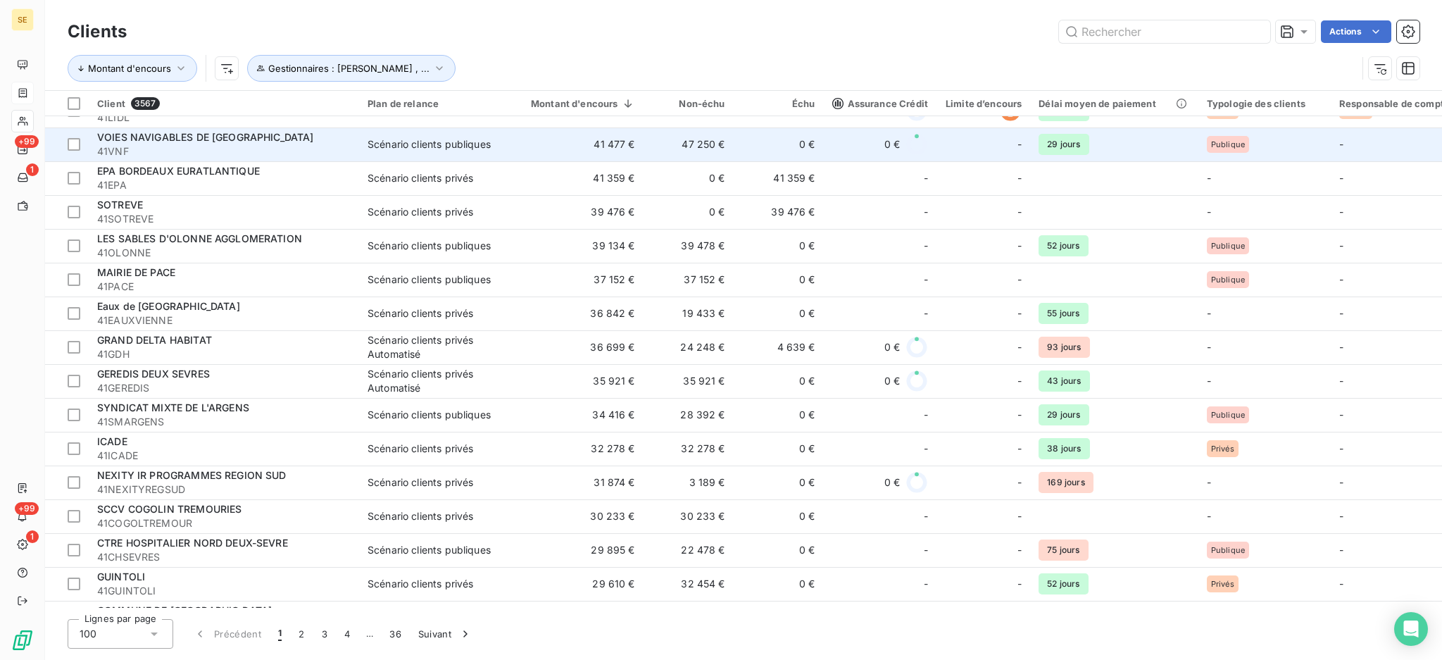
scroll to position [751, 0]
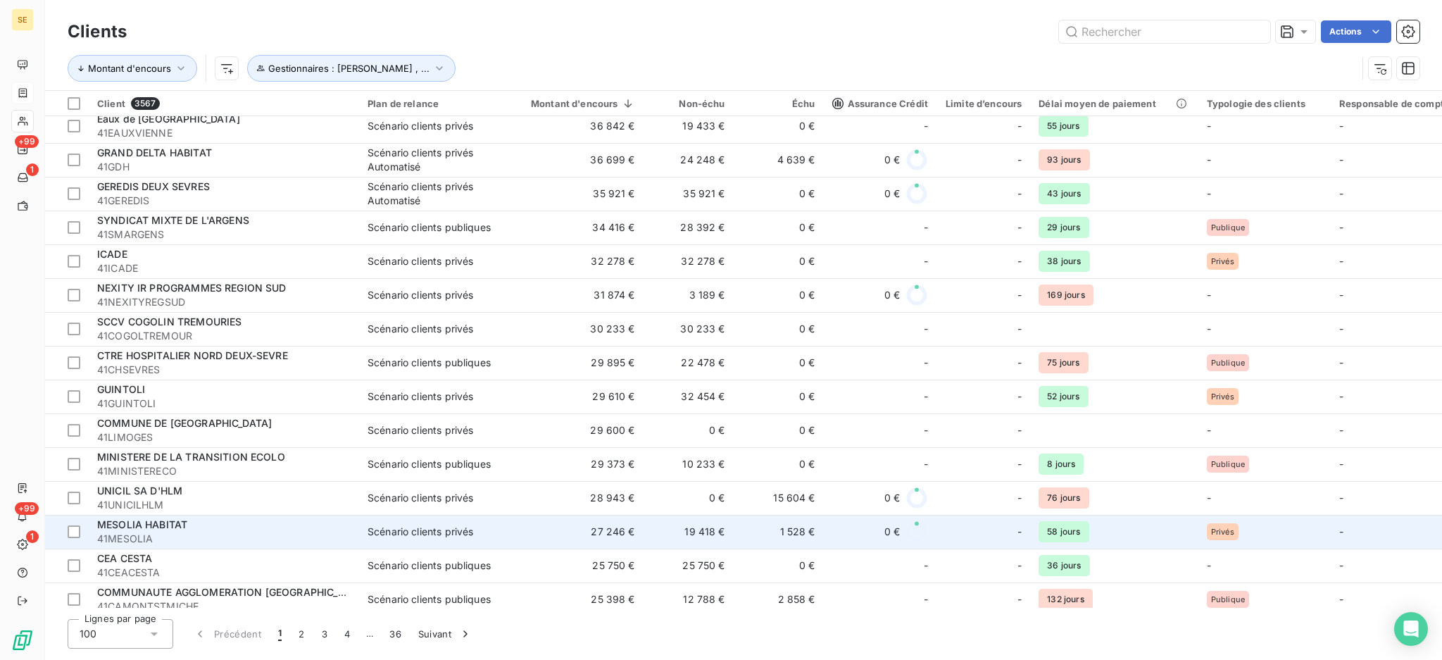
click at [434, 529] on div "Scénario clients privés" at bounding box center [421, 532] width 106 height 14
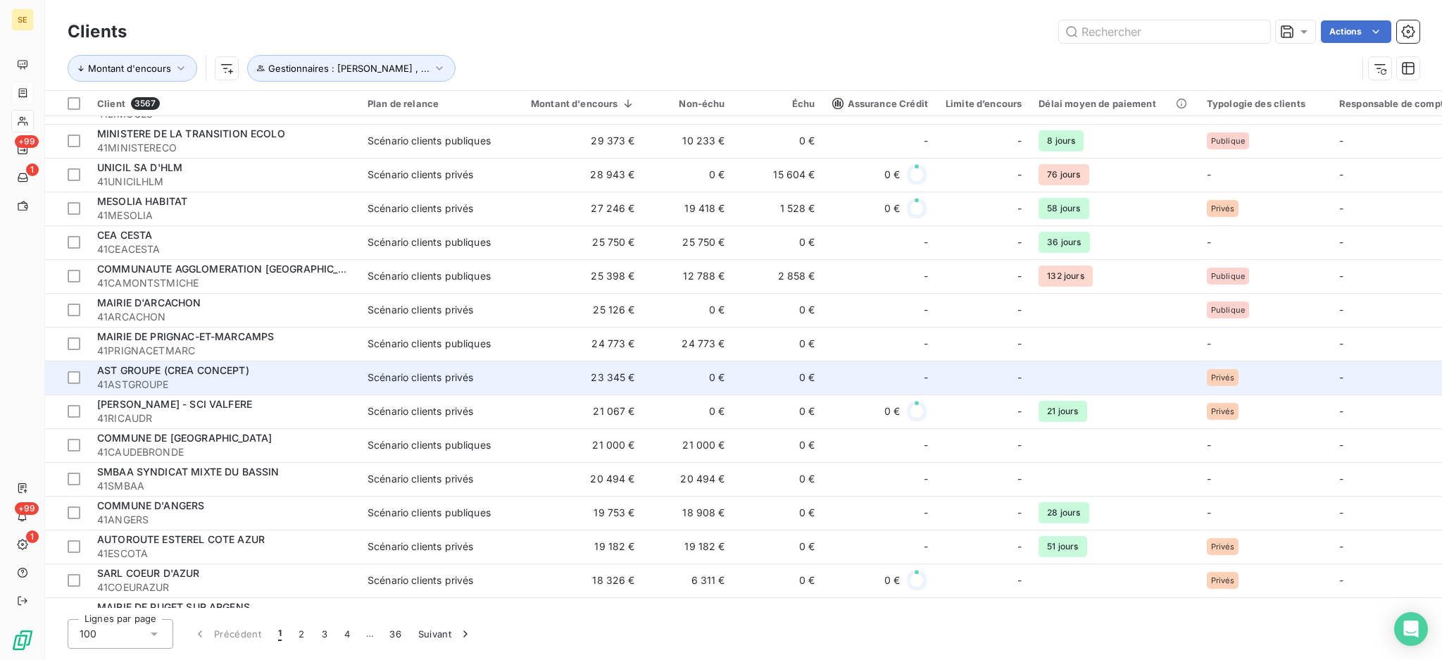
scroll to position [1032, 0]
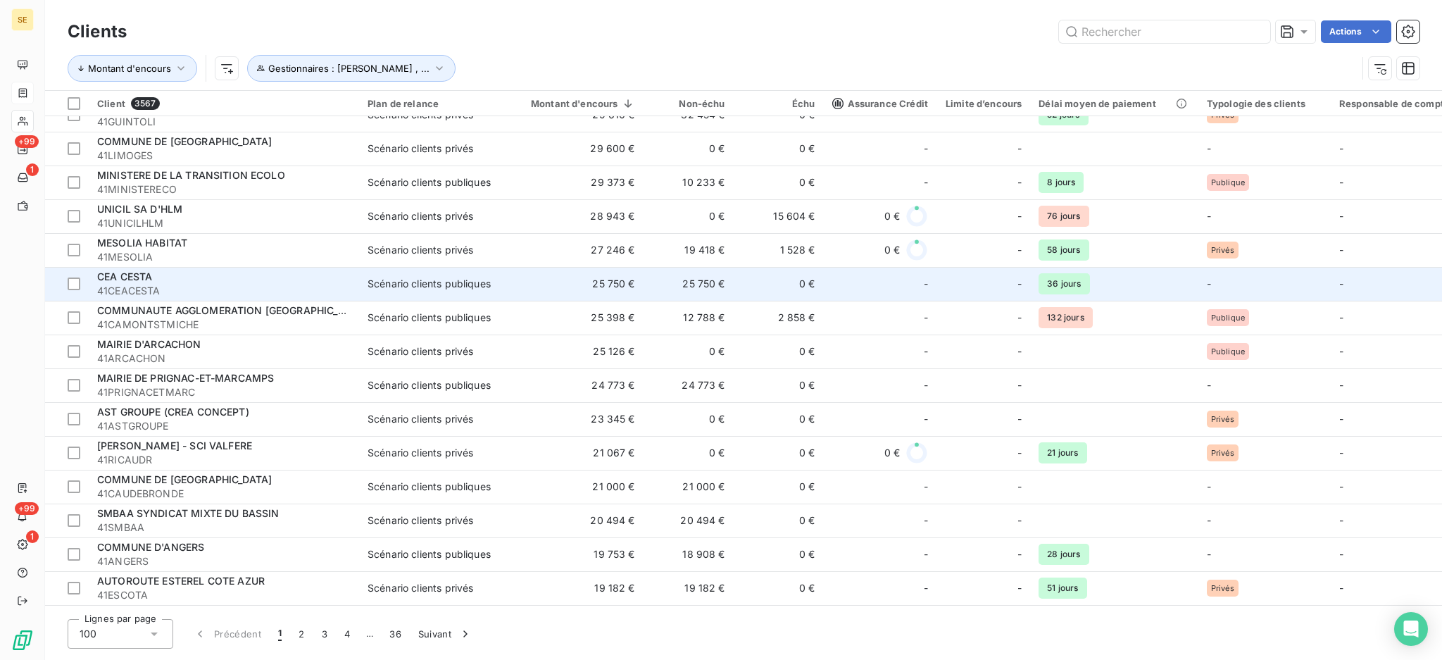
click at [519, 278] on td "25 750 €" at bounding box center [575, 284] width 138 height 34
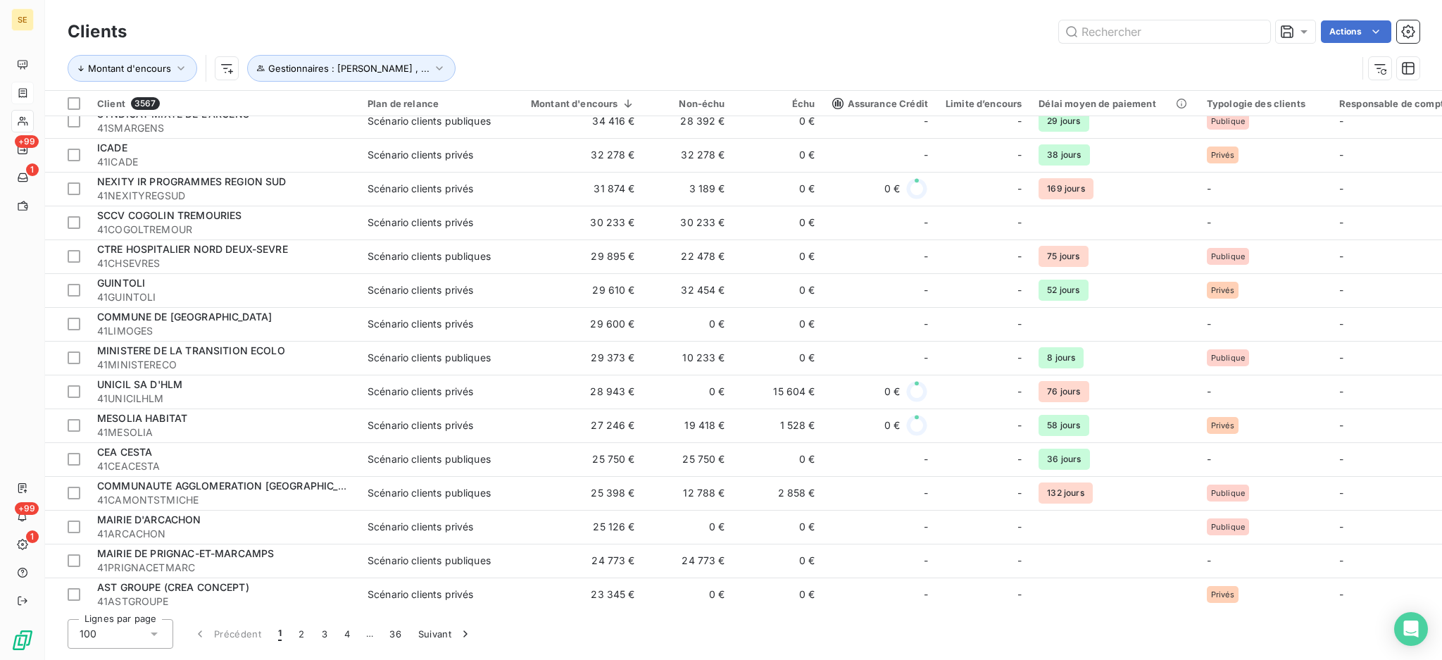
scroll to position [1032, 0]
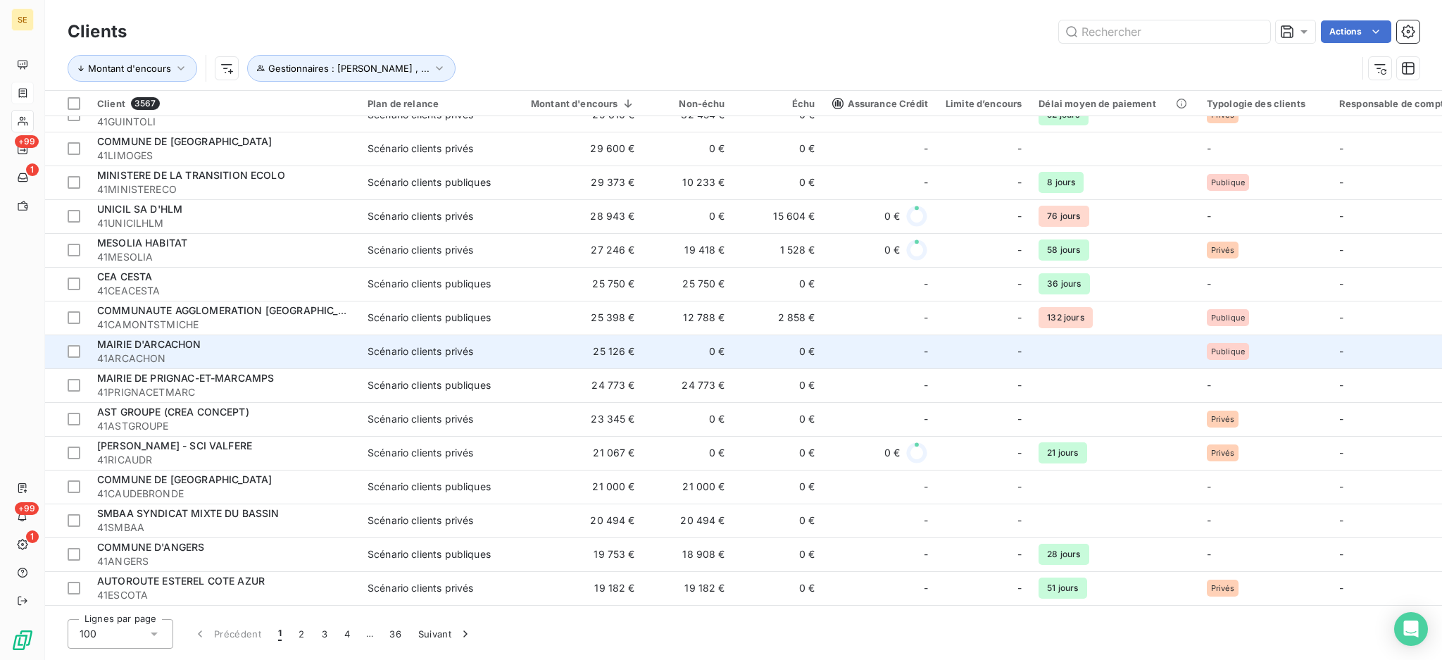
click at [513, 345] on td "25 126 €" at bounding box center [575, 351] width 138 height 34
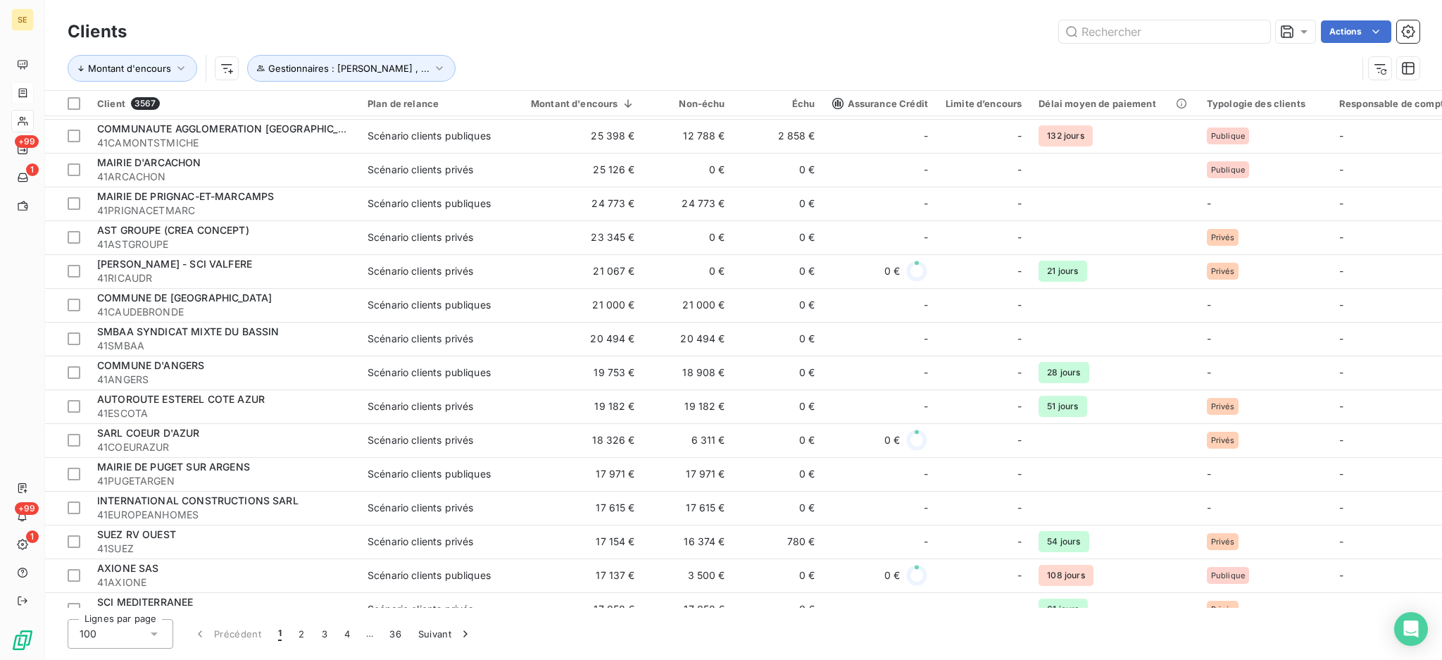
scroll to position [1220, 0]
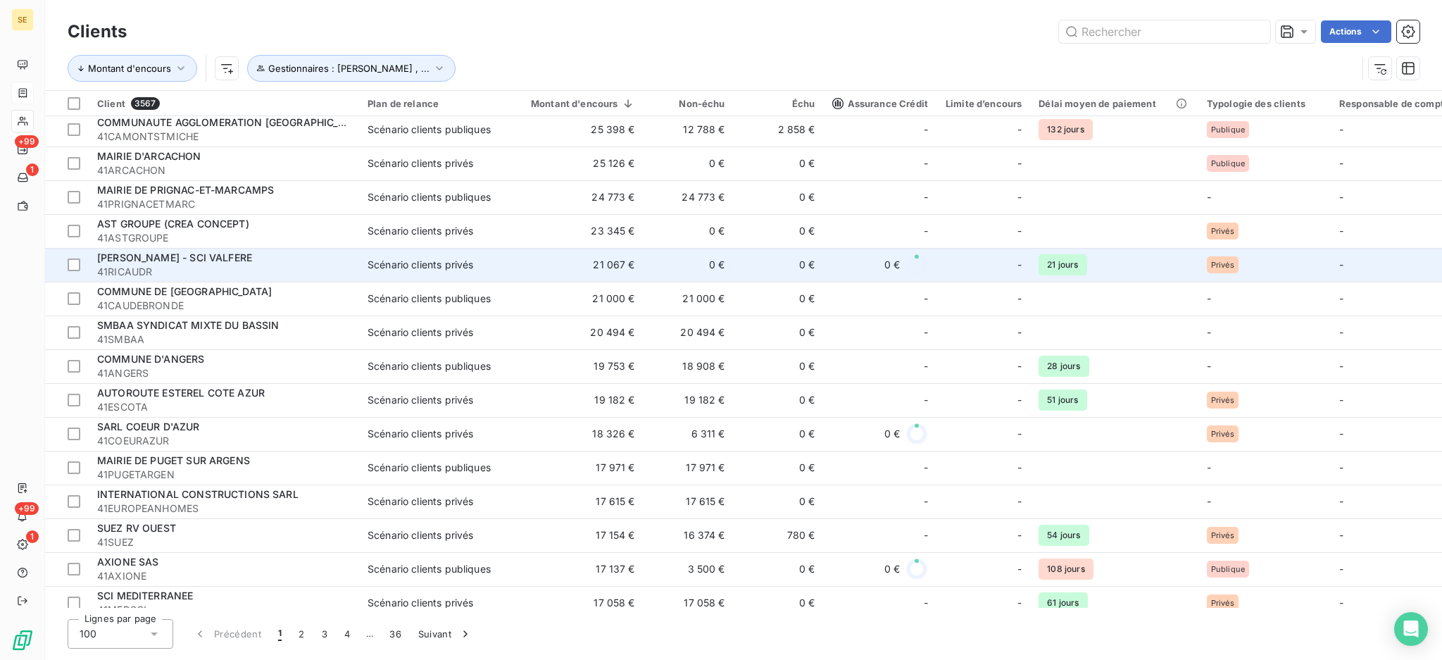
click at [476, 266] on span "Scénario clients privés" at bounding box center [433, 265] width 130 height 14
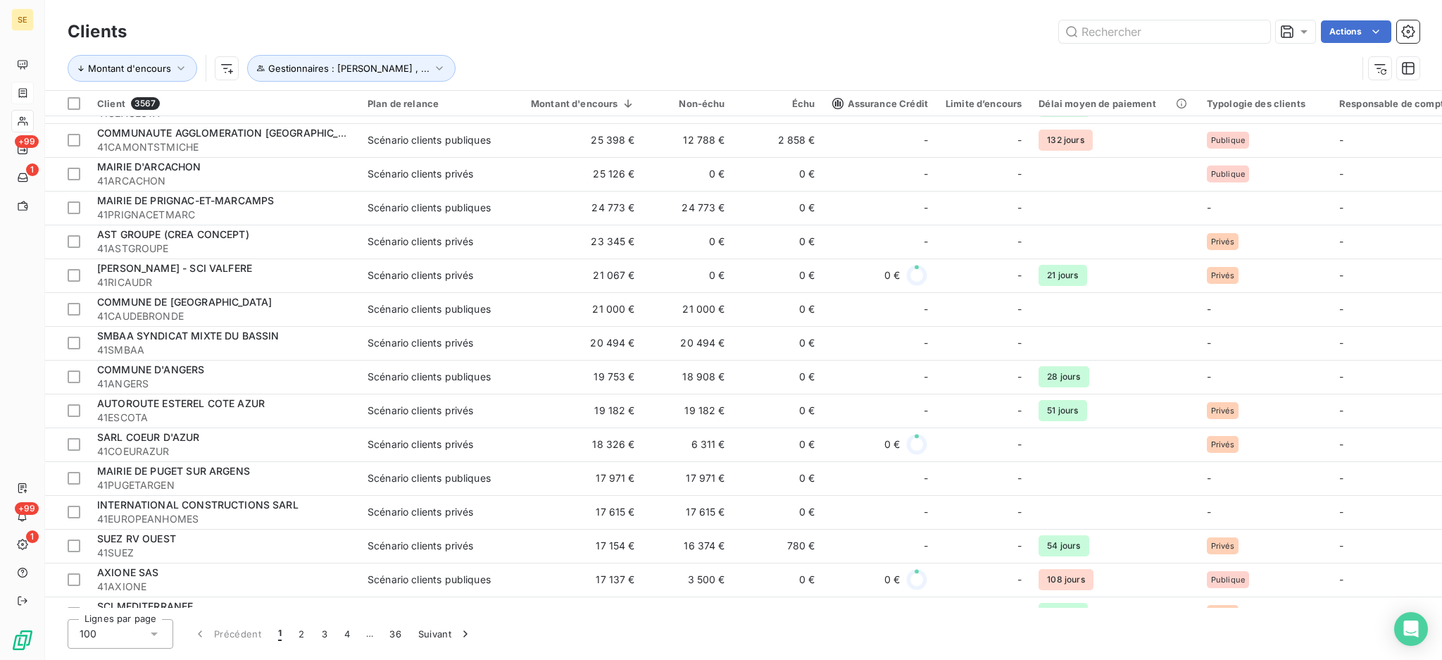
scroll to position [1222, 0]
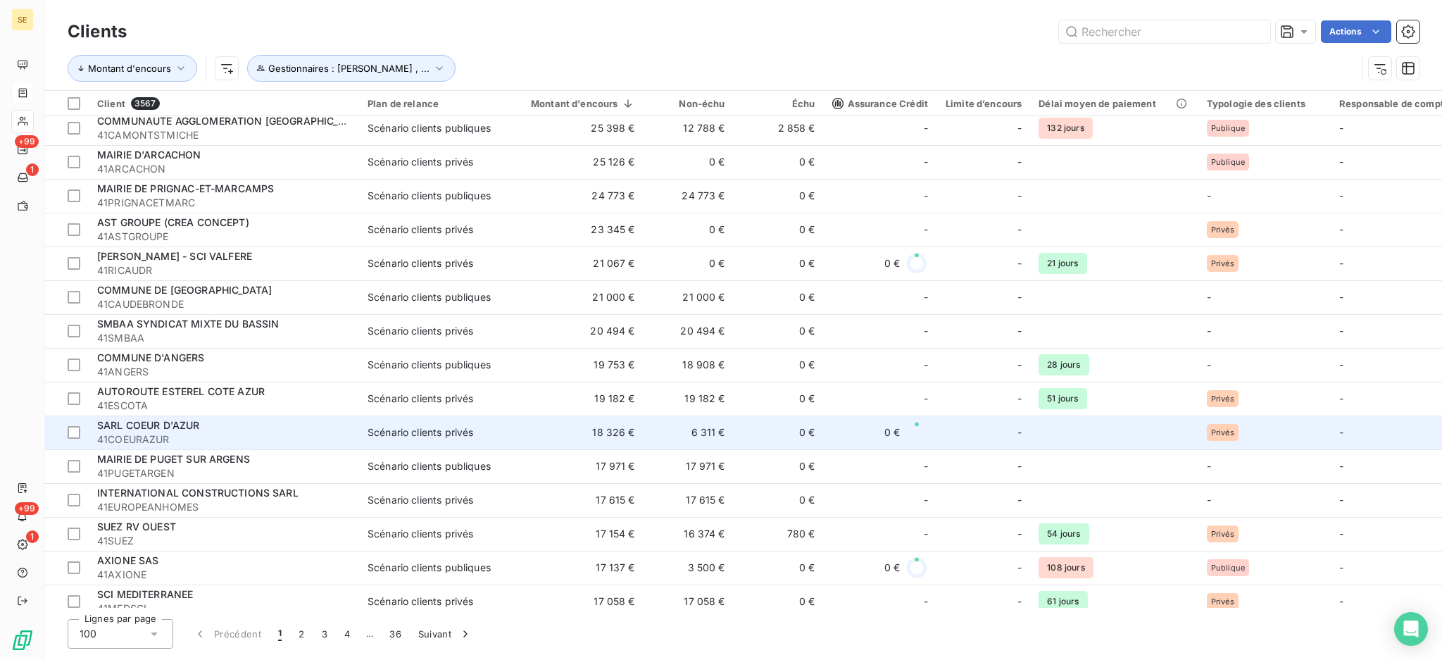
click at [554, 438] on td "18 326 €" at bounding box center [575, 432] width 138 height 34
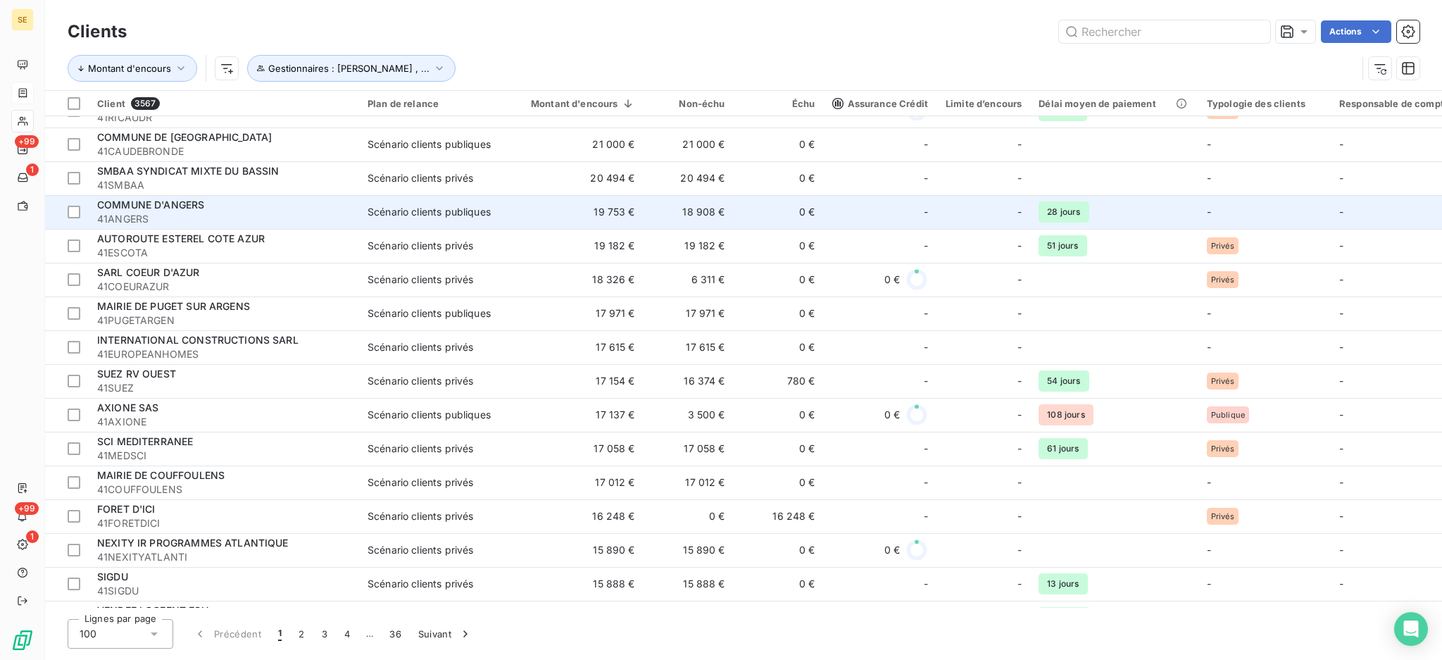
scroll to position [1408, 0]
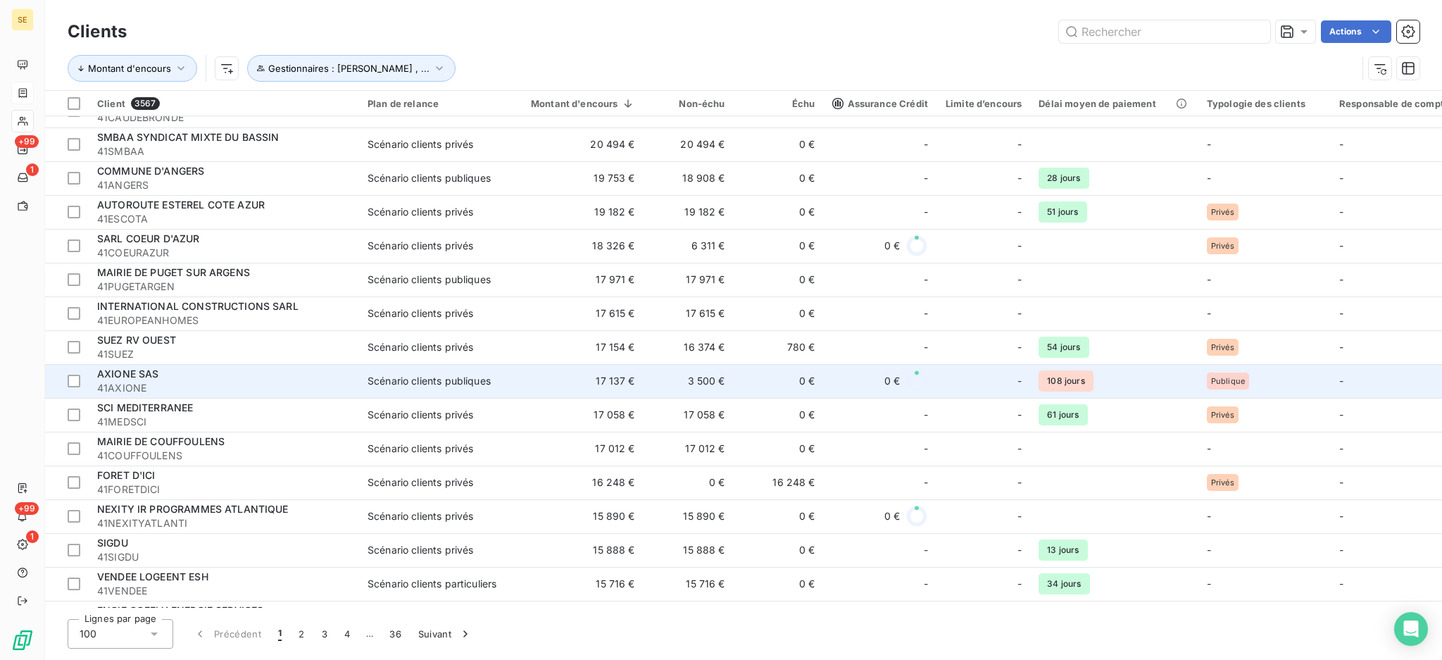
click at [618, 380] on td "17 137 €" at bounding box center [575, 381] width 138 height 34
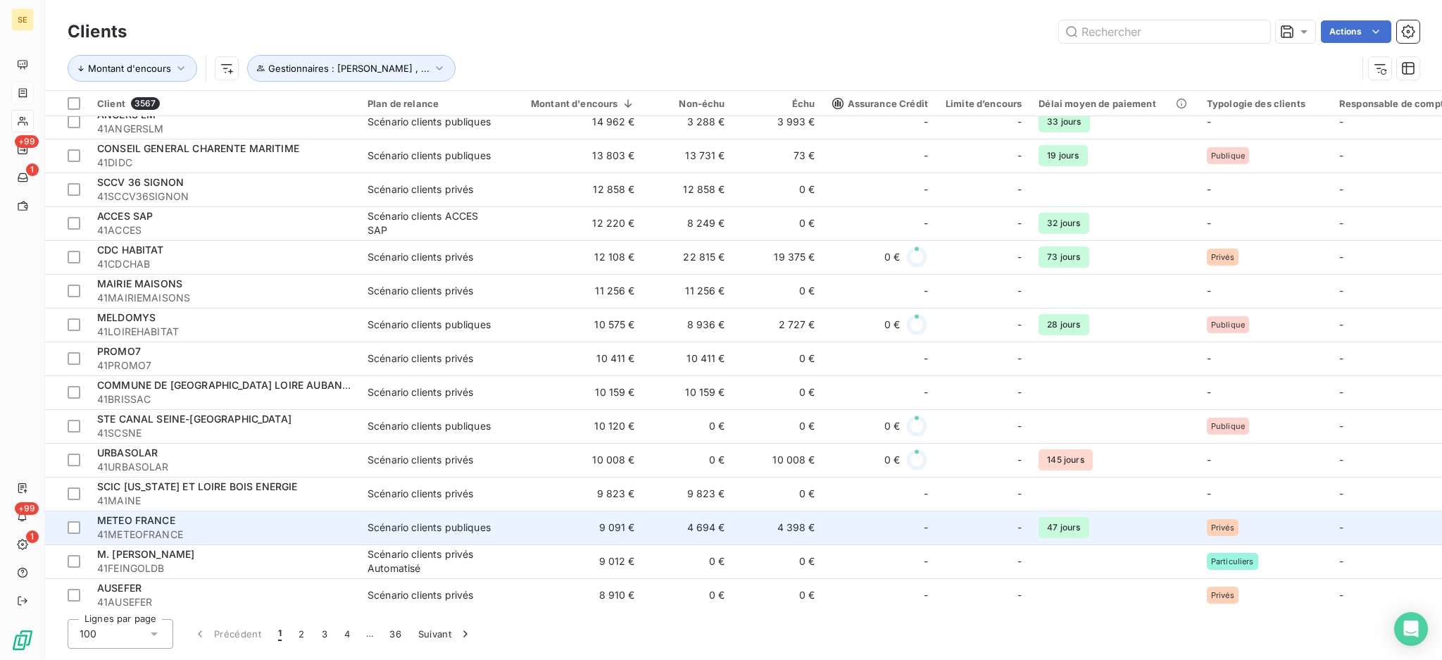
scroll to position [2159, 0]
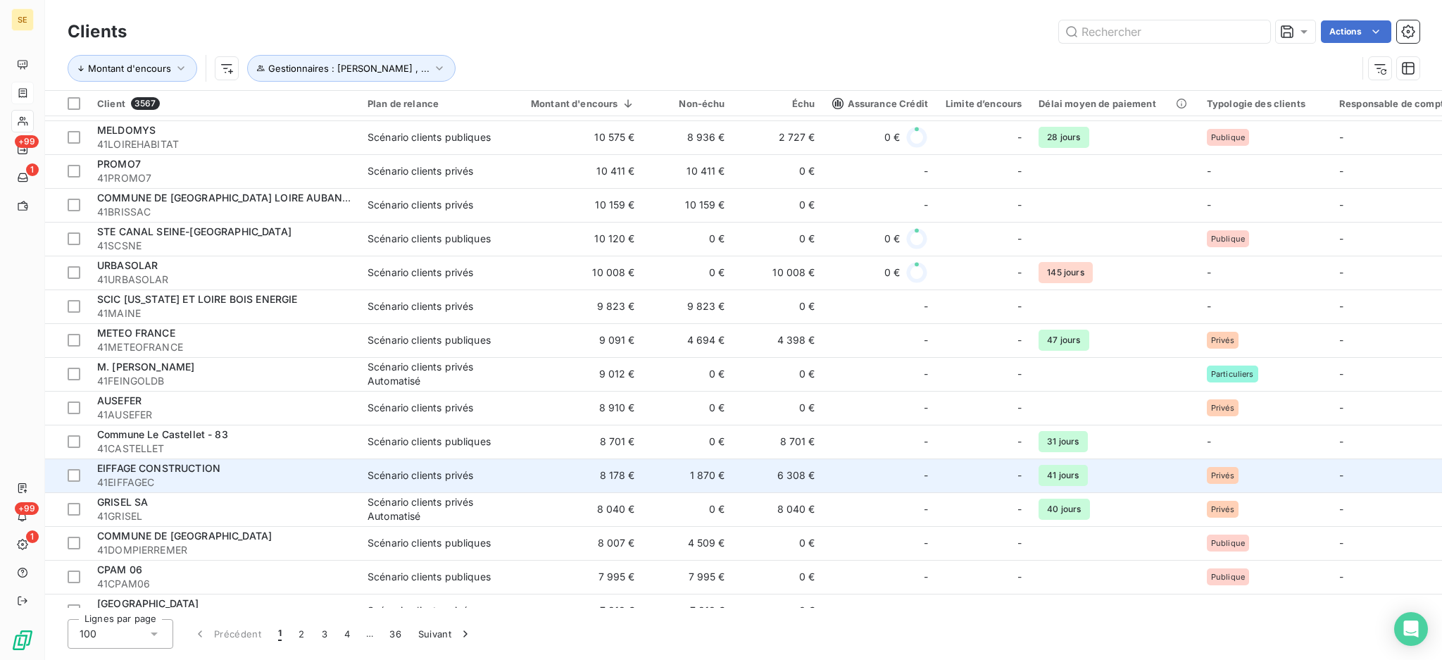
click at [789, 473] on td "6 308 €" at bounding box center [779, 475] width 90 height 34
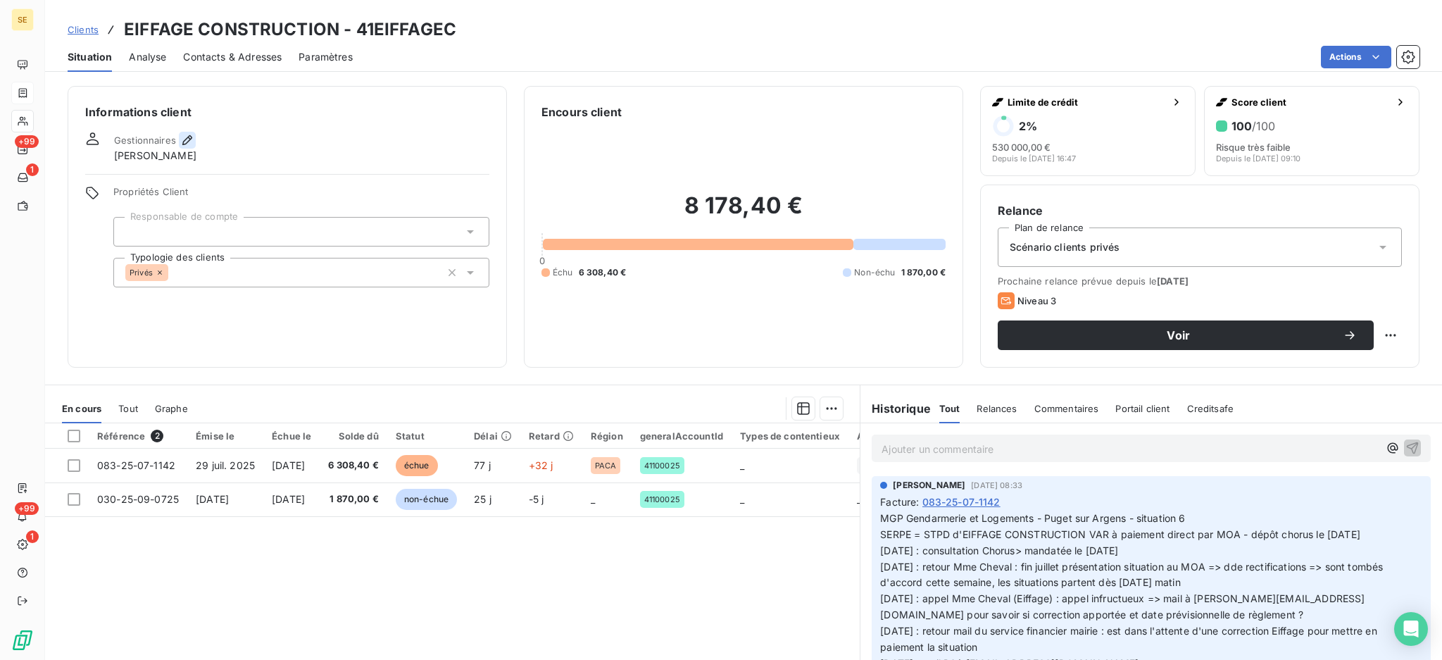
click at [180, 139] on icon "button" at bounding box center [187, 140] width 14 height 14
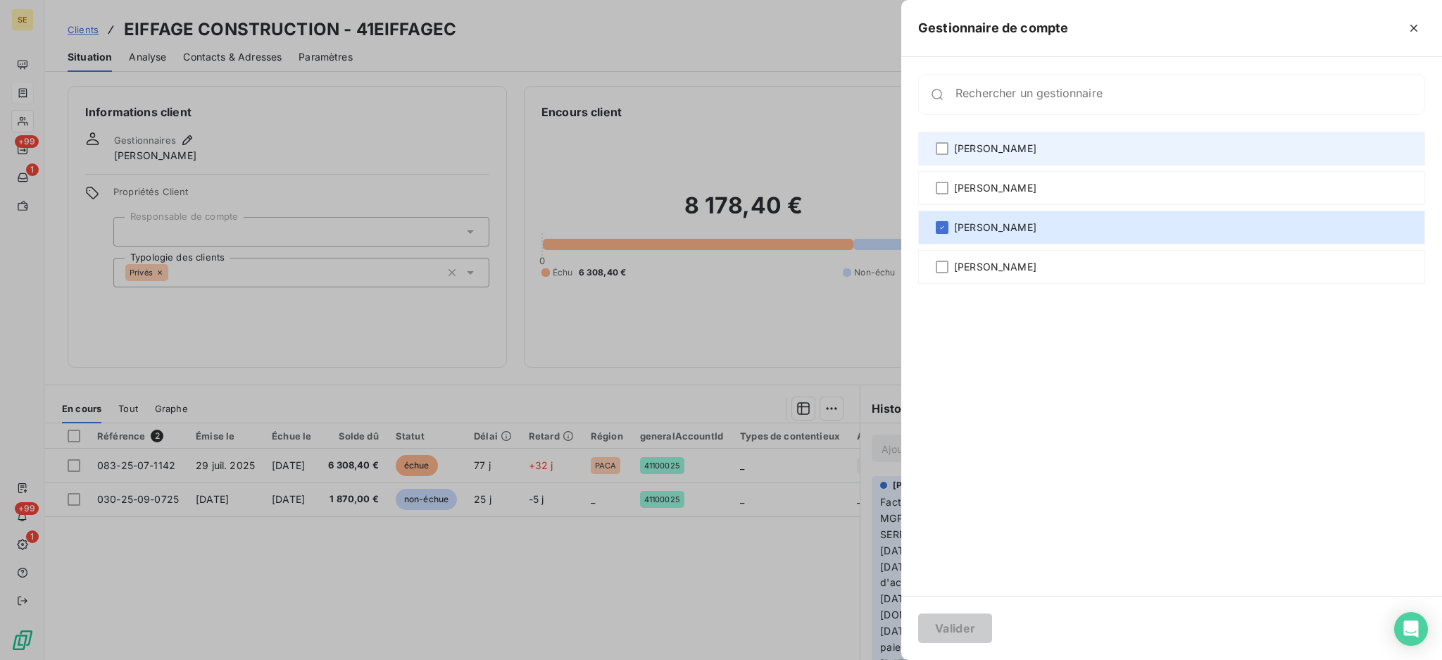
click at [956, 146] on span "[PERSON_NAME]" at bounding box center [995, 149] width 82 height 14
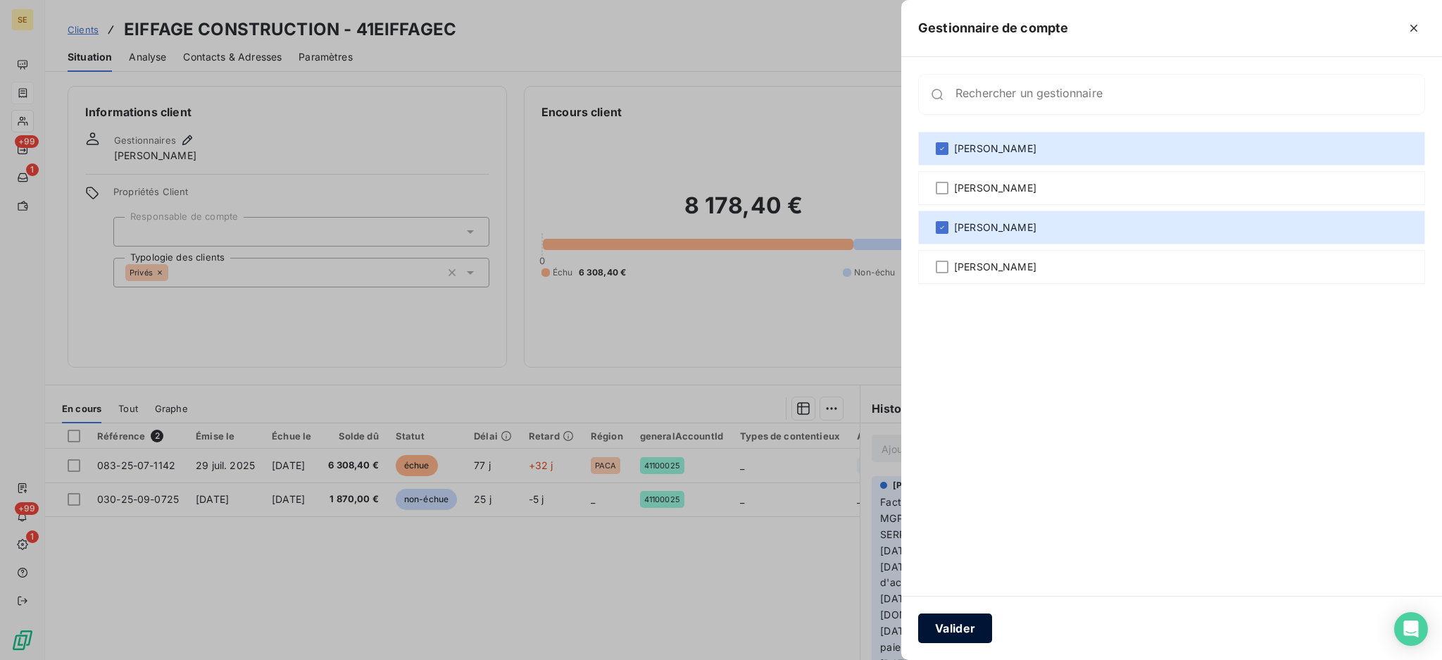
click at [949, 627] on button "Valider" at bounding box center [955, 628] width 74 height 30
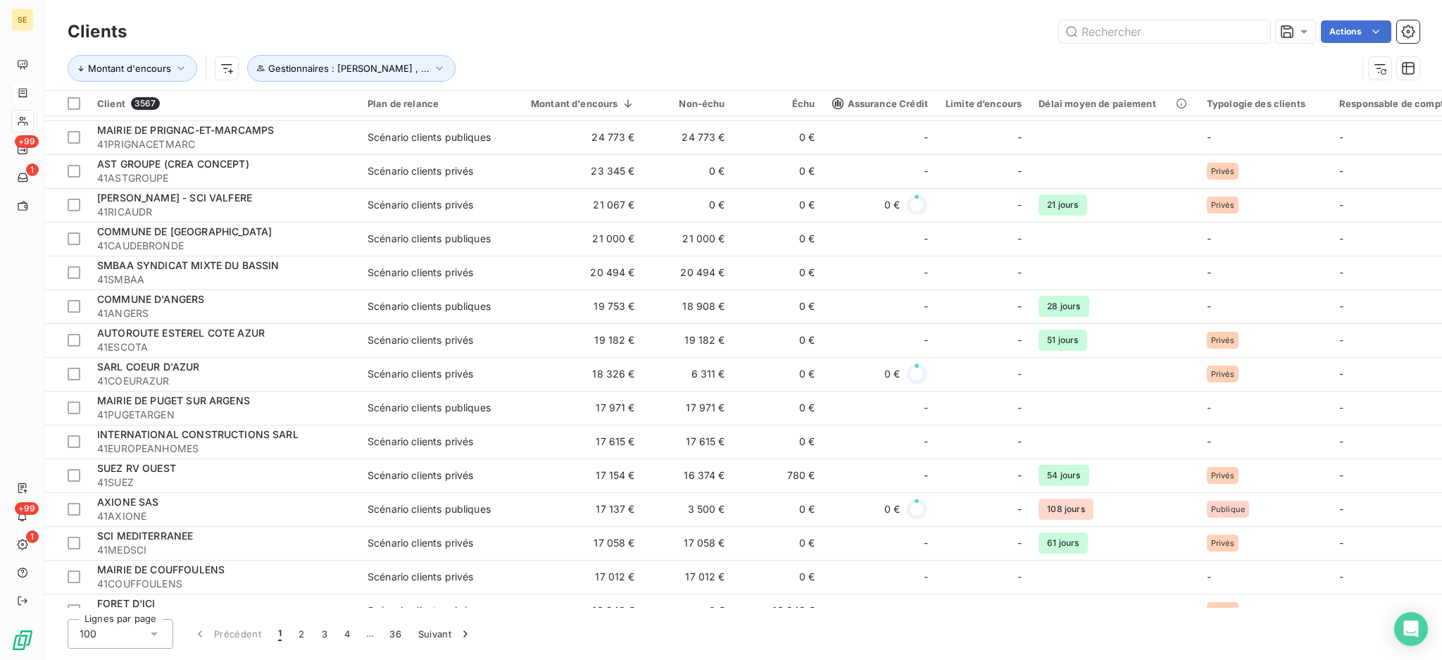
scroll to position [1408, 0]
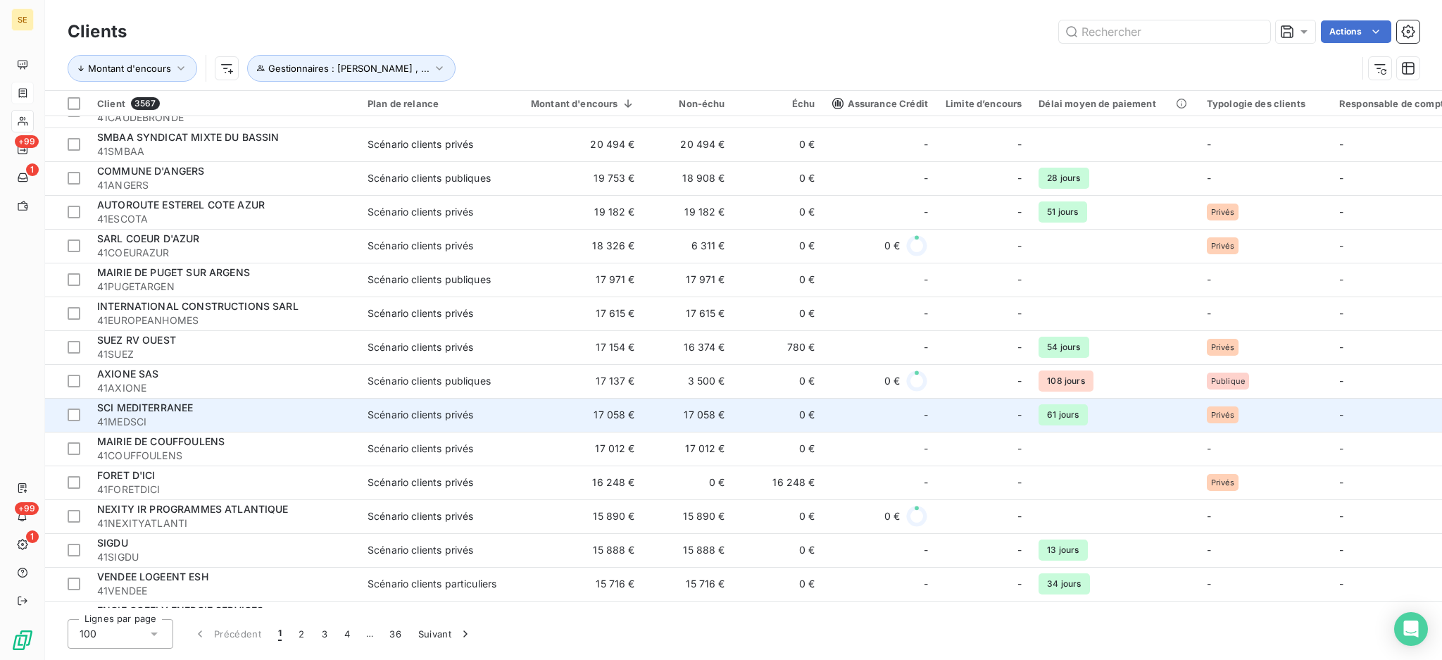
click at [465, 408] on div "Scénario clients privés" at bounding box center [421, 415] width 106 height 14
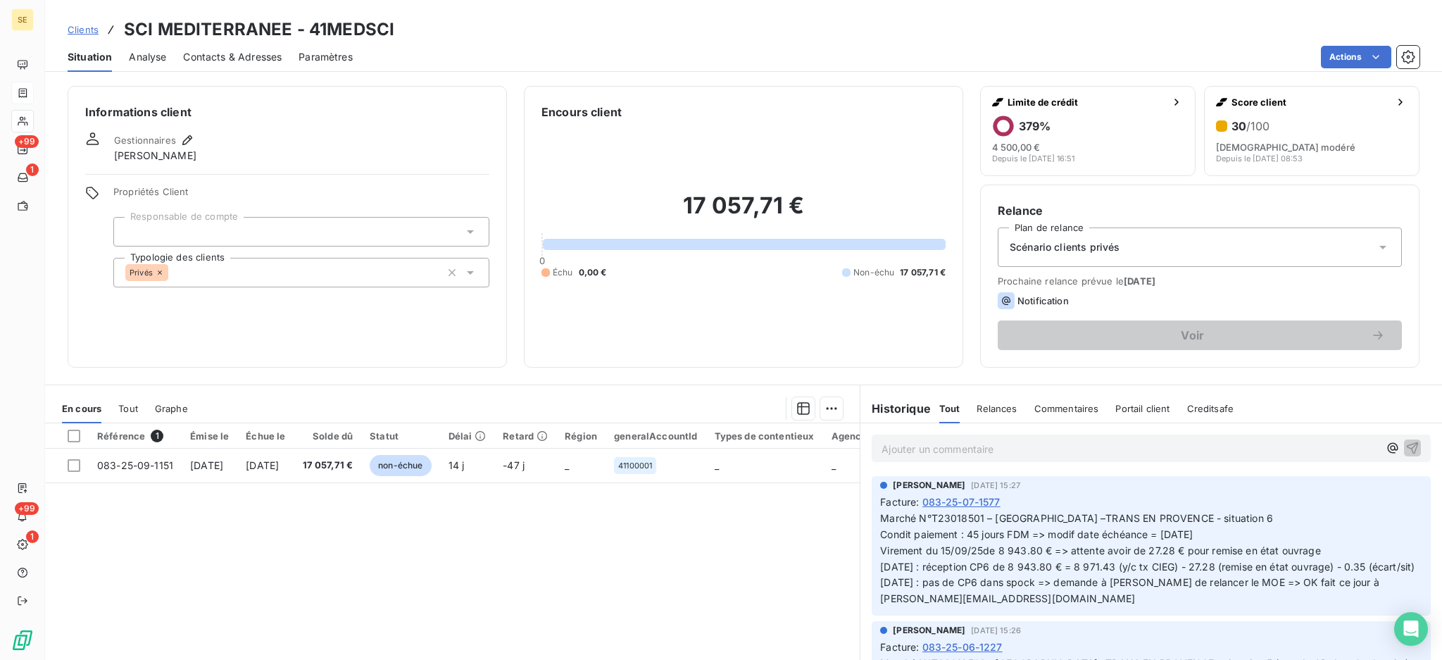
click at [252, 54] on span "Contacts & Adresses" at bounding box center [232, 57] width 99 height 14
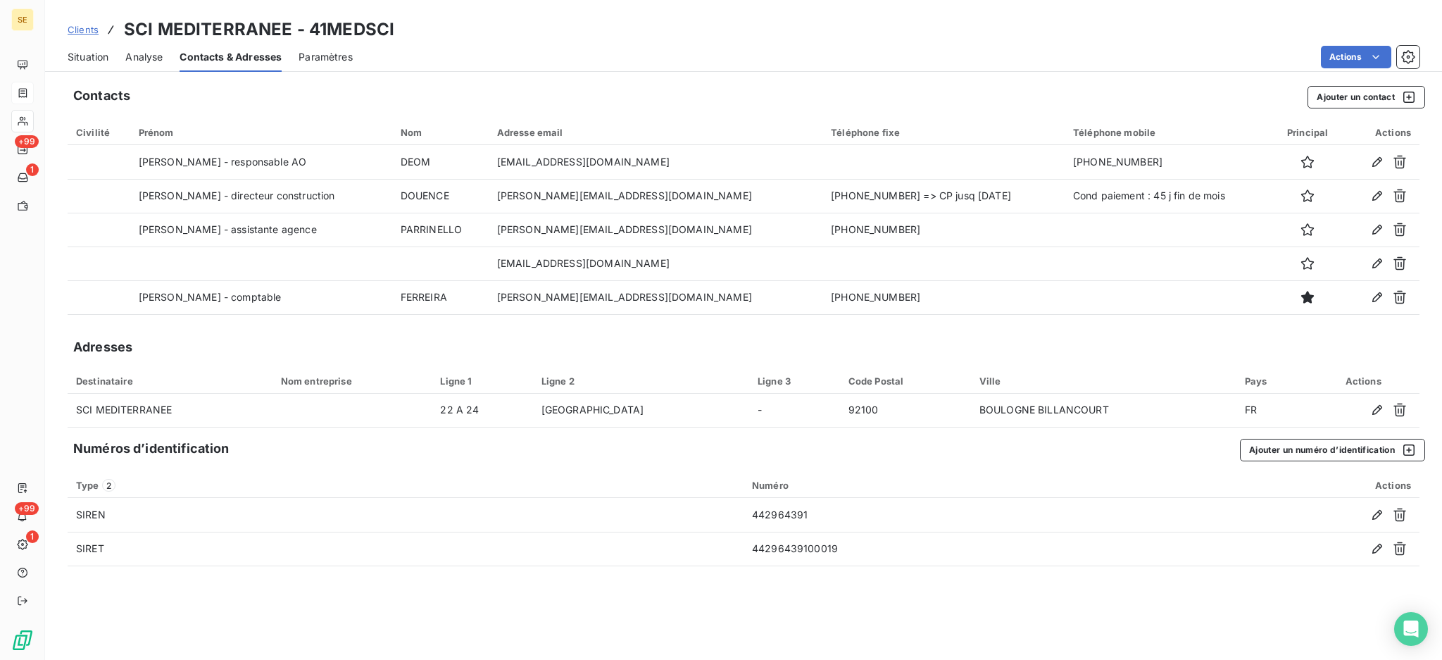
click at [98, 57] on span "Situation" at bounding box center [88, 57] width 41 height 14
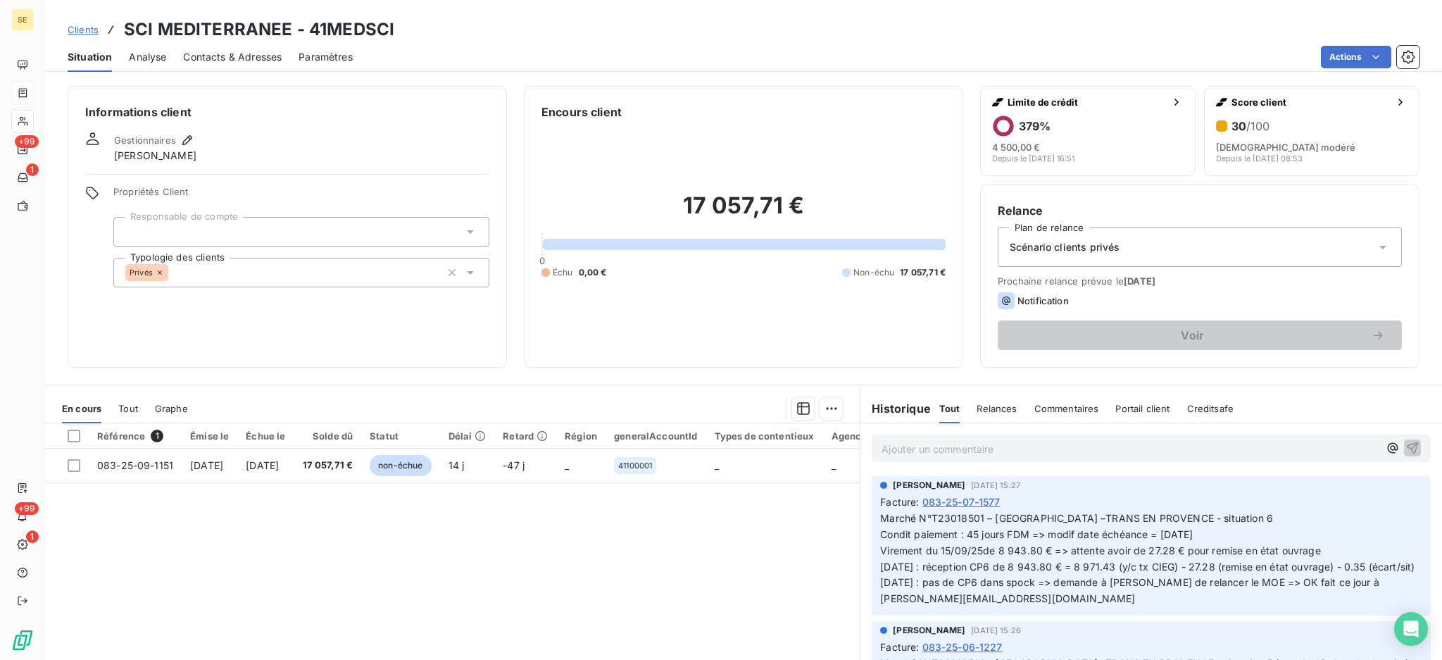
click at [126, 405] on span "Tout" at bounding box center [128, 408] width 20 height 11
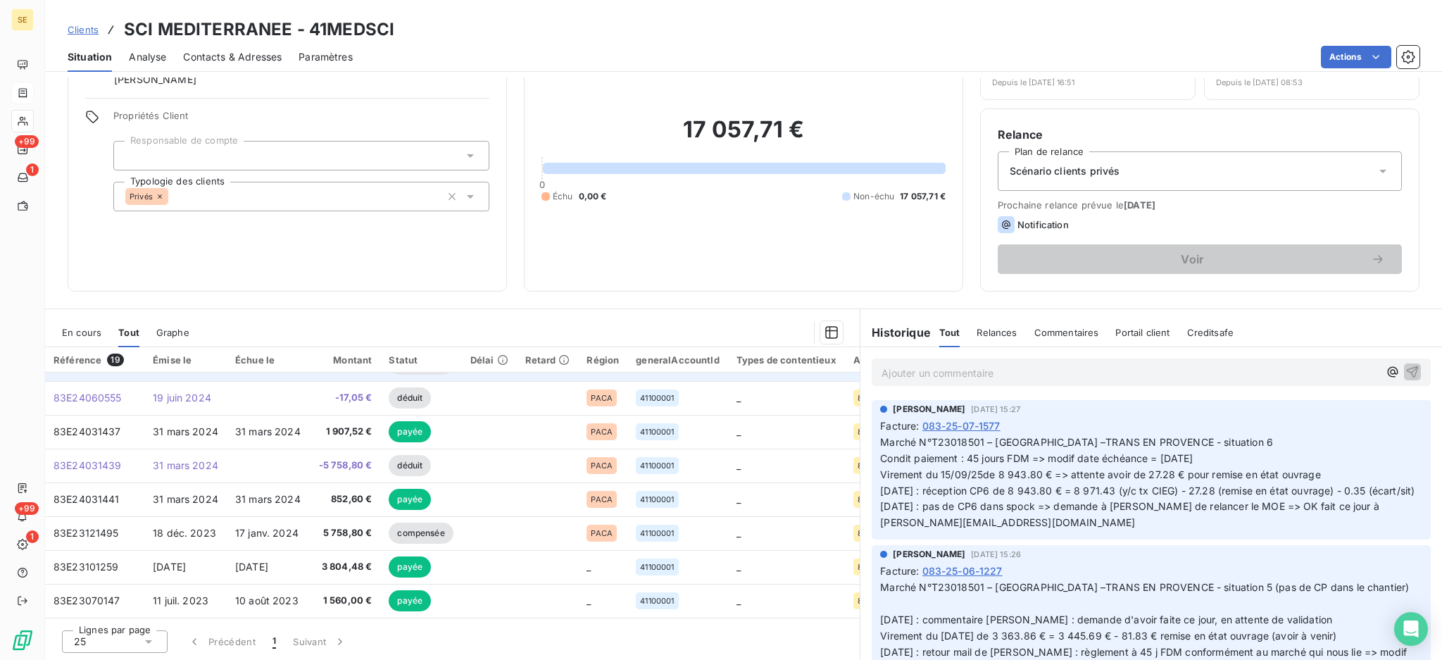
scroll to position [401, 0]
click at [94, 331] on span "En cours" at bounding box center [81, 332] width 39 height 11
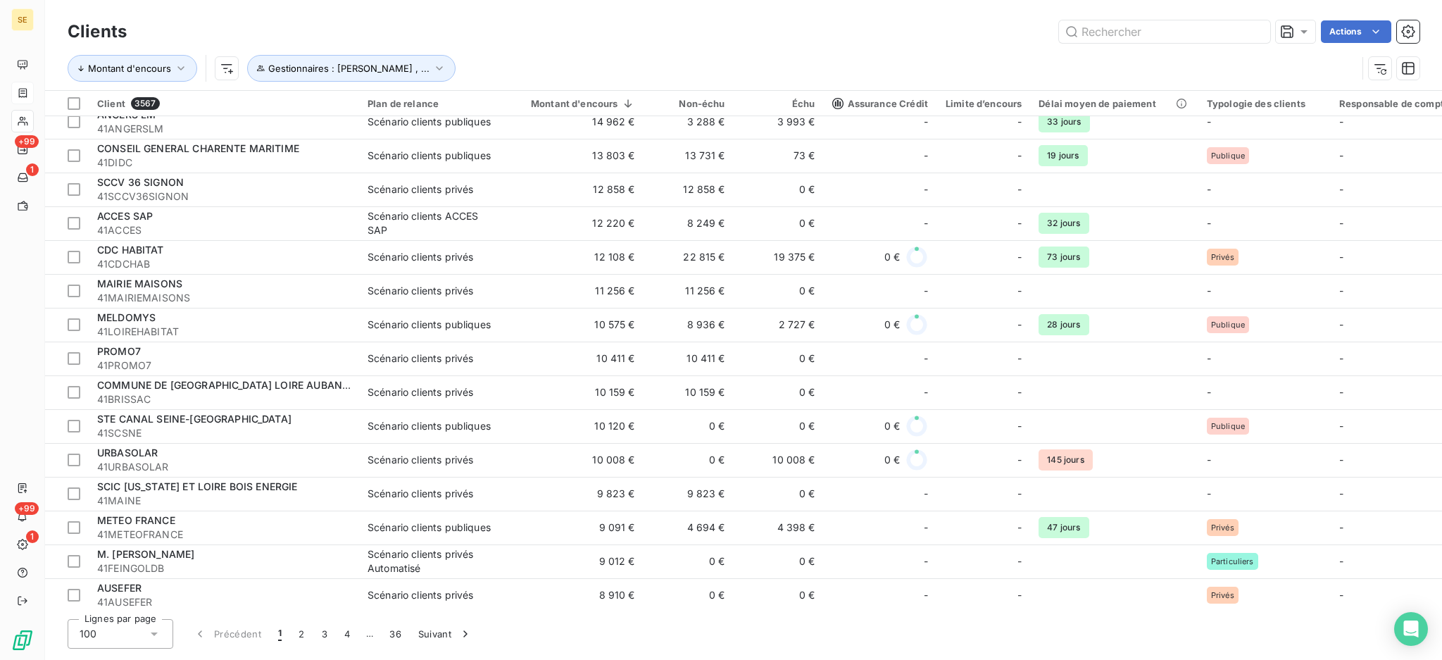
scroll to position [2065, 0]
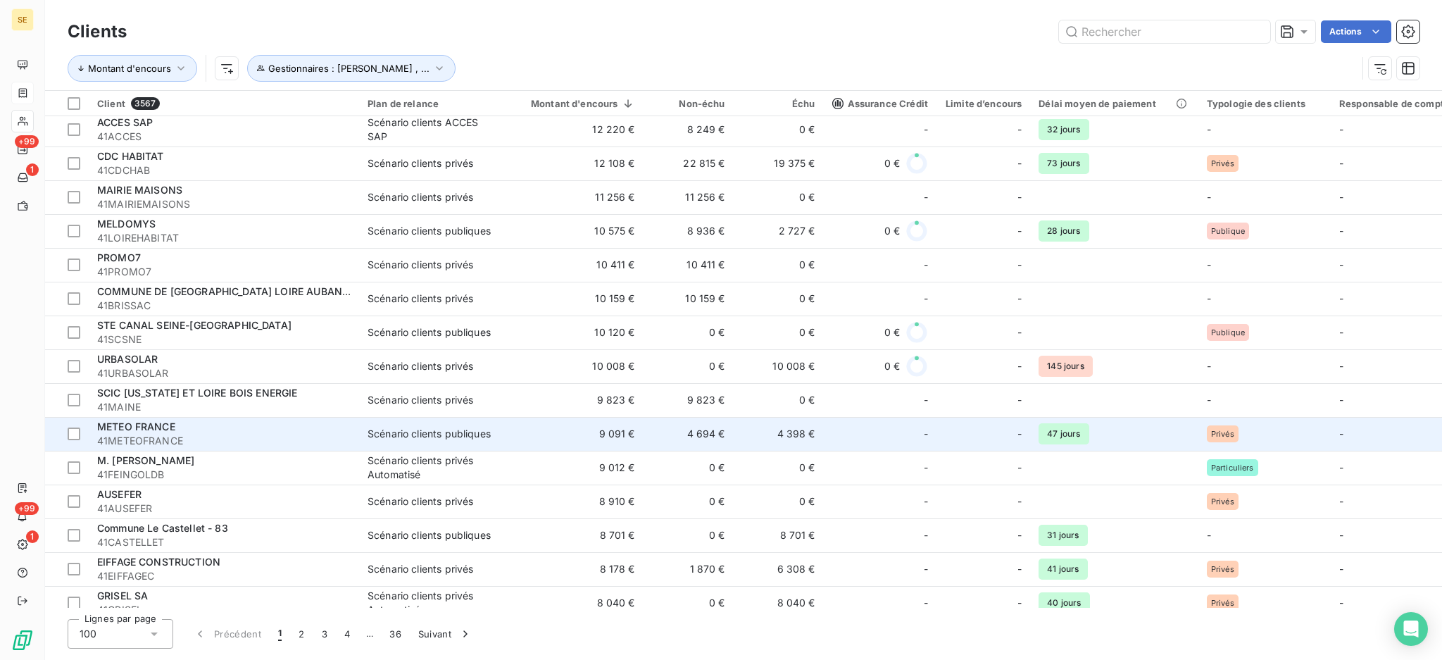
click at [496, 440] on td "Scénario clients publiques" at bounding box center [432, 434] width 146 height 34
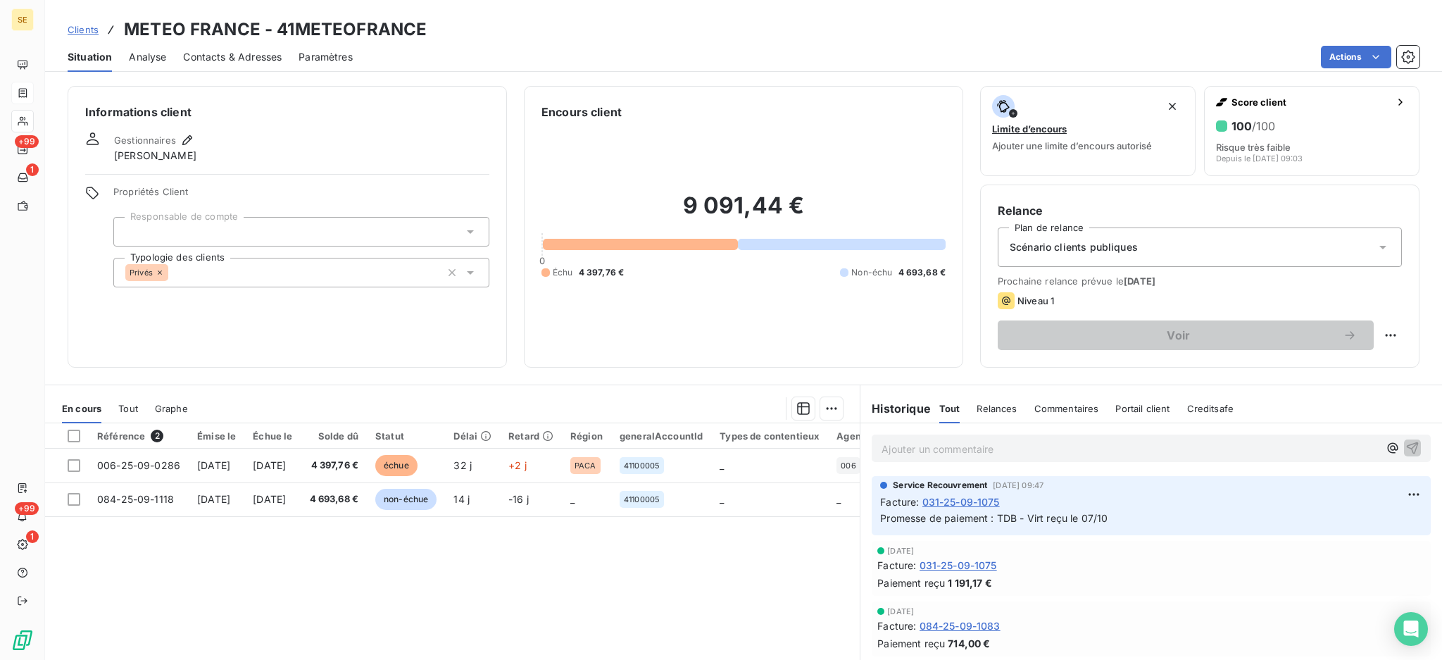
click at [135, 406] on span "Tout" at bounding box center [128, 408] width 20 height 11
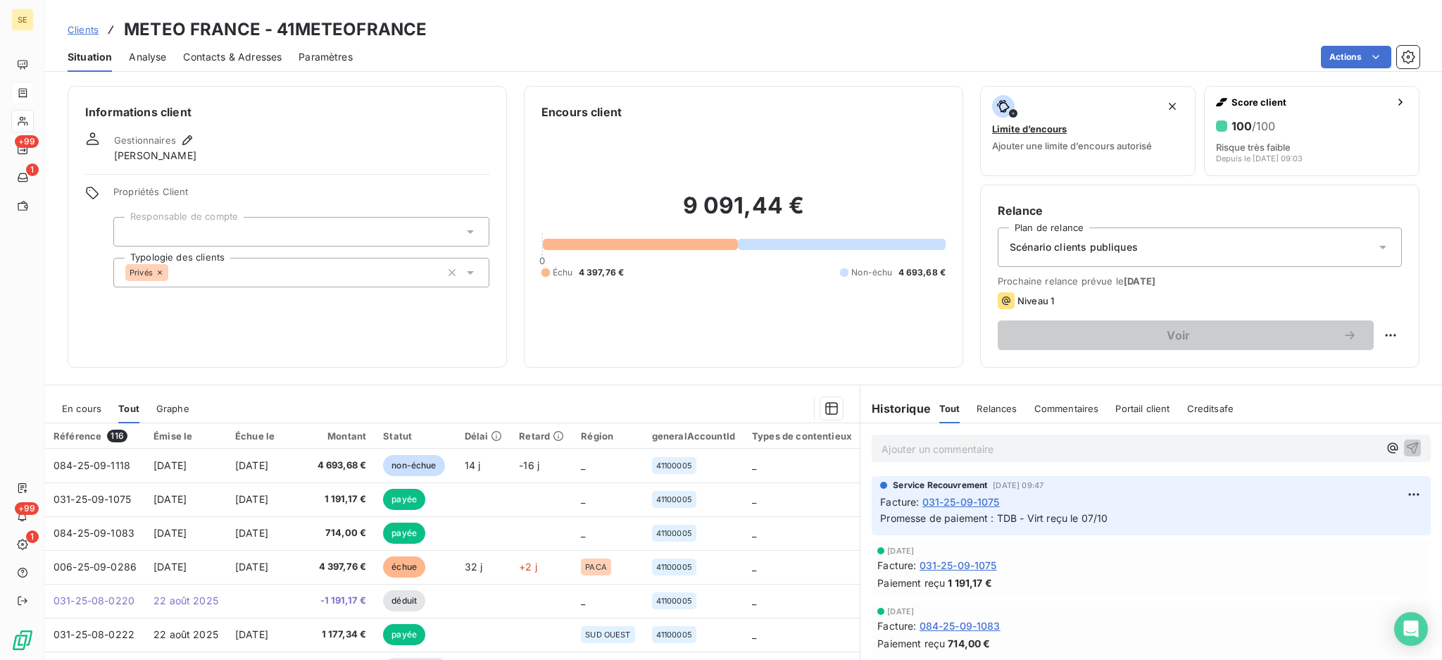
click at [66, 418] on div "En cours" at bounding box center [81, 409] width 39 height 30
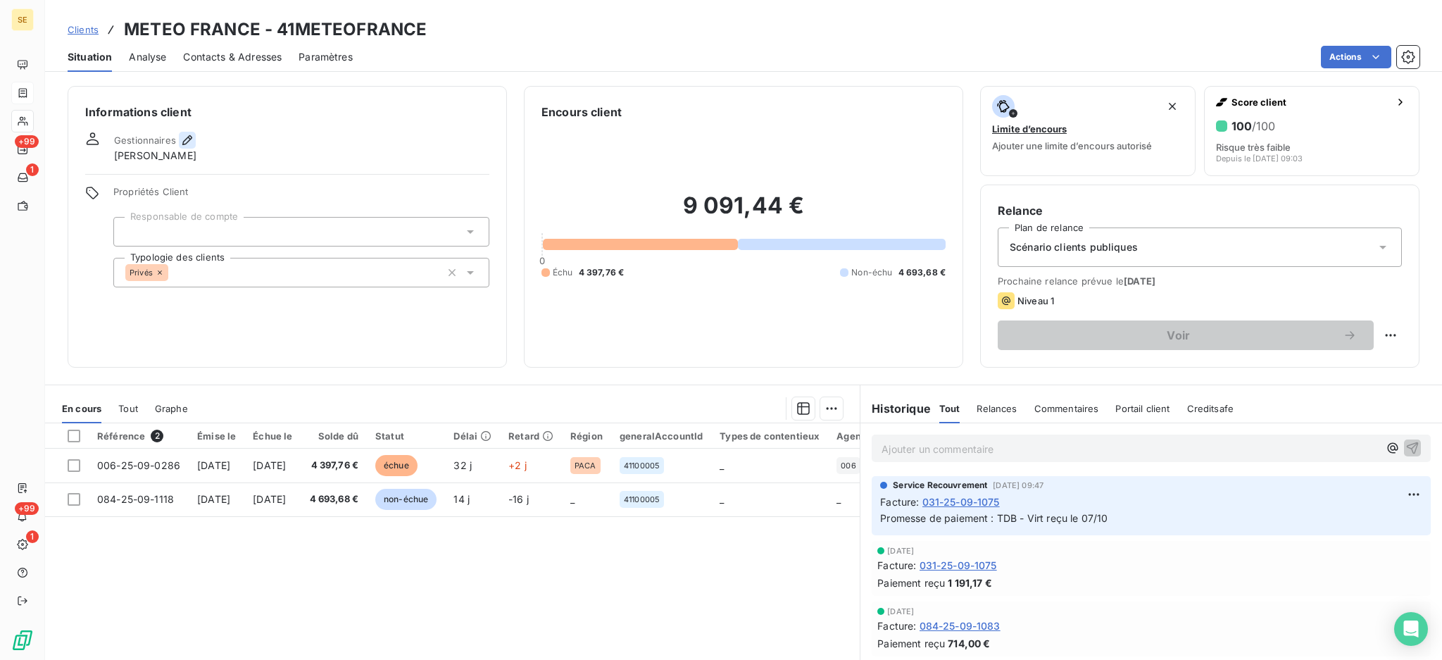
click at [187, 133] on icon "button" at bounding box center [187, 140] width 14 height 14
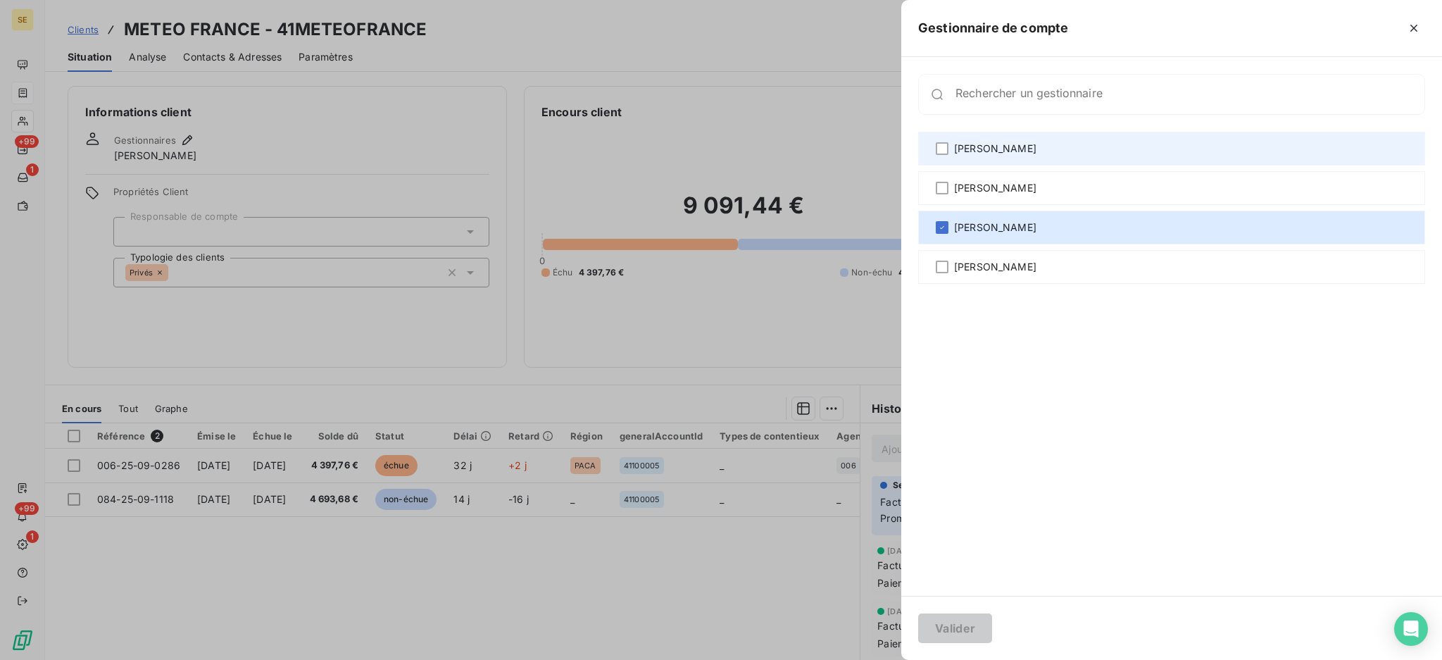
click at [956, 147] on span "[PERSON_NAME]" at bounding box center [995, 149] width 82 height 14
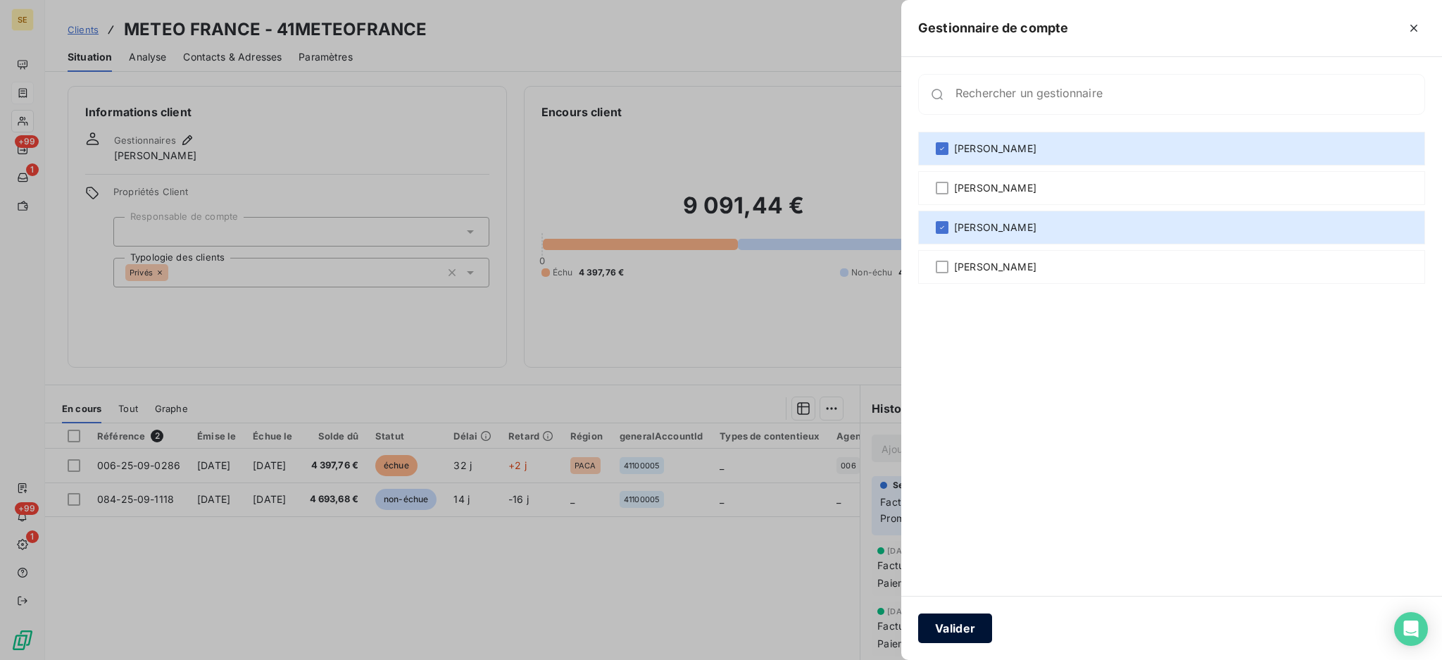
click at [960, 626] on button "Valider" at bounding box center [955, 628] width 74 height 30
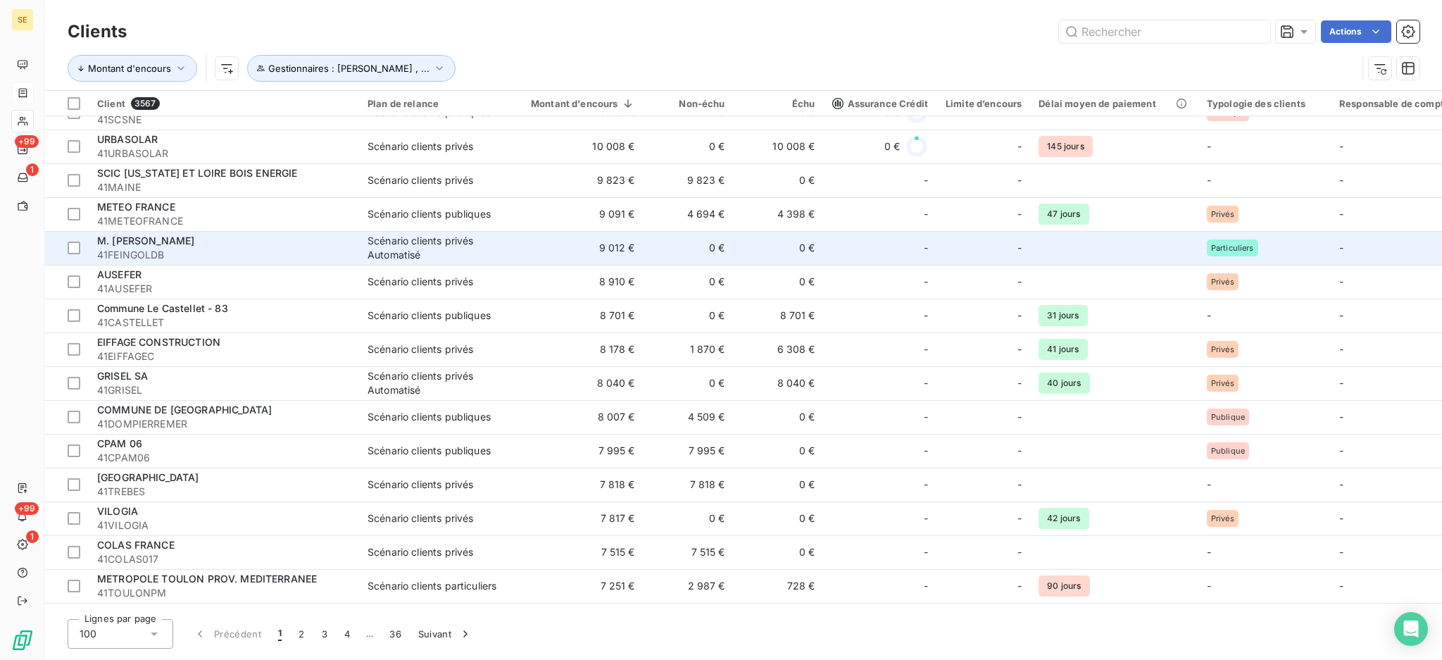
scroll to position [2253, 0]
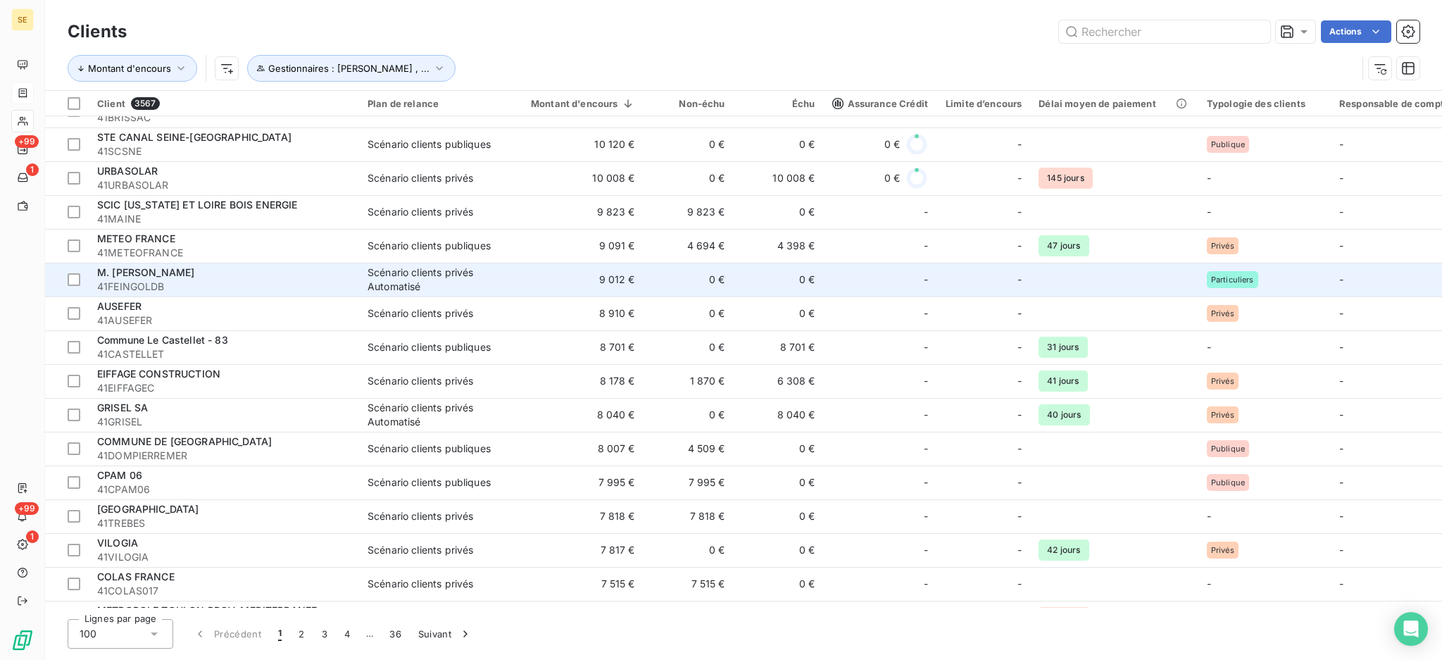
click at [713, 281] on td "0 €" at bounding box center [689, 280] width 90 height 34
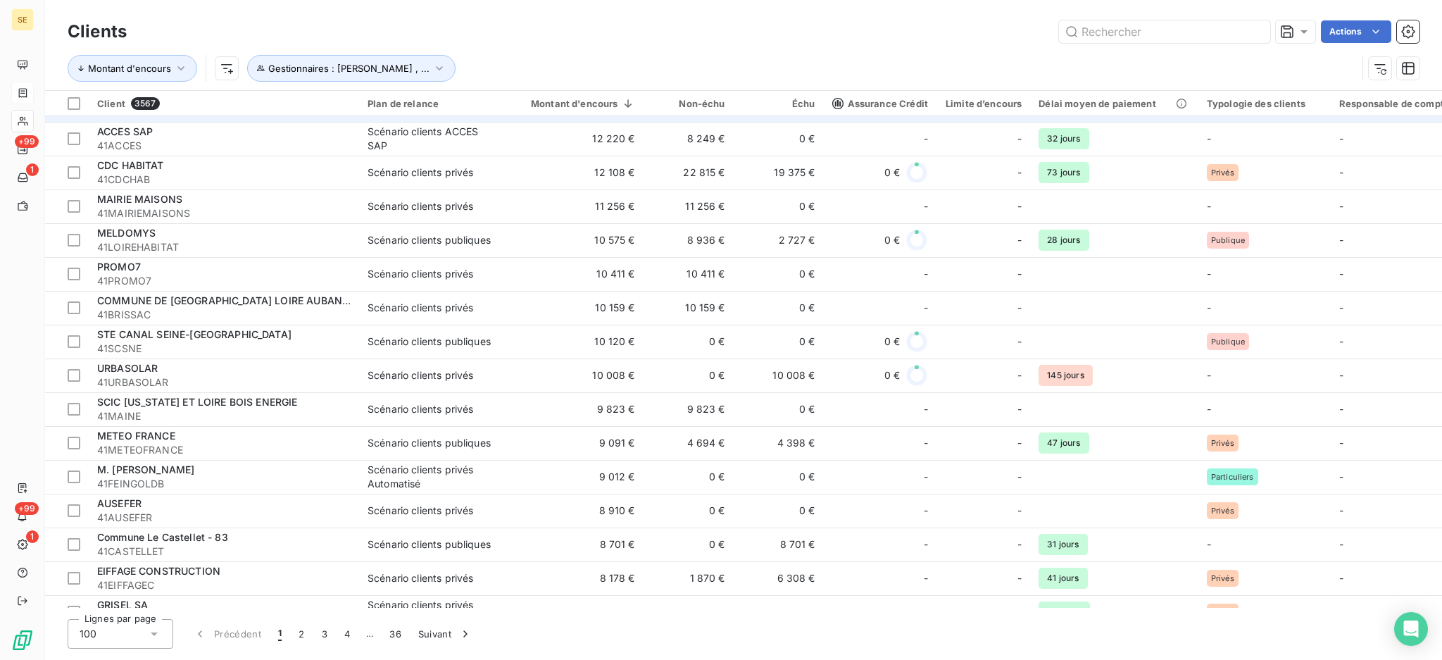
scroll to position [2088, 0]
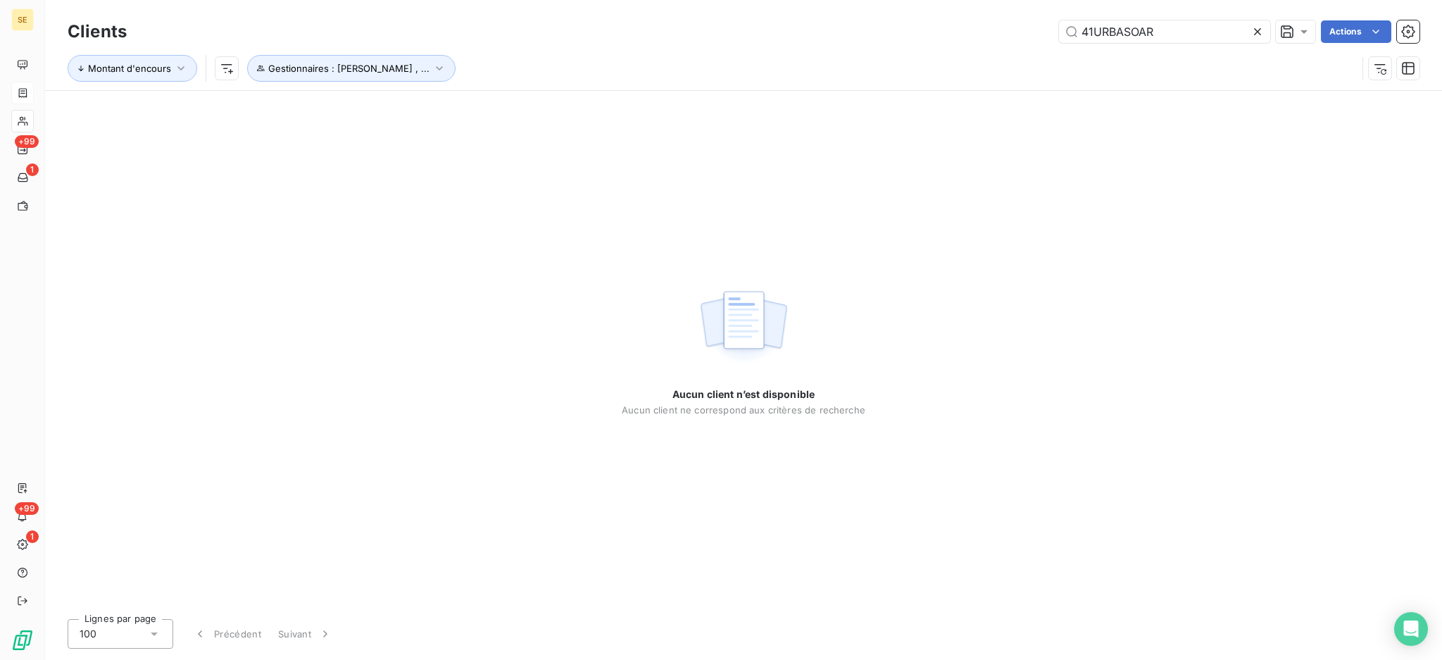
type input "41URBASO"
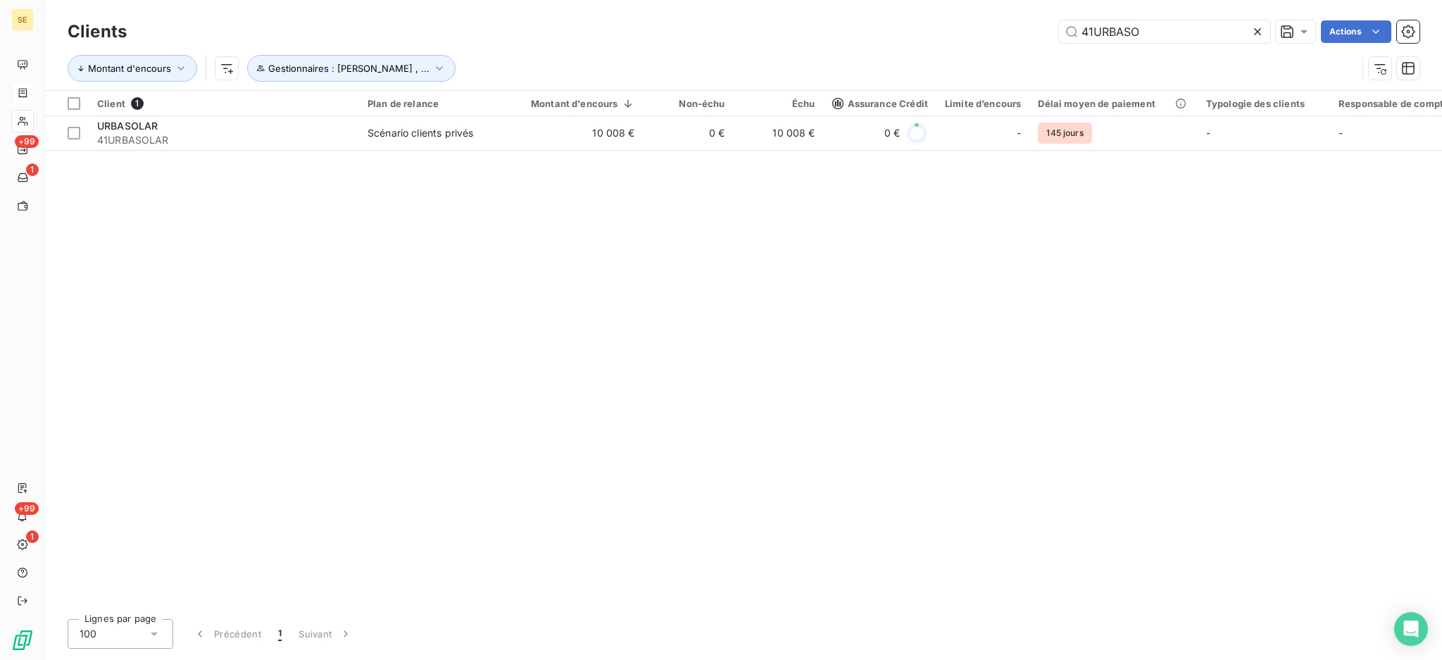
click at [1256, 27] on icon at bounding box center [1258, 32] width 14 height 14
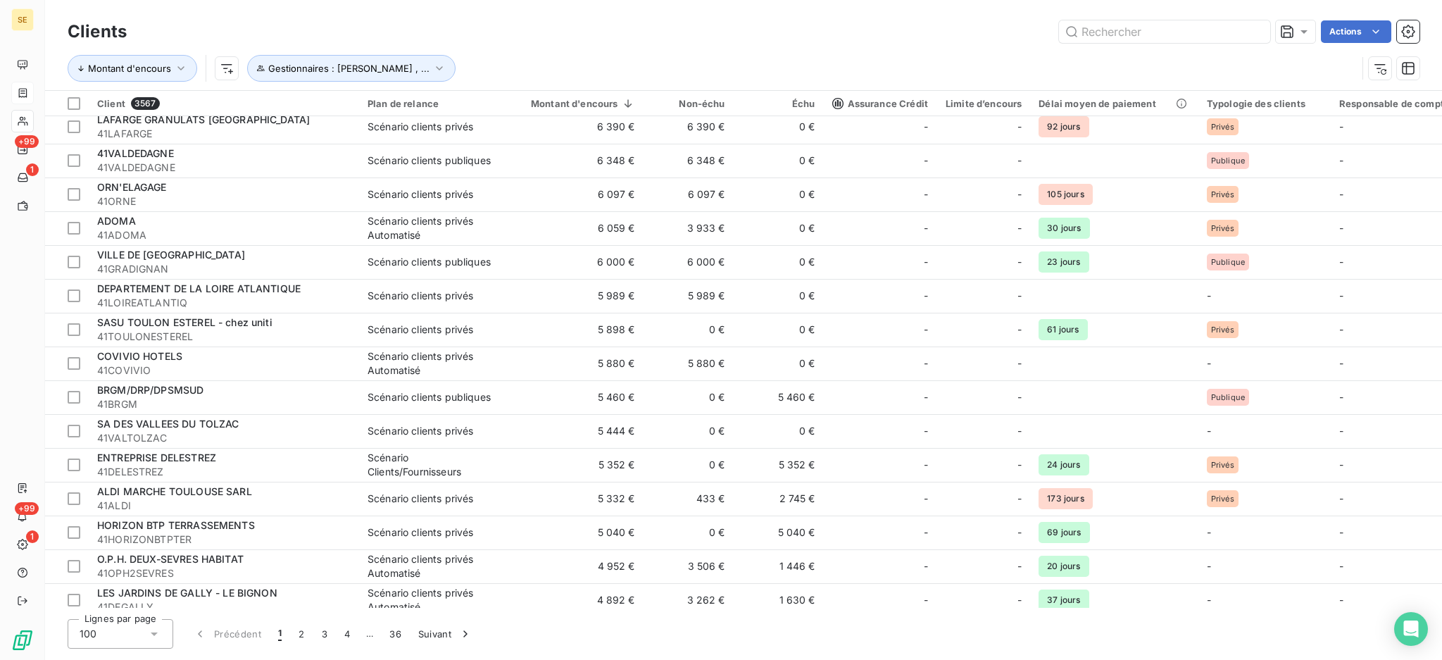
scroll to position [2893, 0]
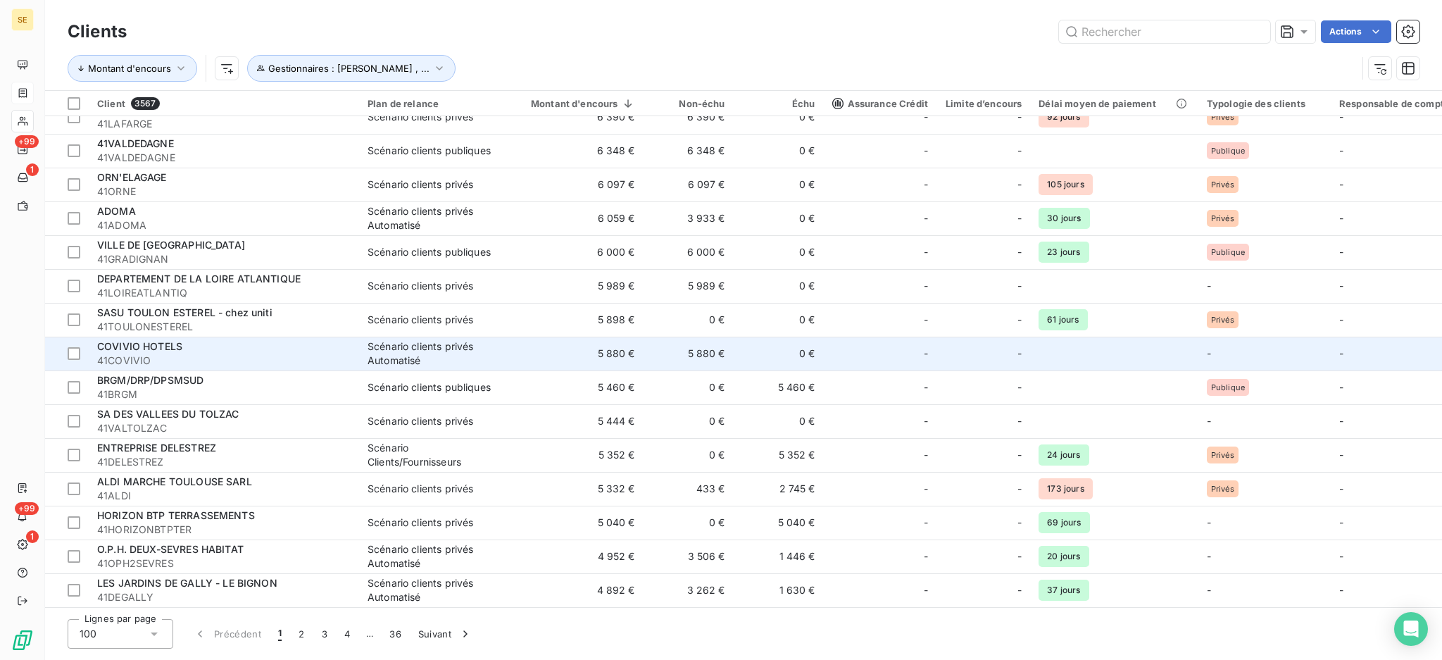
click at [444, 343] on div "Scénario clients privés Automatisé" at bounding box center [433, 353] width 130 height 28
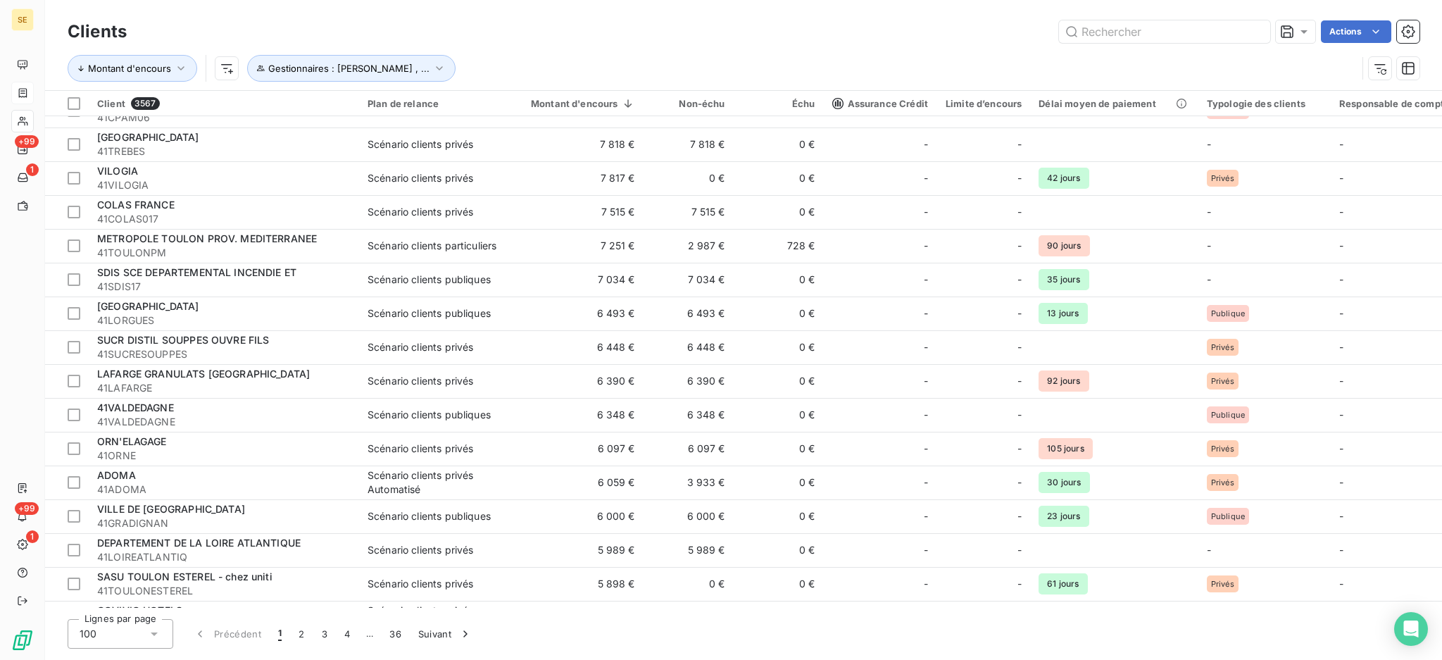
scroll to position [2629, 0]
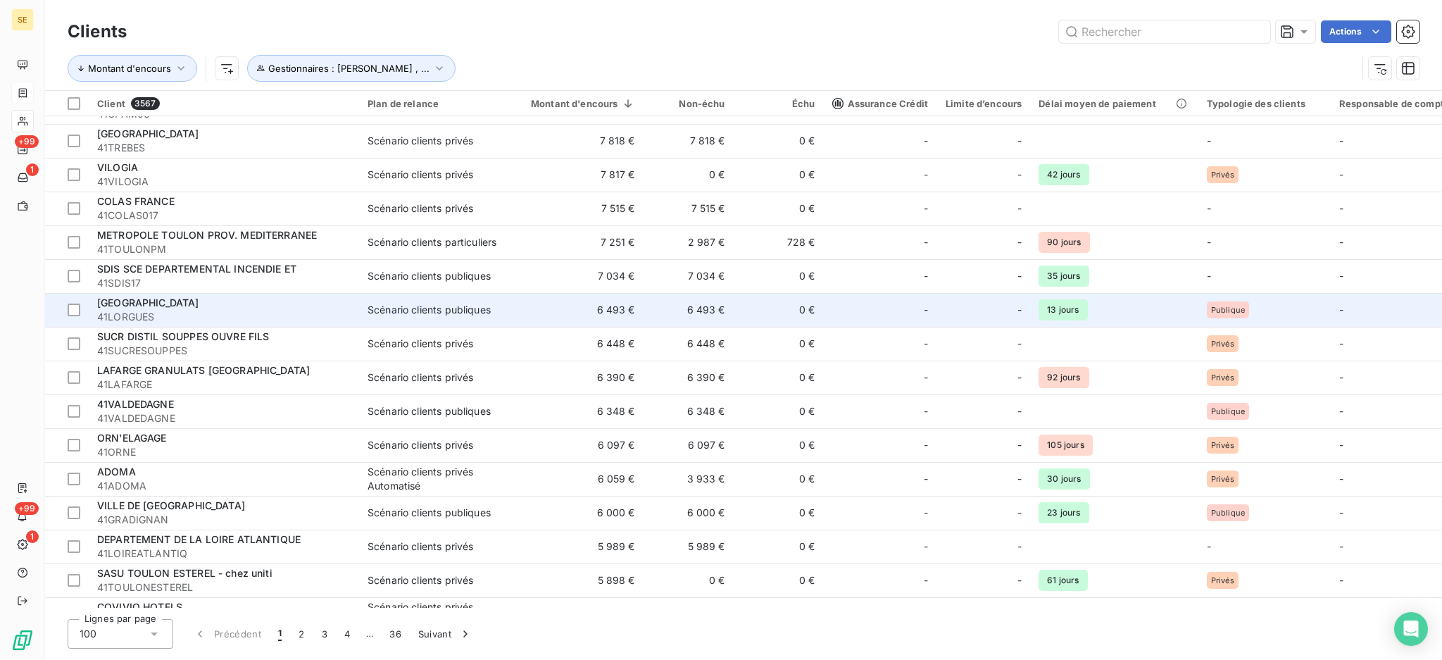
click at [563, 320] on td "6 493 €" at bounding box center [575, 310] width 138 height 34
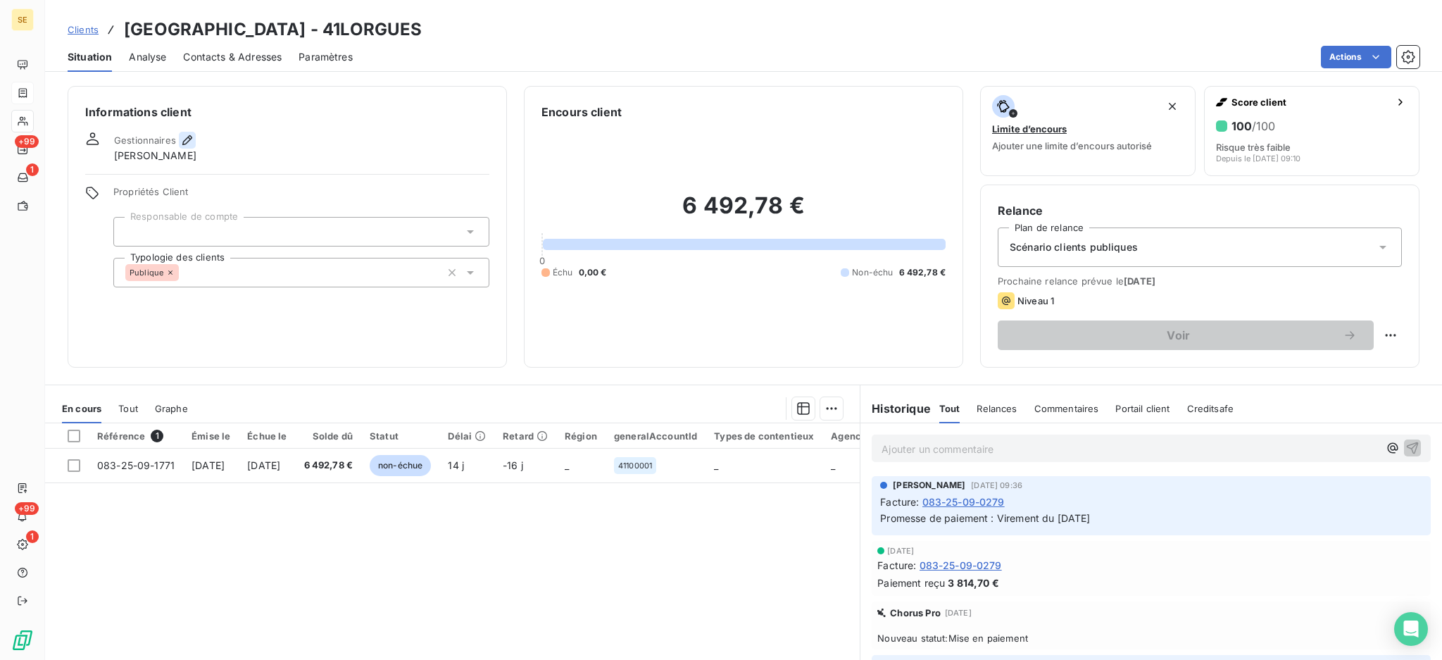
click at [189, 141] on icon "button" at bounding box center [187, 140] width 14 height 14
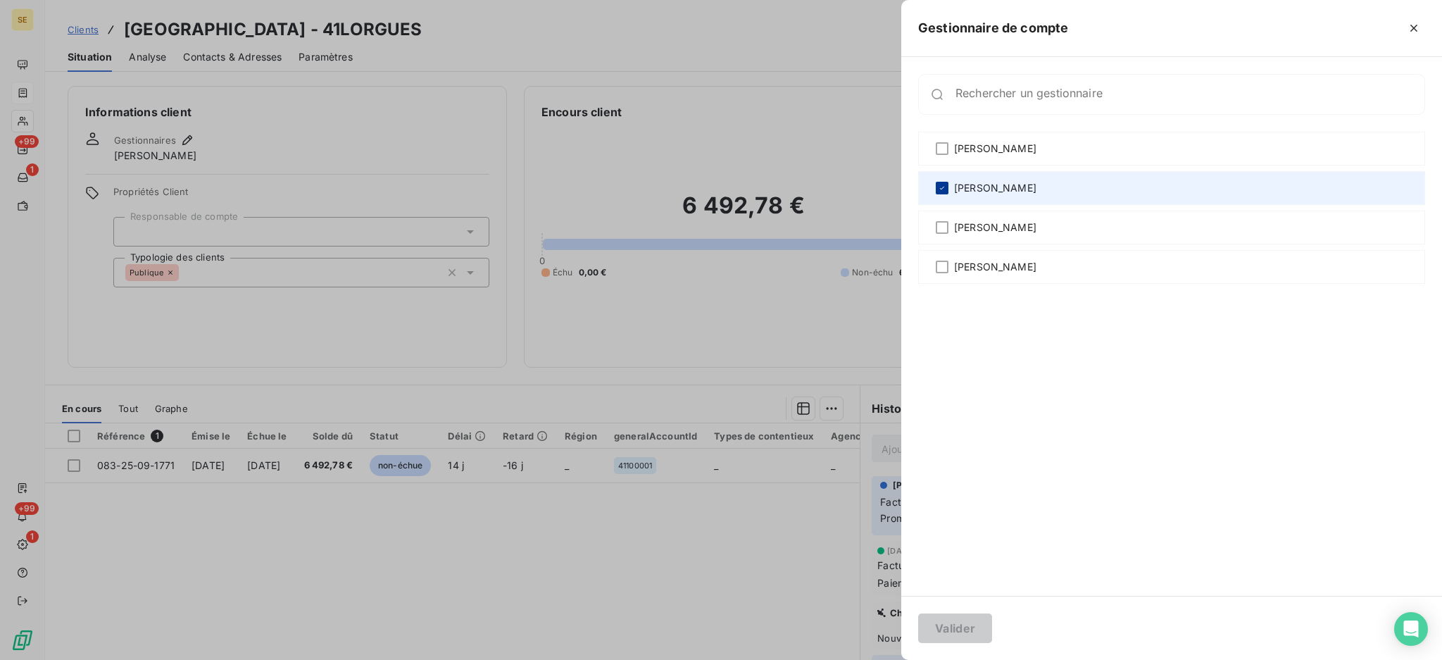
click at [944, 187] on icon at bounding box center [942, 188] width 4 height 3
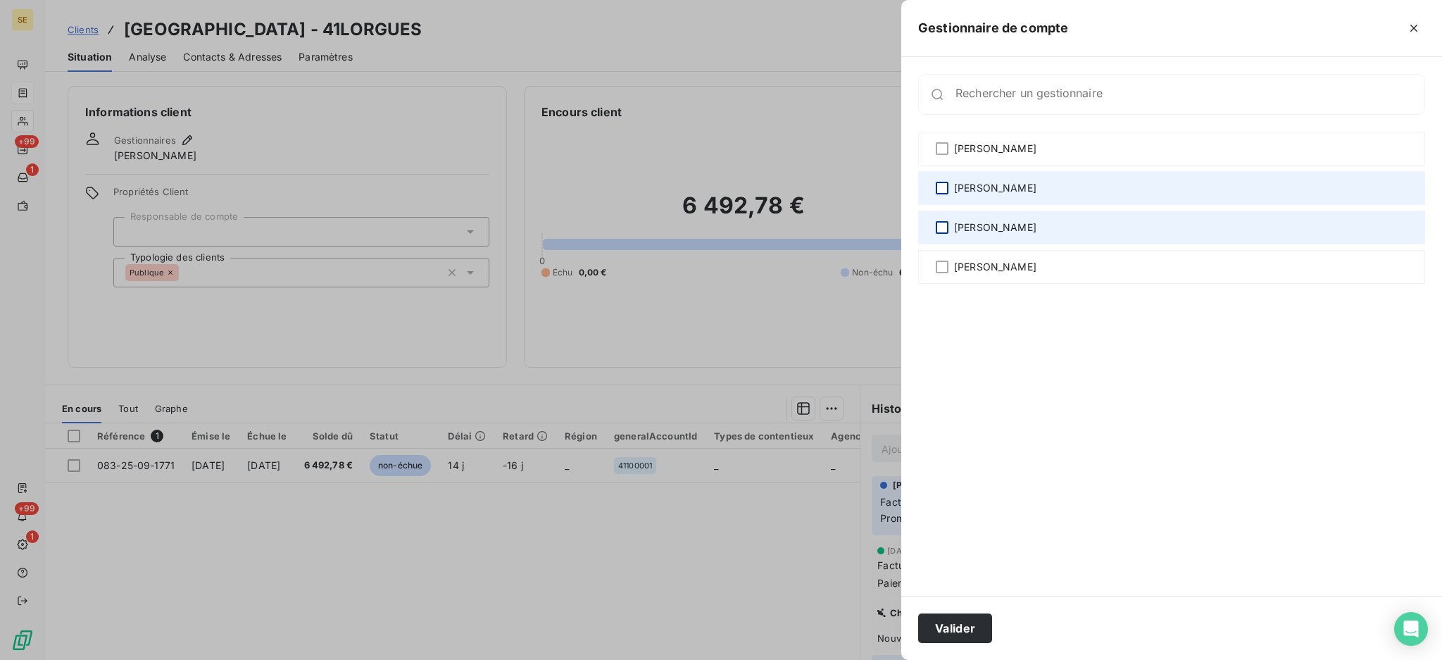
click at [939, 232] on div at bounding box center [942, 227] width 13 height 13
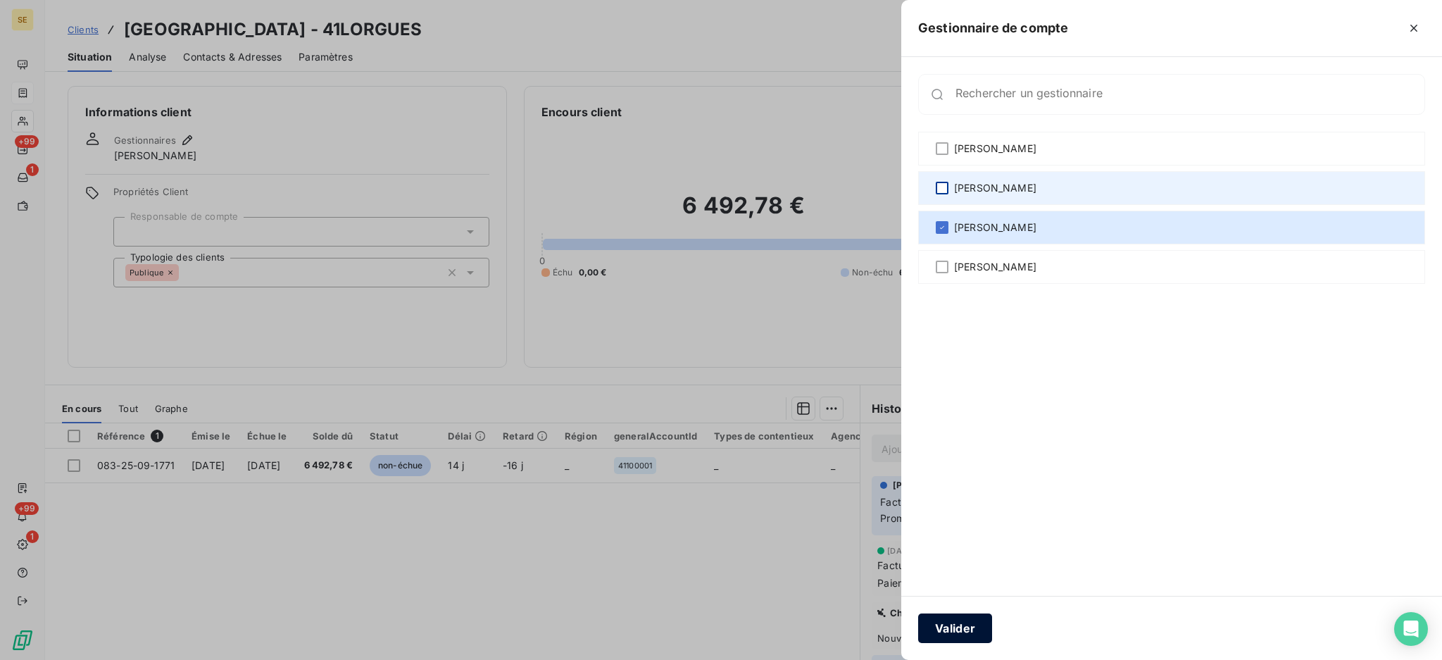
click at [968, 625] on button "Valider" at bounding box center [955, 628] width 74 height 30
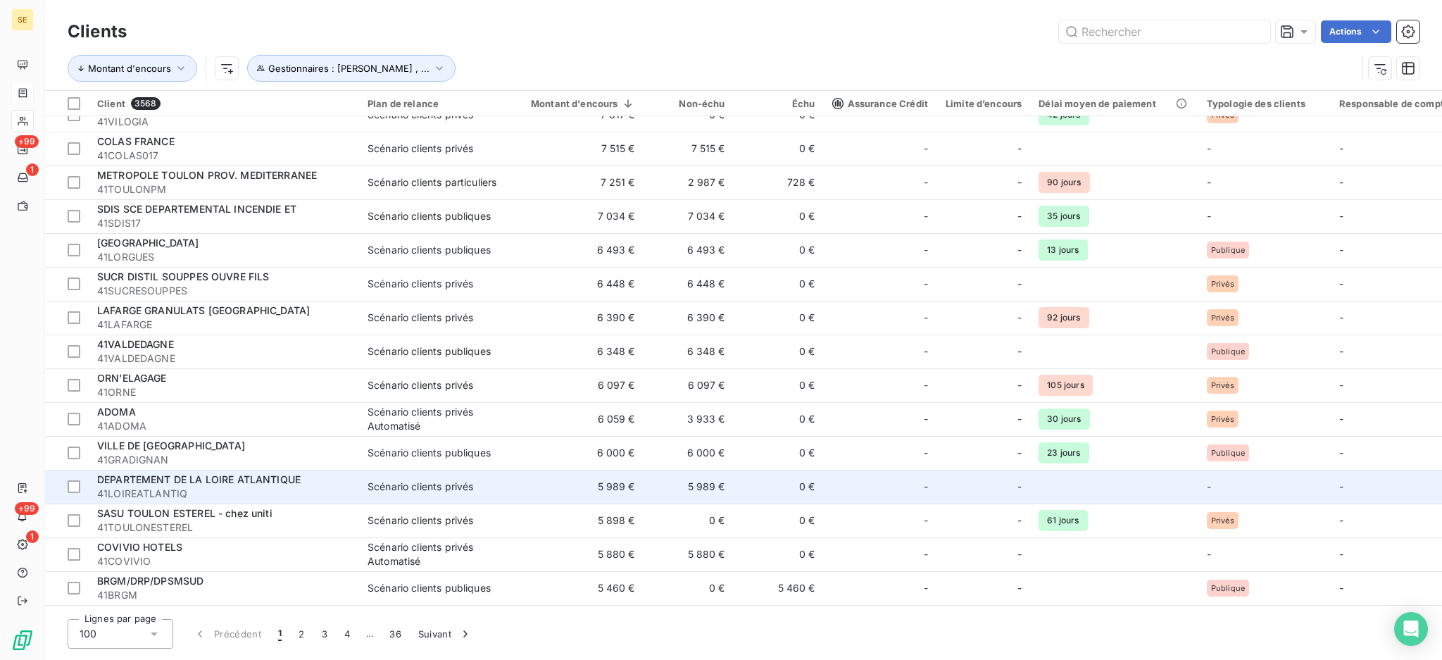
scroll to position [2893, 0]
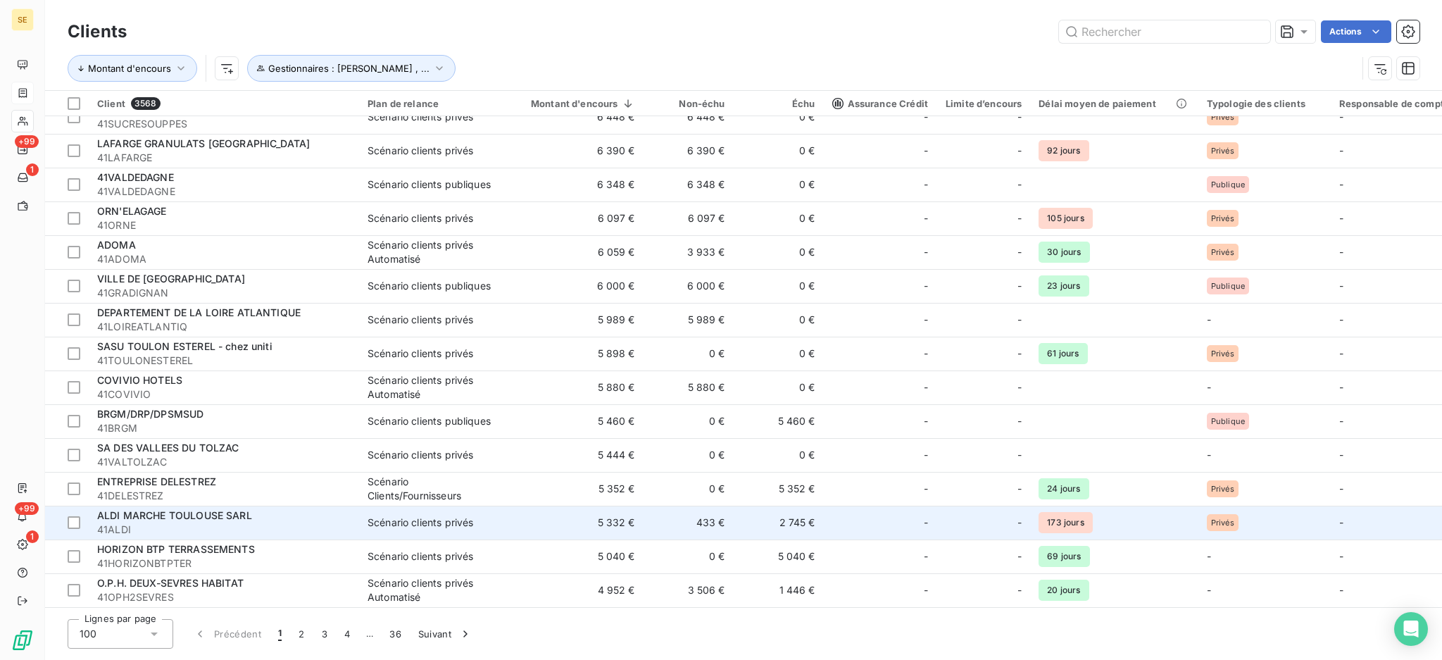
click at [409, 519] on div "Scénario clients privés" at bounding box center [421, 522] width 106 height 14
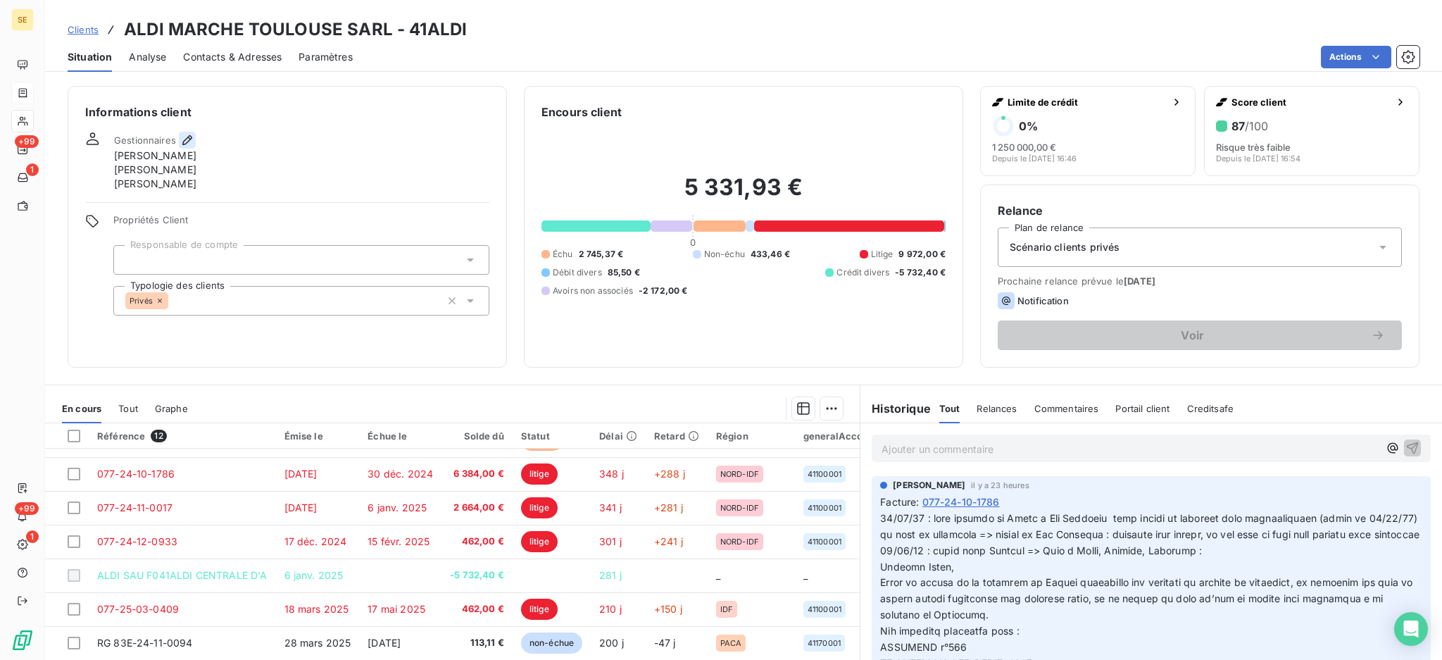
click at [183, 139] on icon "button" at bounding box center [187, 140] width 14 height 14
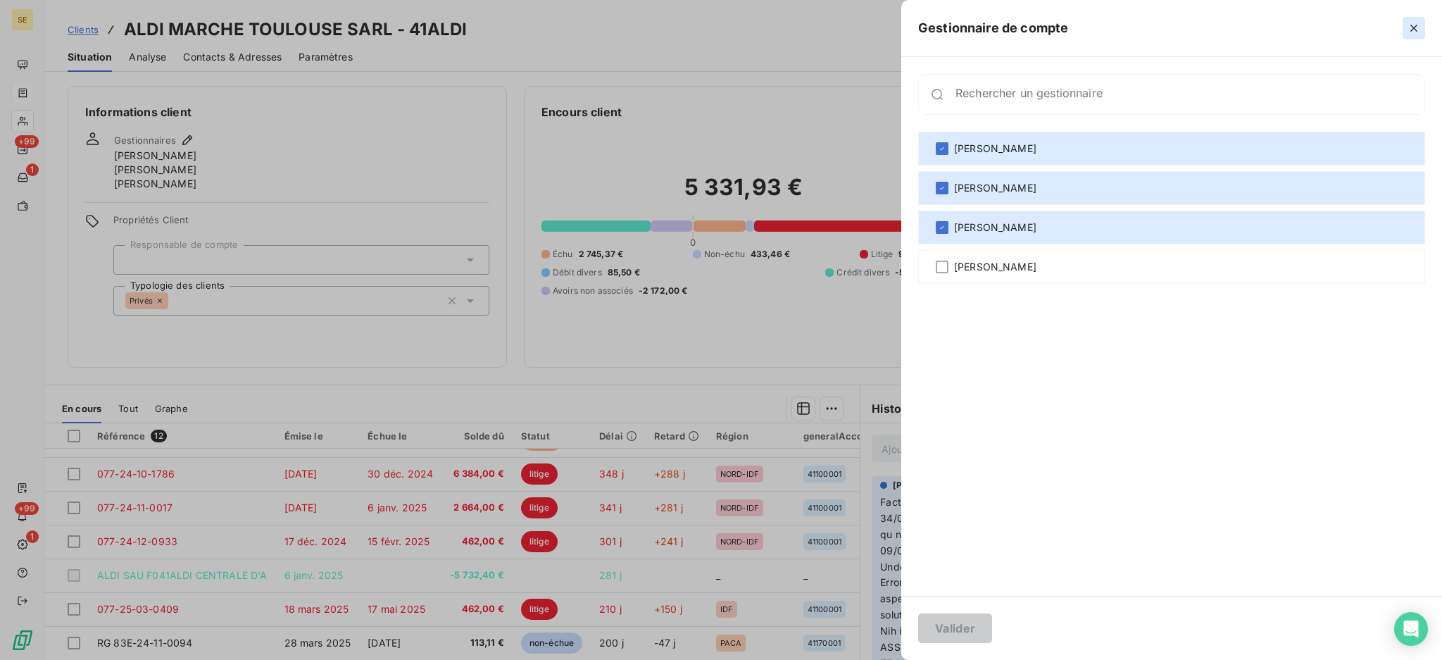
click at [1403, 28] on button "button" at bounding box center [1414, 28] width 23 height 23
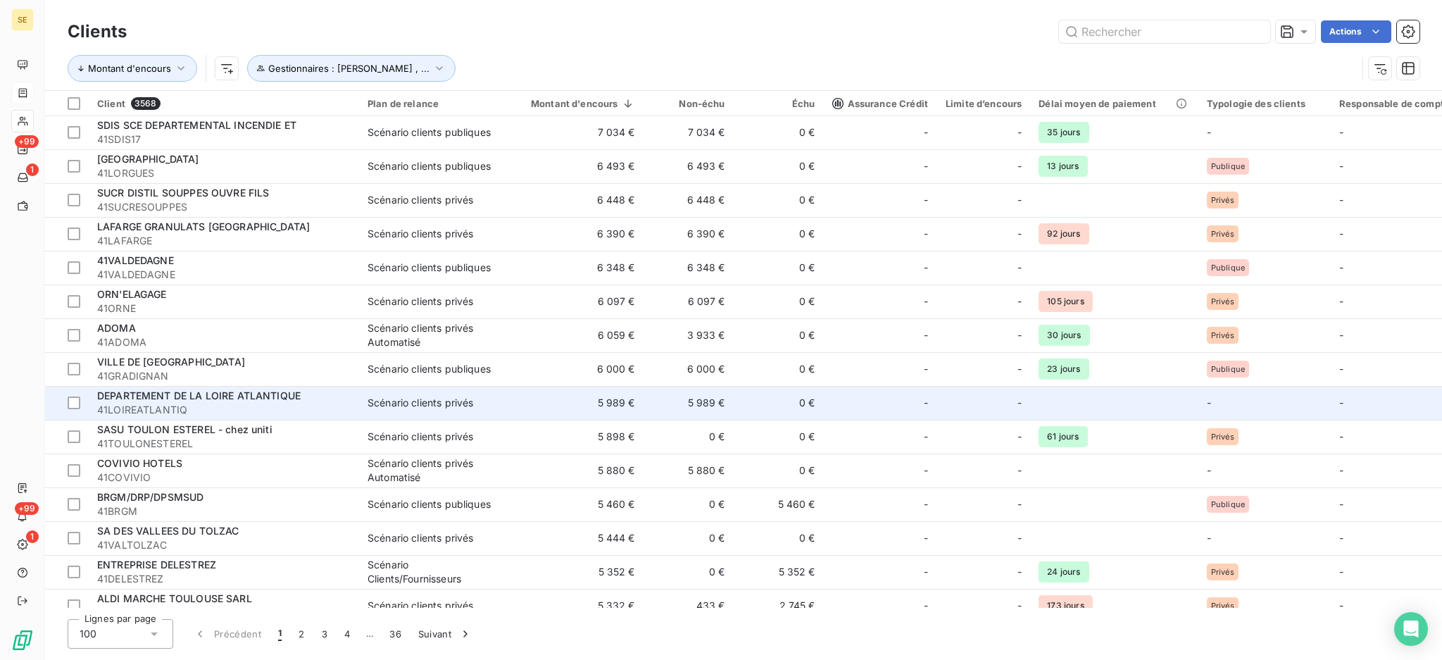
scroll to position [2893, 0]
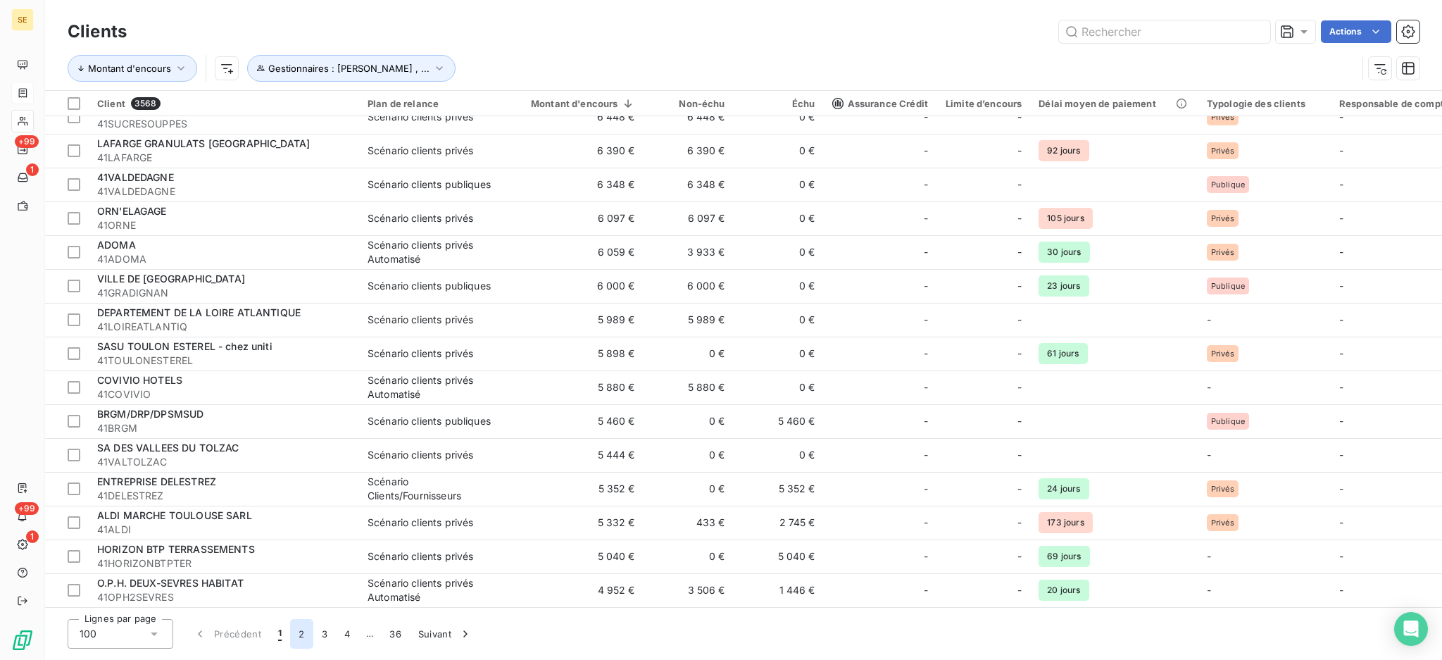
click at [303, 638] on button "2" at bounding box center [301, 634] width 23 height 30
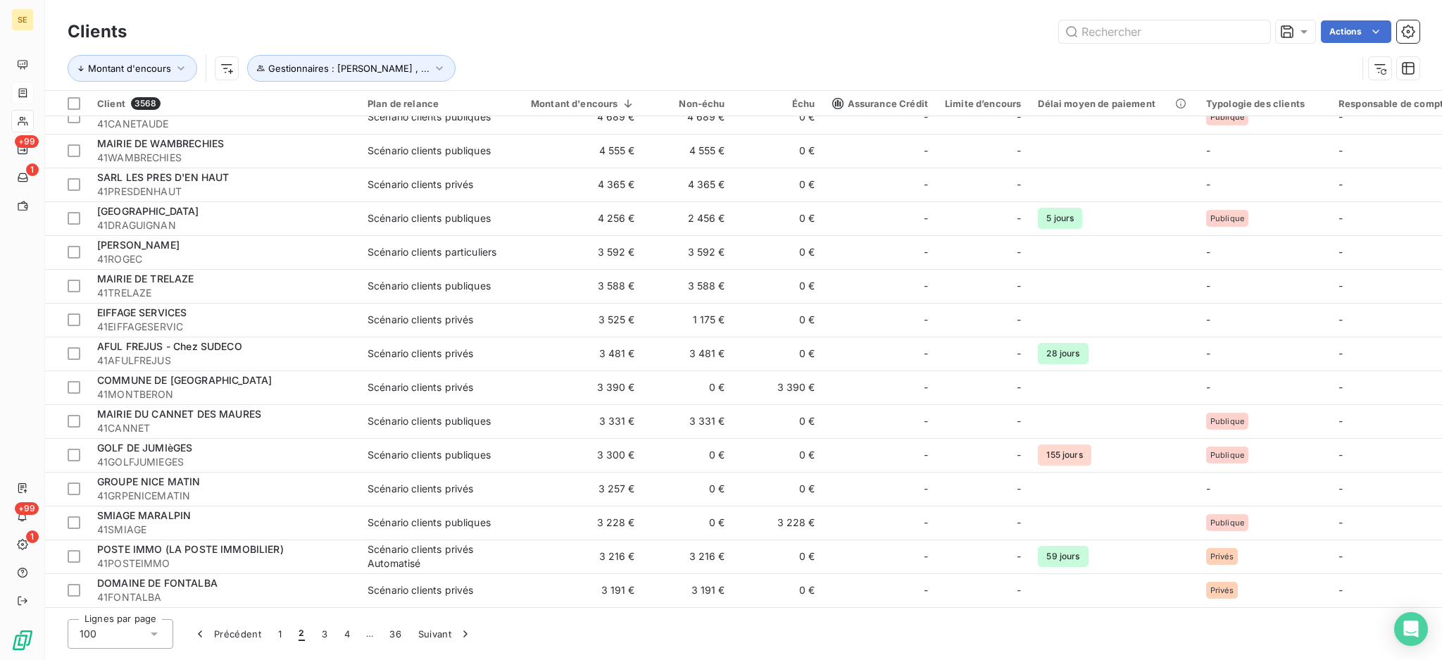
scroll to position [0, 0]
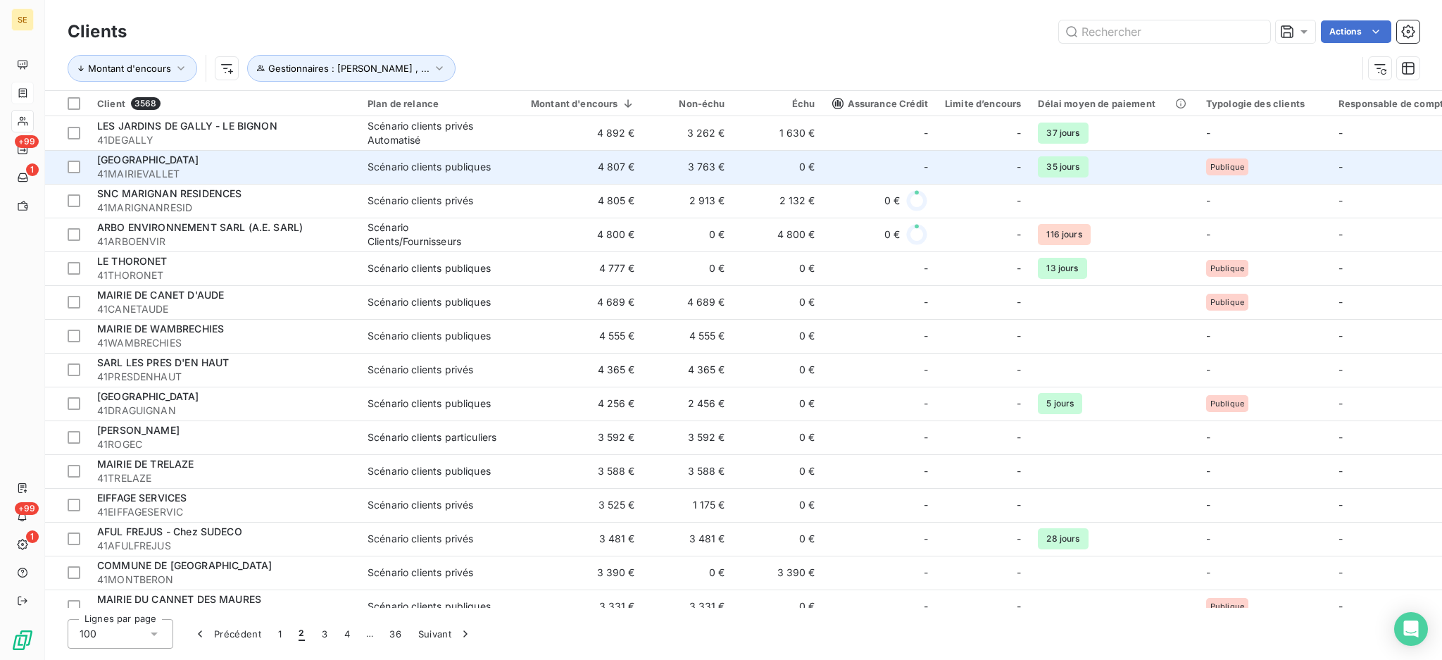
click at [742, 173] on td "0 €" at bounding box center [779, 167] width 90 height 34
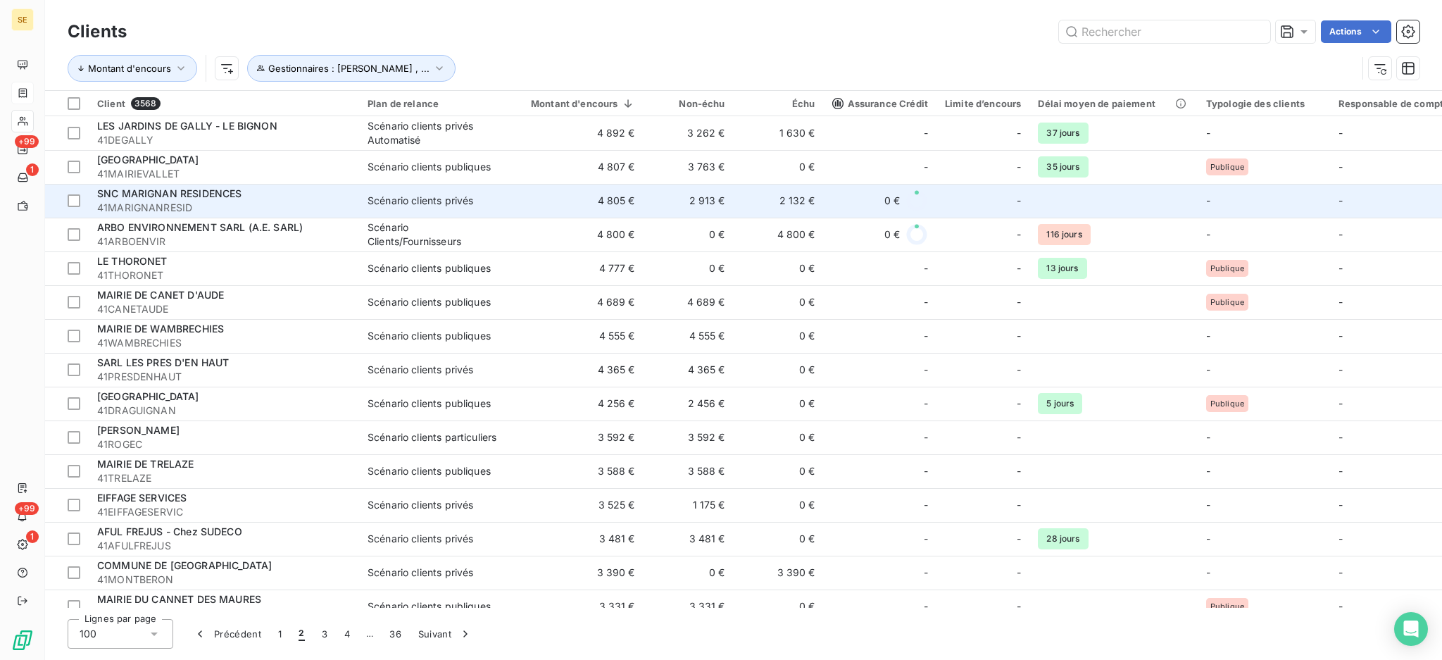
click at [174, 203] on span "41MARIGNANRESID" at bounding box center [224, 208] width 254 height 14
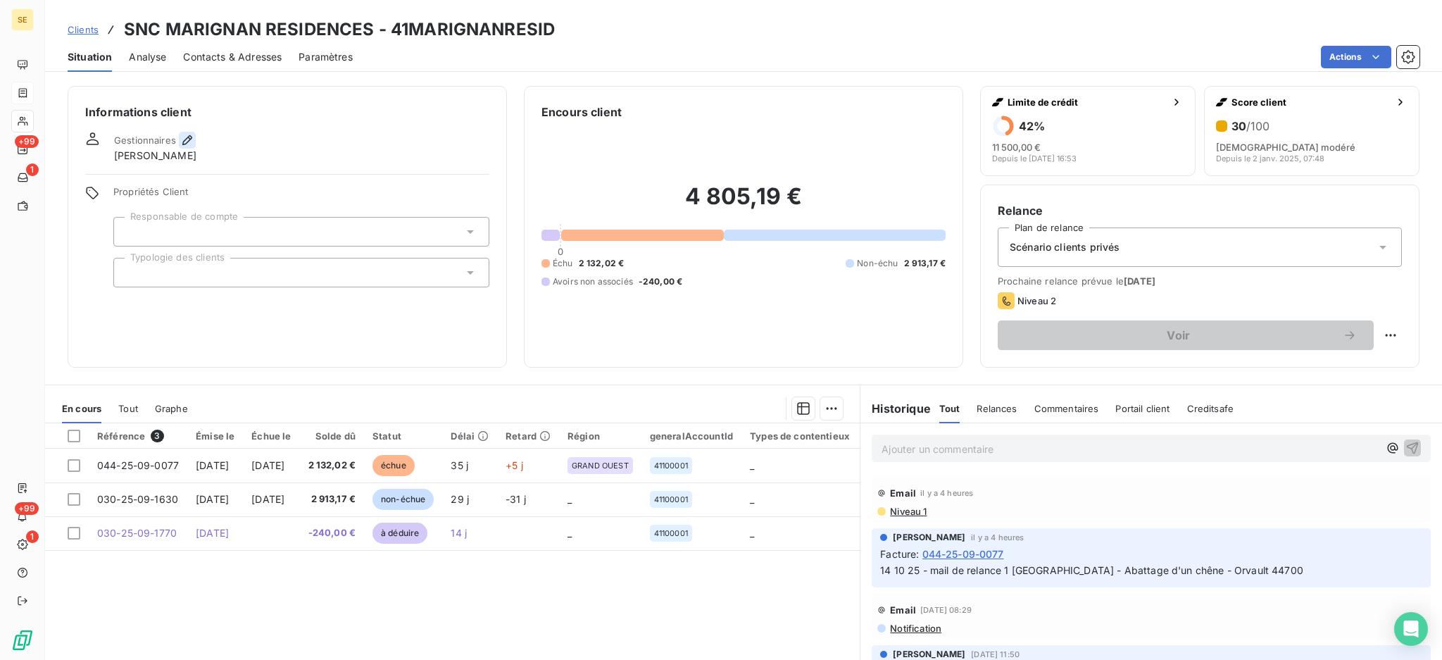
click at [180, 139] on icon "button" at bounding box center [187, 140] width 14 height 14
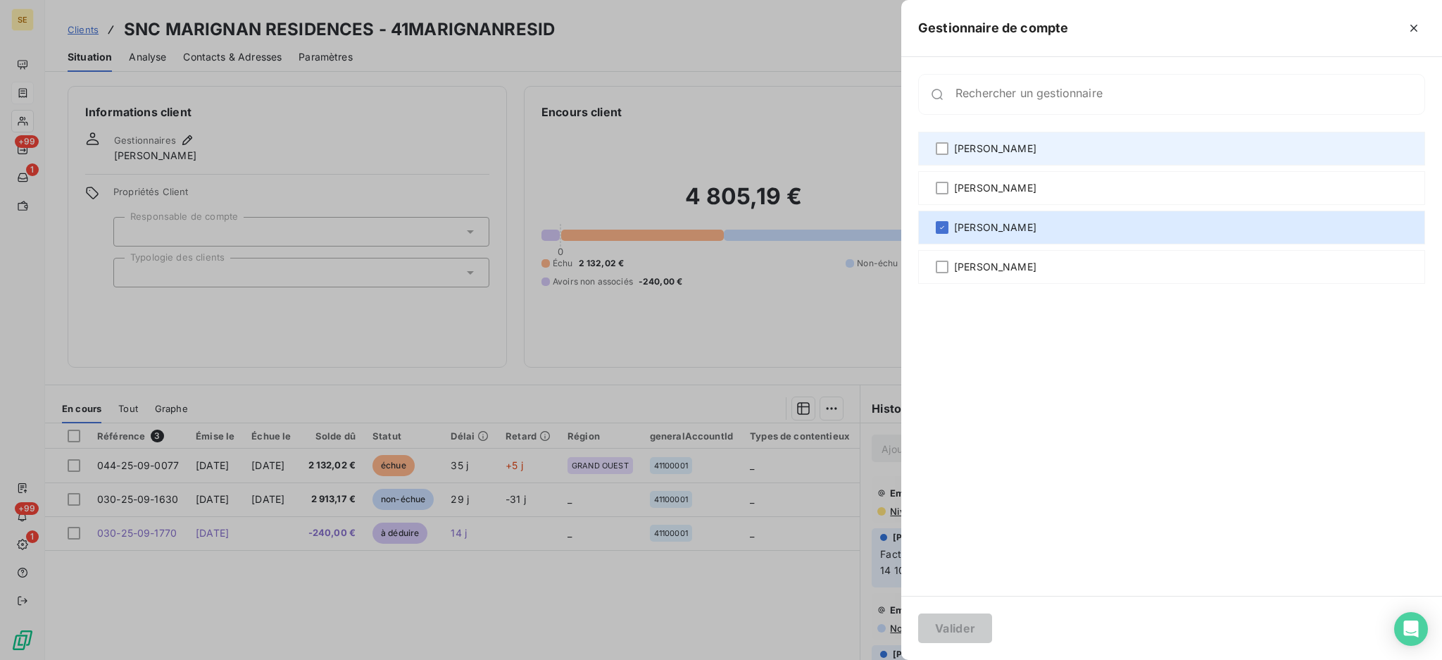
click at [932, 144] on div "[PERSON_NAME]" at bounding box center [1171, 149] width 507 height 34
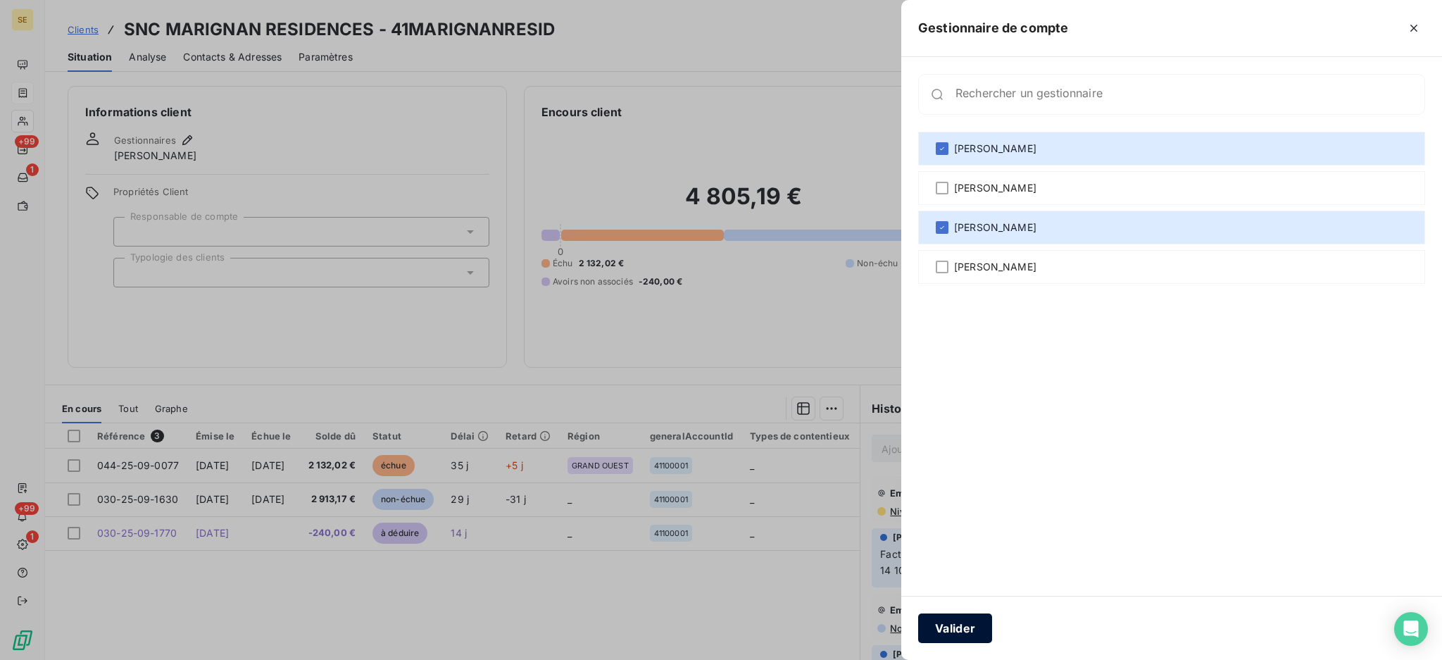
click at [977, 625] on button "Valider" at bounding box center [955, 628] width 74 height 30
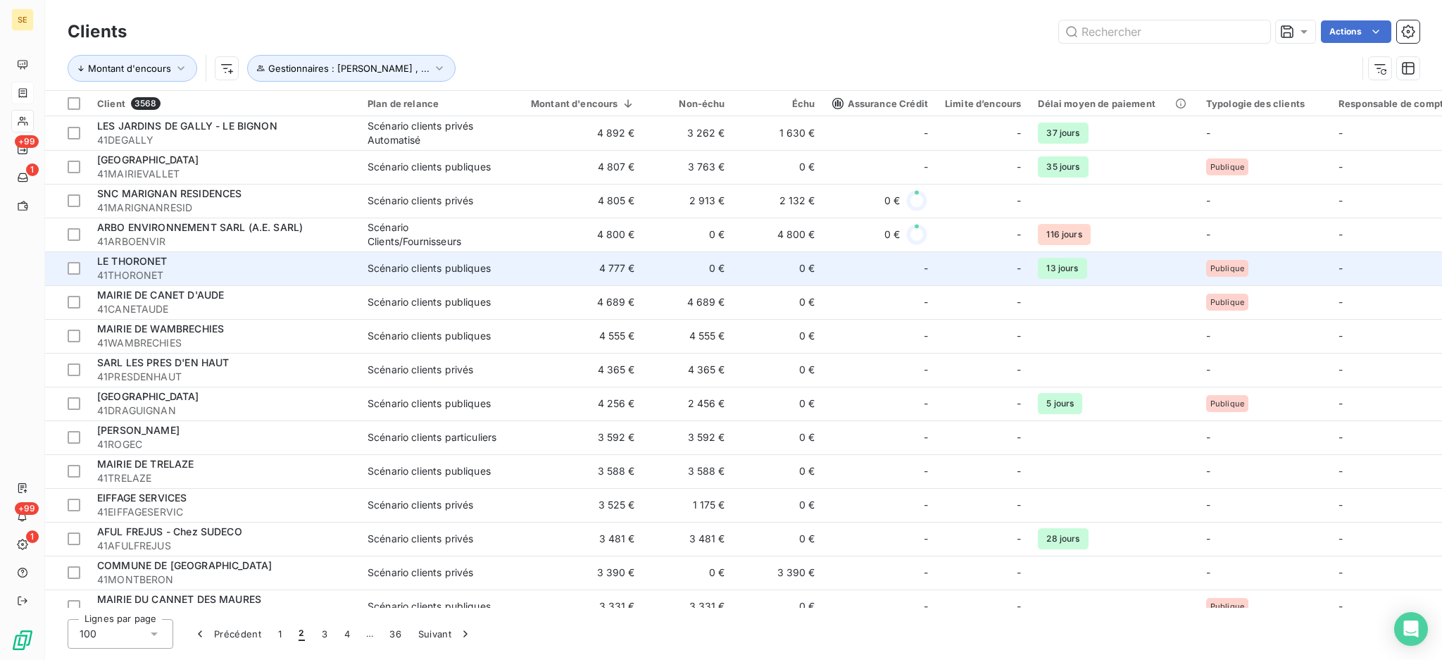
click at [460, 268] on div "Scénario clients publiques" at bounding box center [429, 268] width 123 height 14
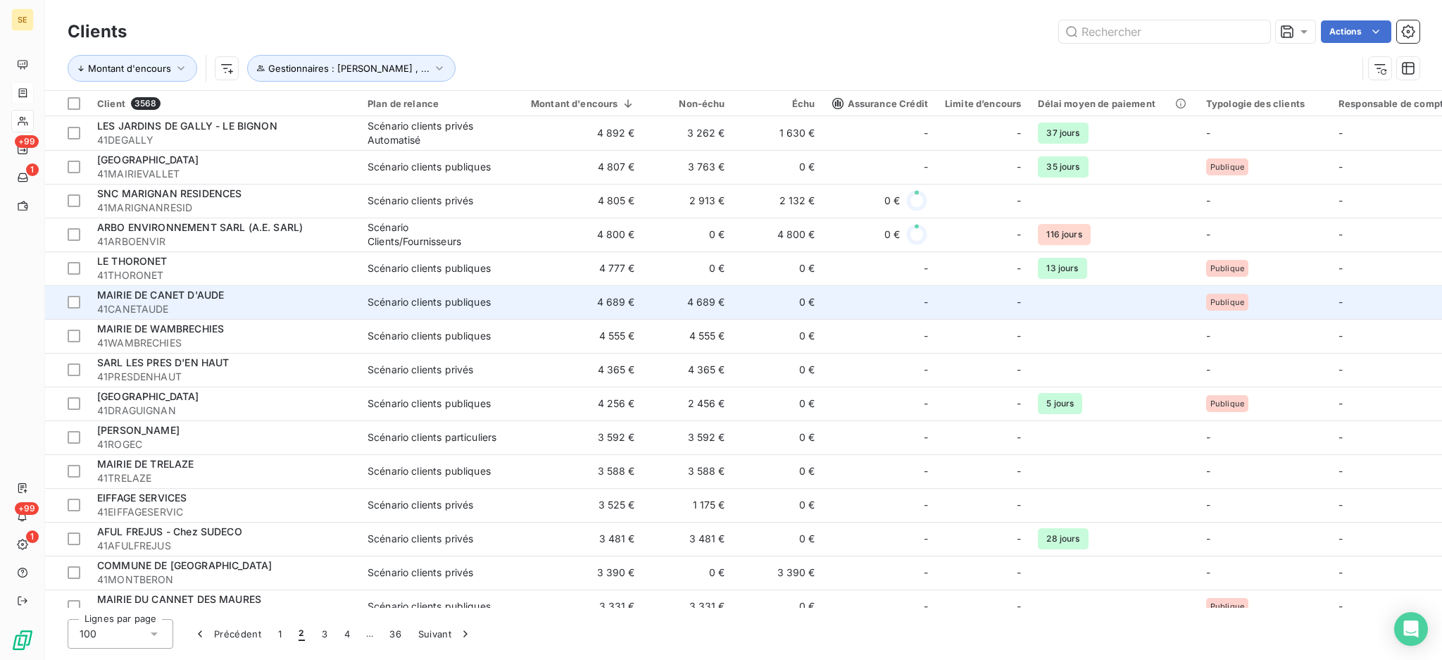
click at [604, 301] on td "4 689 €" at bounding box center [575, 302] width 138 height 34
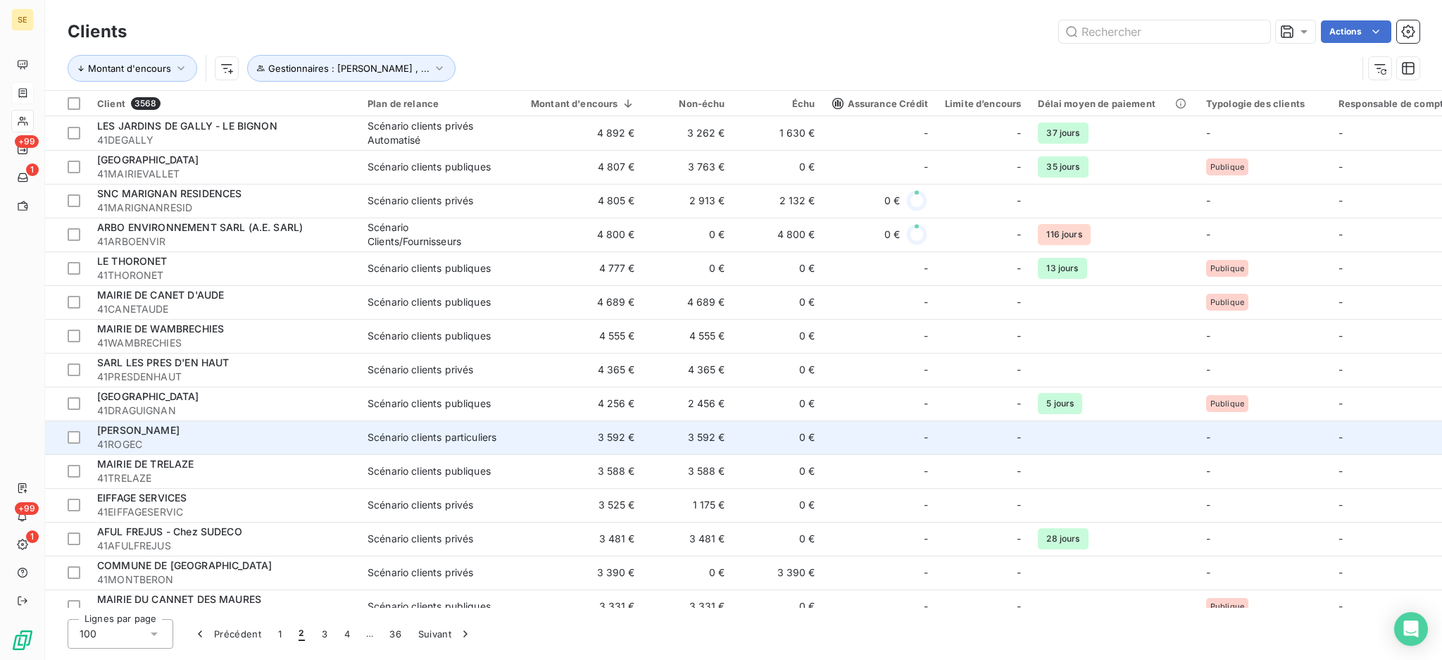
click at [554, 447] on td "3 592 €" at bounding box center [575, 437] width 138 height 34
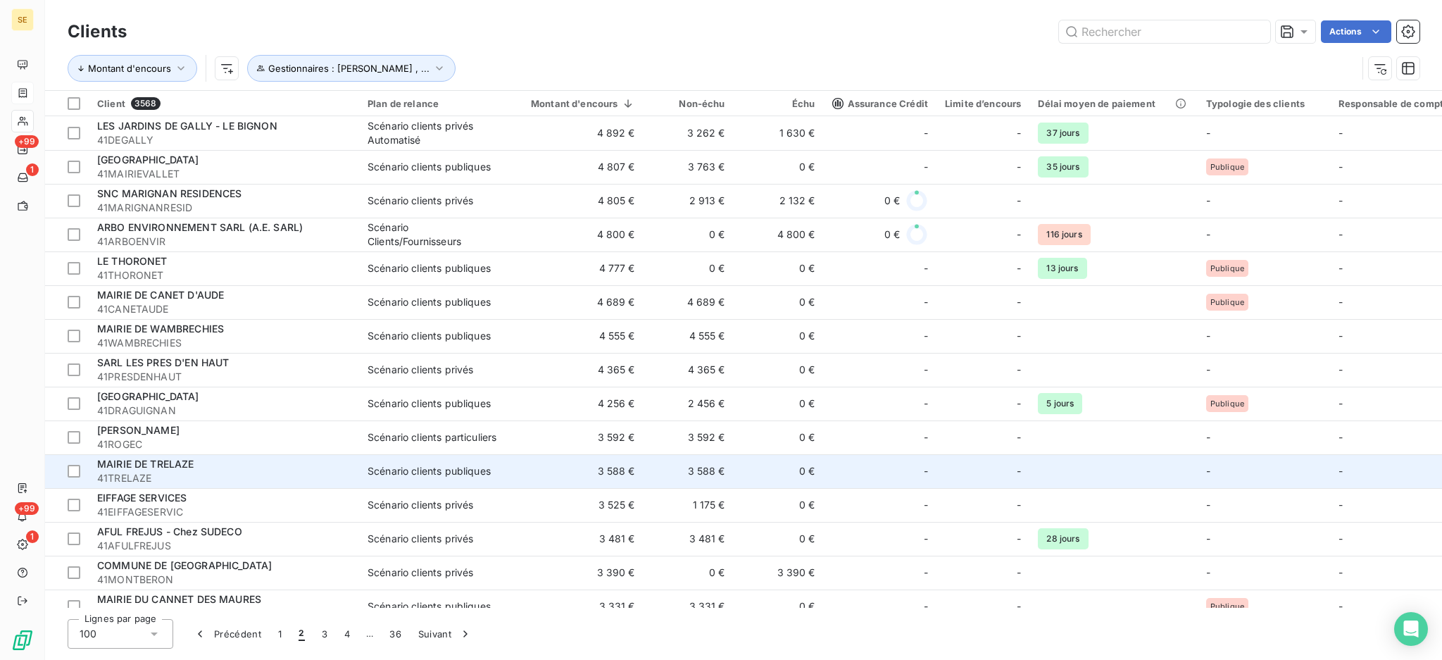
click at [556, 466] on td "3 588 €" at bounding box center [575, 471] width 138 height 34
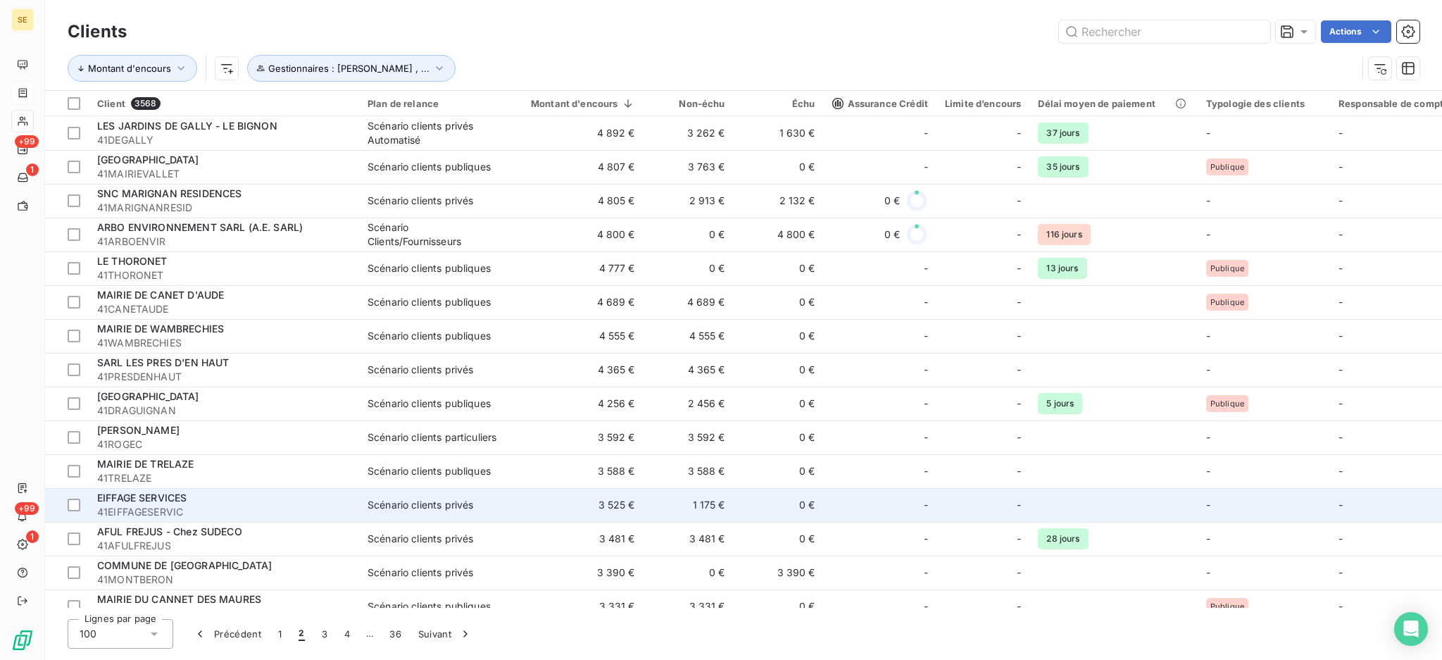
click at [579, 505] on td "3 525 €" at bounding box center [575, 505] width 138 height 34
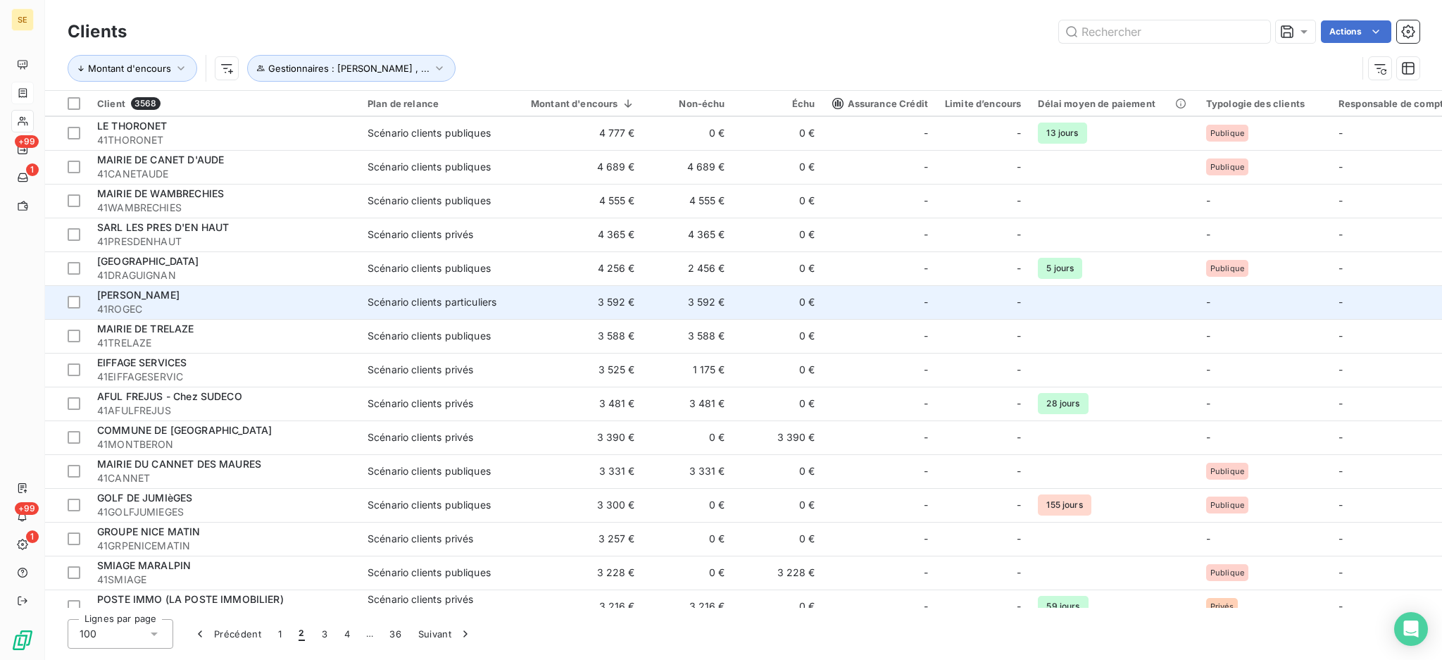
scroll to position [187, 0]
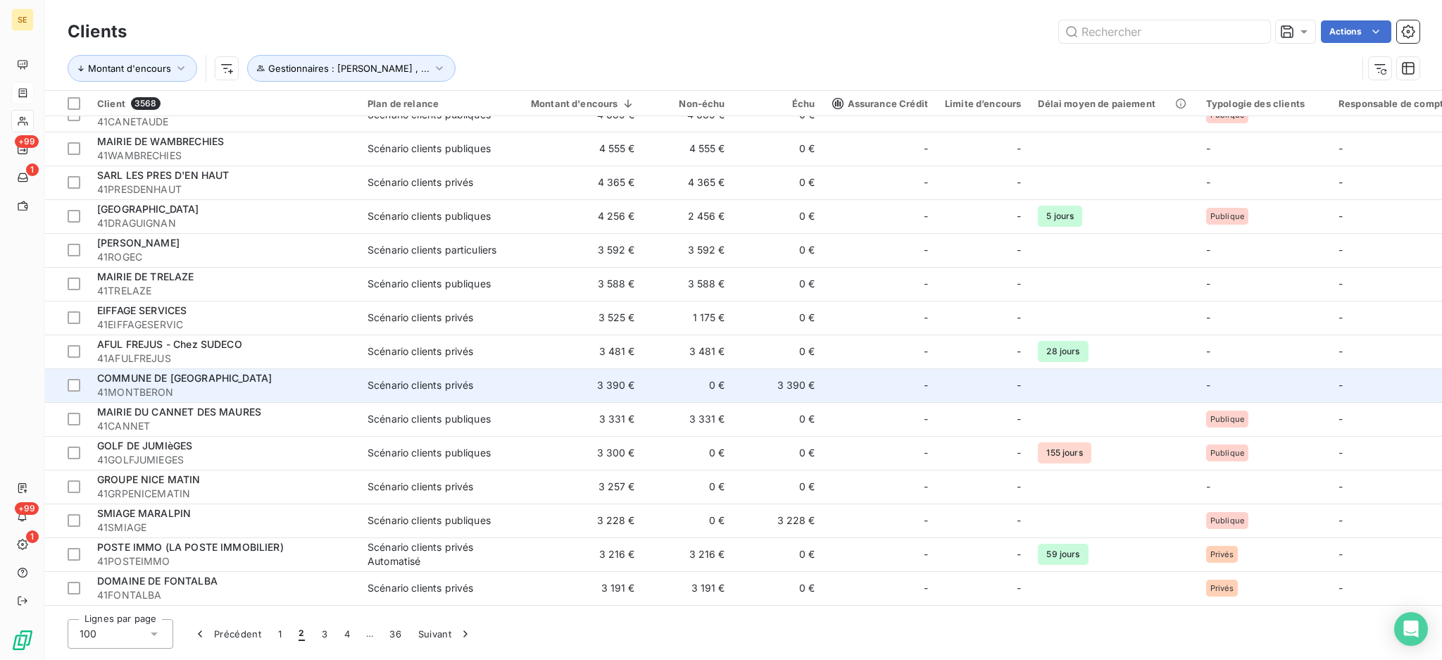
click at [589, 386] on td "3 390 €" at bounding box center [575, 385] width 138 height 34
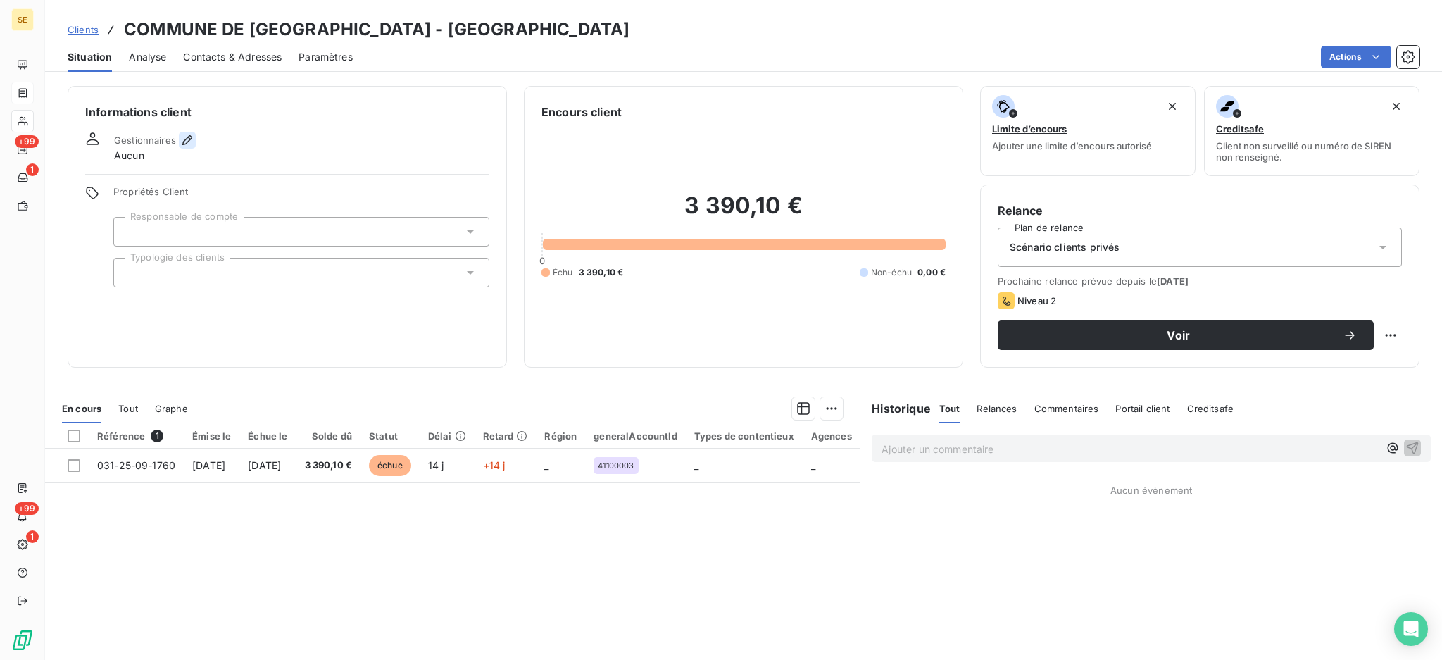
click at [189, 143] on icon "button" at bounding box center [187, 140] width 14 height 14
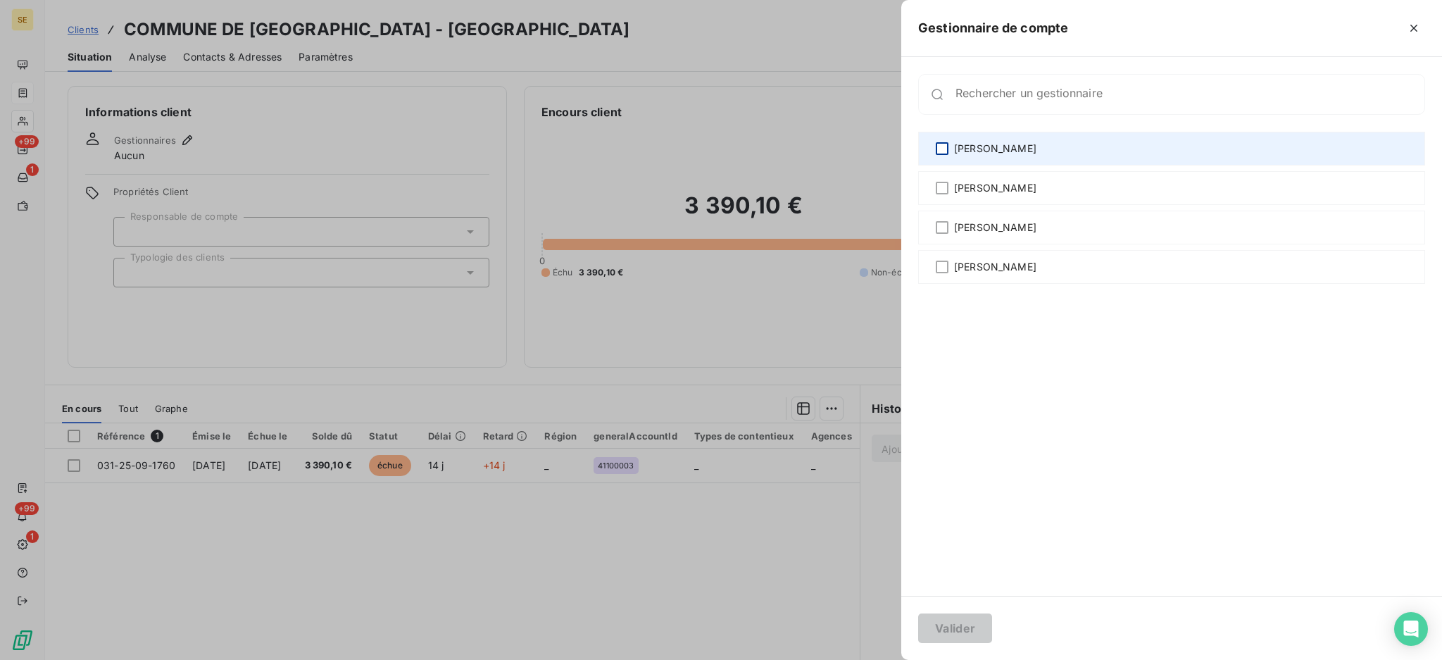
click at [945, 147] on div at bounding box center [942, 148] width 13 height 13
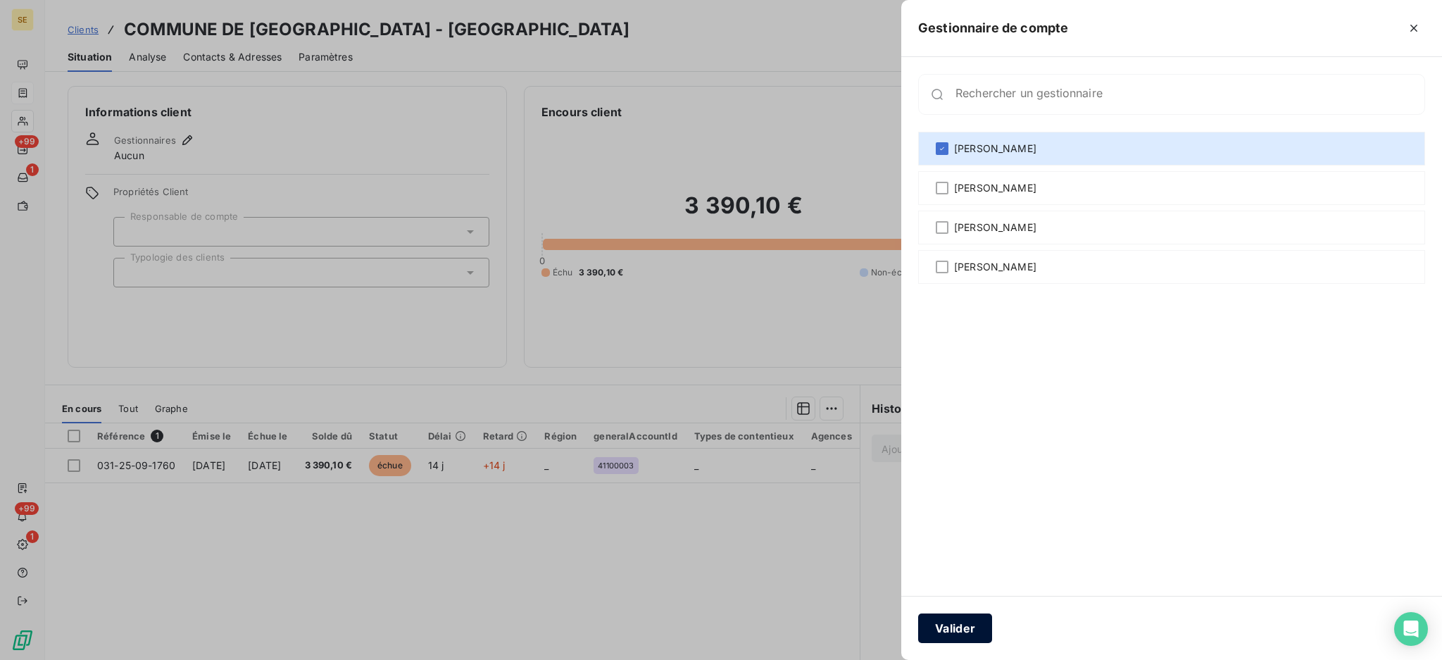
click at [977, 631] on button "Valider" at bounding box center [955, 628] width 74 height 30
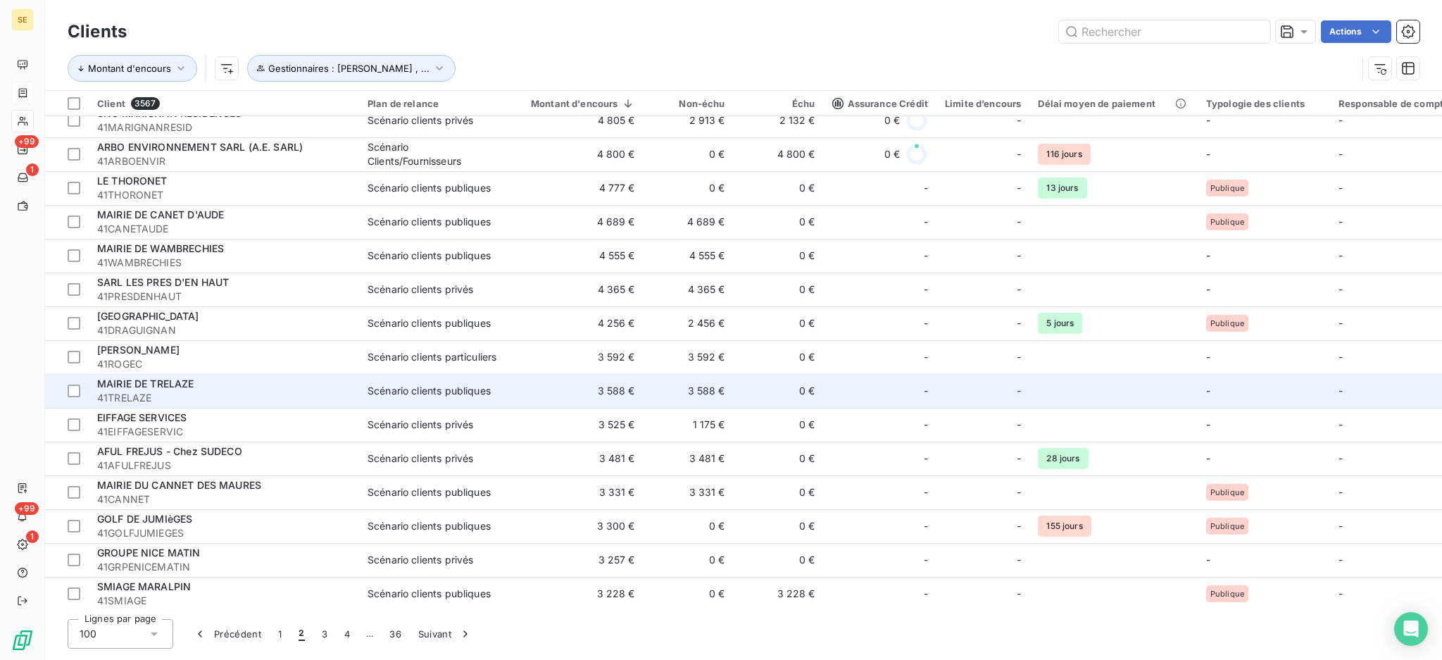
scroll to position [282, 0]
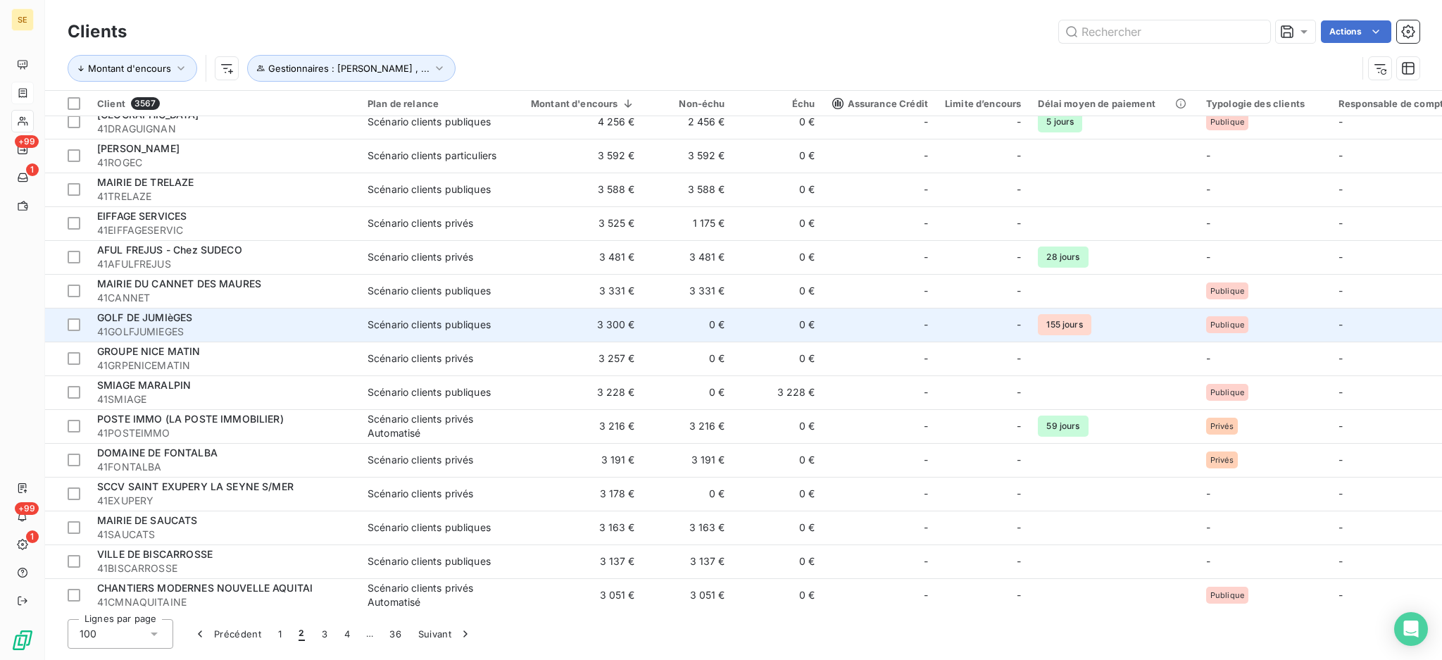
click at [613, 325] on td "3 300 €" at bounding box center [575, 325] width 138 height 34
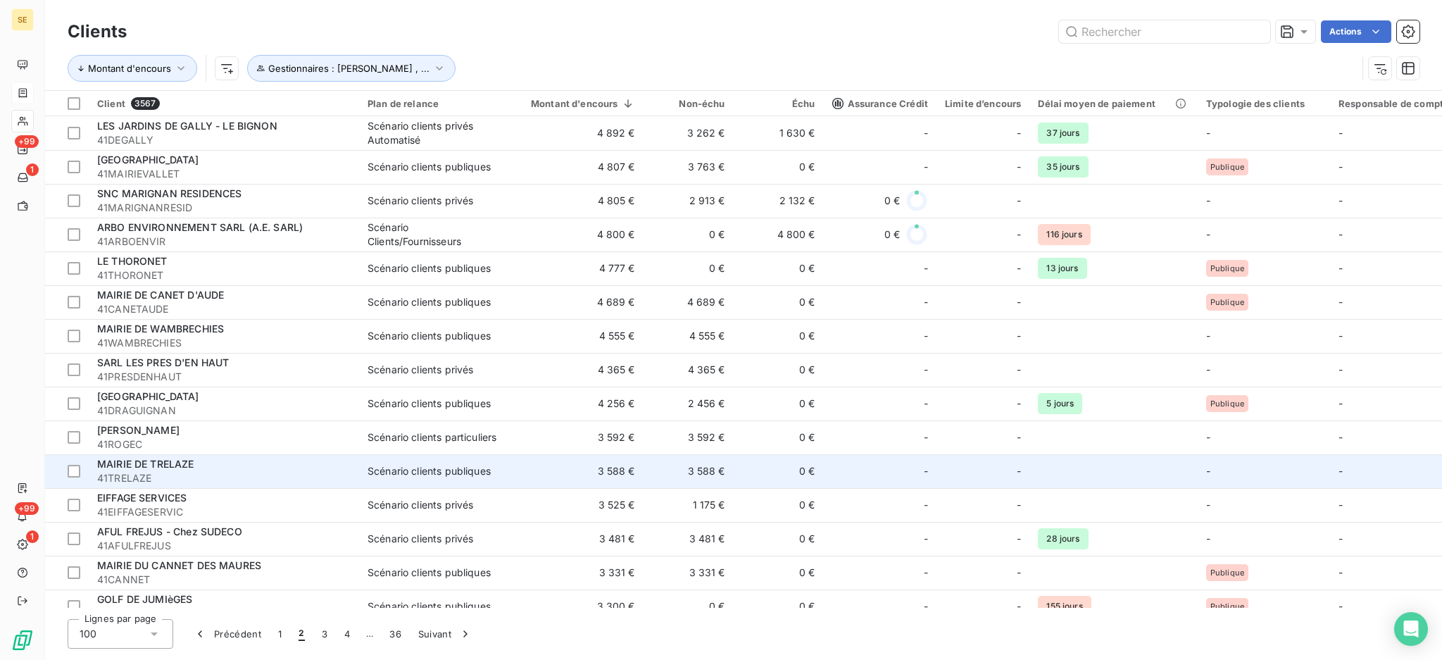
click at [692, 465] on td "3 588 €" at bounding box center [689, 471] width 90 height 34
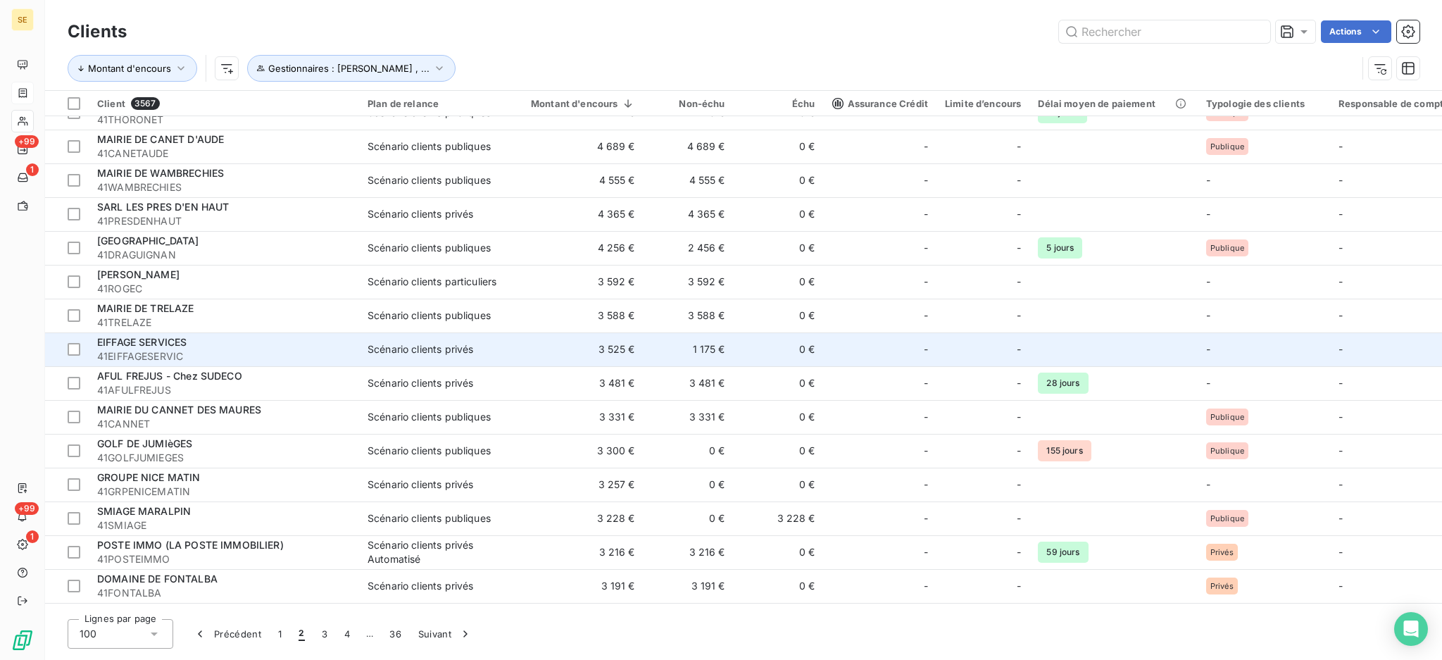
scroll to position [187, 0]
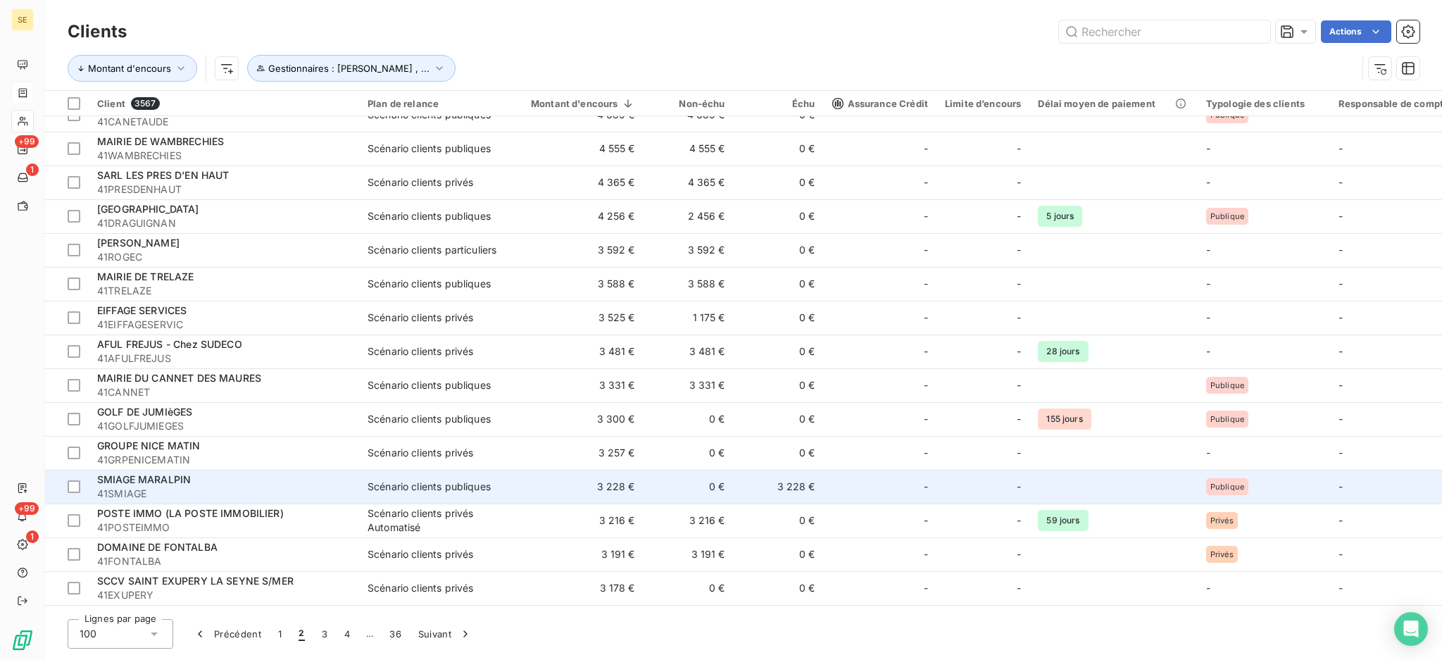
click at [694, 490] on td "0 €" at bounding box center [689, 487] width 90 height 34
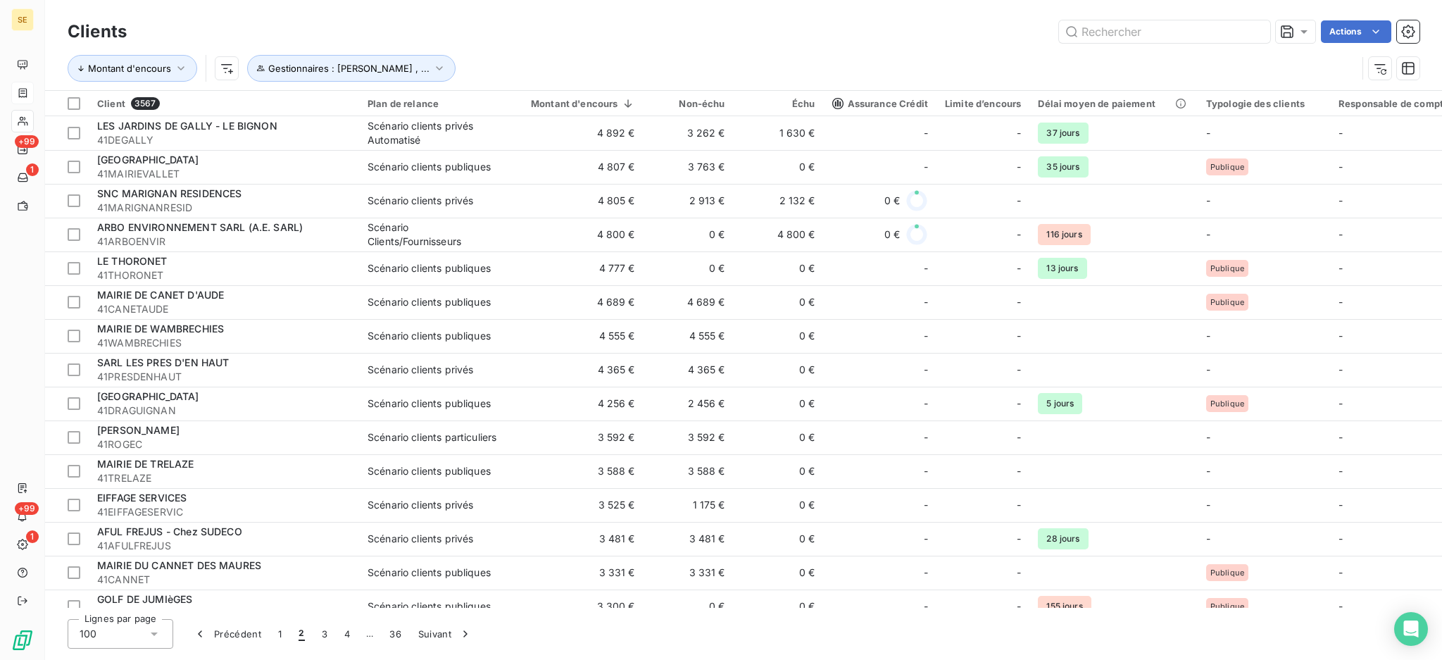
scroll to position [187, 0]
